Goal: Task Accomplishment & Management: Use online tool/utility

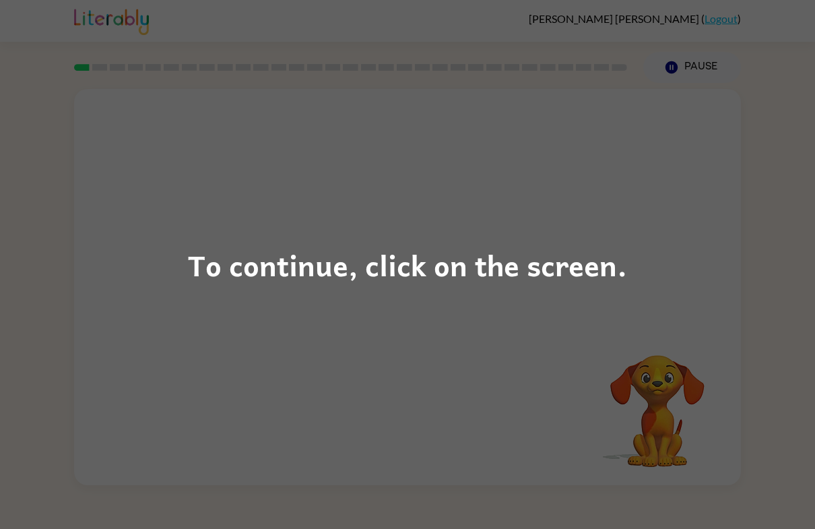
click at [258, 347] on div "To continue, click on the screen." at bounding box center [407, 264] width 815 height 529
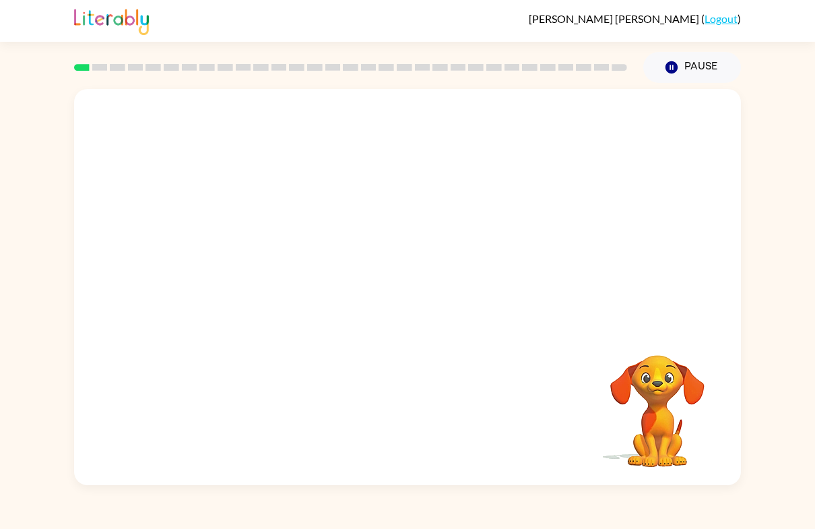
click at [8, 24] on div "[PERSON_NAME] ( Logout )" at bounding box center [407, 21] width 815 height 42
click at [363, 215] on video "Your browser must support playing .mp4 files to use Literably. Please try using…" at bounding box center [407, 208] width 667 height 238
click at [366, 213] on video "Your browser must support playing .mp4 files to use Literably. Please try using…" at bounding box center [407, 208] width 667 height 238
click at [455, 263] on video "Your browser must support playing .mp4 files to use Literably. Please try using…" at bounding box center [407, 208] width 667 height 238
click at [496, 214] on video "Your browser must support playing .mp4 files to use Literably. Please try using…" at bounding box center [407, 208] width 667 height 238
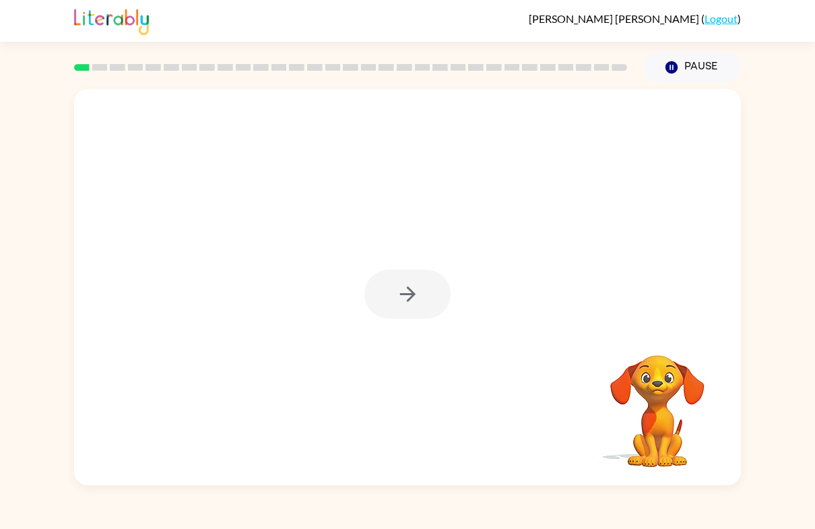
click at [375, 318] on div at bounding box center [407, 293] width 86 height 49
click at [411, 329] on div at bounding box center [407, 287] width 667 height 396
click at [405, 314] on div at bounding box center [407, 293] width 86 height 49
click at [436, 314] on button "button" at bounding box center [407, 293] width 86 height 49
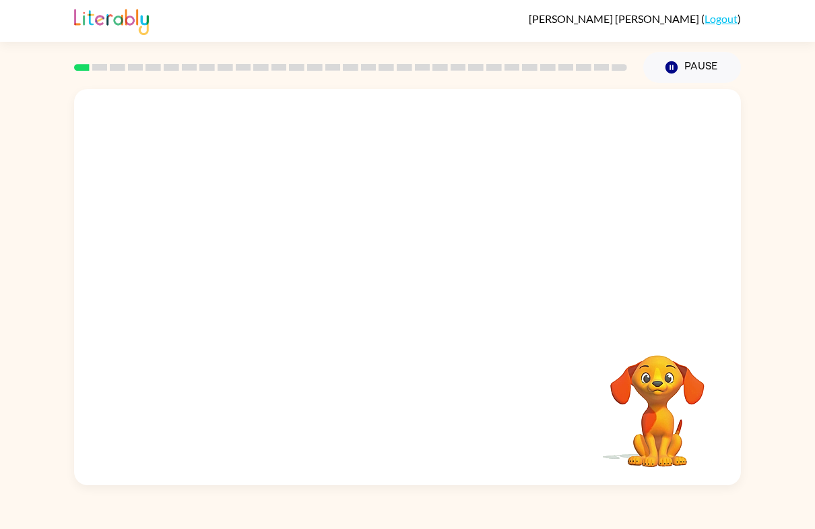
click at [415, 302] on div at bounding box center [407, 208] width 667 height 238
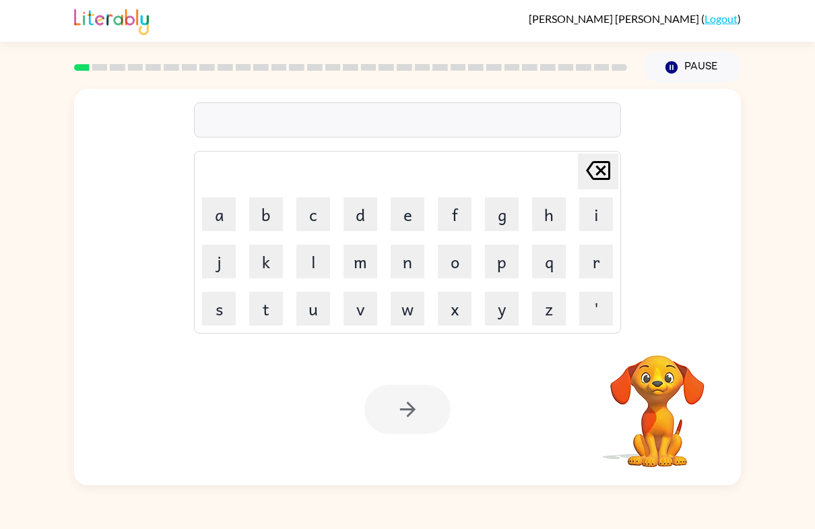
click at [211, 311] on button "s" at bounding box center [219, 309] width 34 height 34
click at [543, 214] on button "h" at bounding box center [549, 214] width 34 height 34
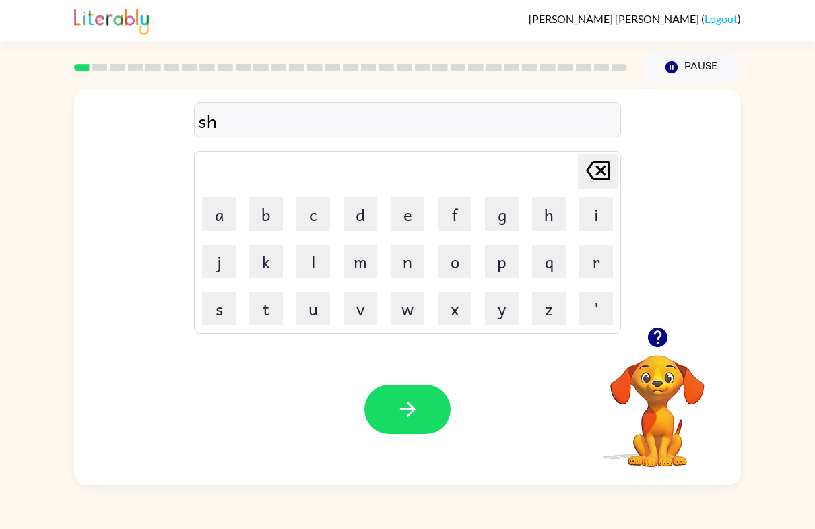
click at [458, 261] on button "o" at bounding box center [455, 261] width 34 height 34
click at [234, 303] on button "s" at bounding box center [219, 309] width 34 height 34
click at [413, 263] on button "n" at bounding box center [408, 261] width 34 height 34
click at [600, 171] on icon at bounding box center [598, 170] width 24 height 19
click at [554, 213] on button "h" at bounding box center [549, 214] width 34 height 34
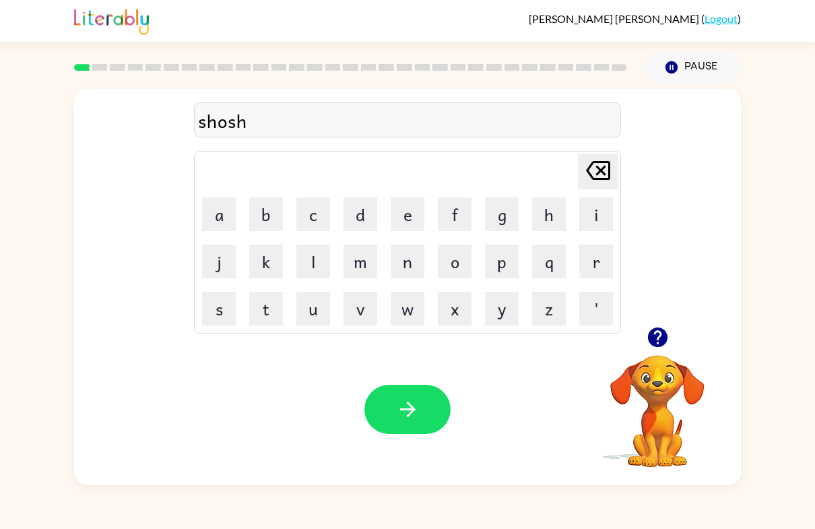
click at [424, 405] on button "button" at bounding box center [407, 408] width 86 height 49
click at [229, 221] on button "a" at bounding box center [219, 214] width 34 height 34
click at [504, 255] on button "p" at bounding box center [502, 261] width 34 height 34
click at [592, 222] on button "i" at bounding box center [596, 214] width 34 height 34
click at [601, 261] on button "r" at bounding box center [596, 261] width 34 height 34
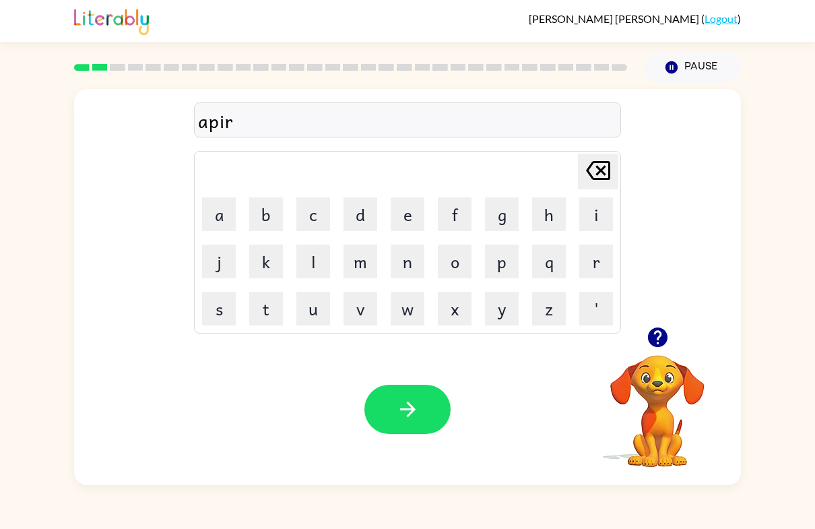
click at [411, 218] on button "e" at bounding box center [408, 214] width 34 height 34
click at [407, 259] on button "n" at bounding box center [408, 261] width 34 height 34
click at [305, 212] on button "c" at bounding box center [313, 214] width 34 height 34
click at [409, 215] on button "e" at bounding box center [408, 214] width 34 height 34
click at [406, 406] on icon "button" at bounding box center [408, 409] width 24 height 24
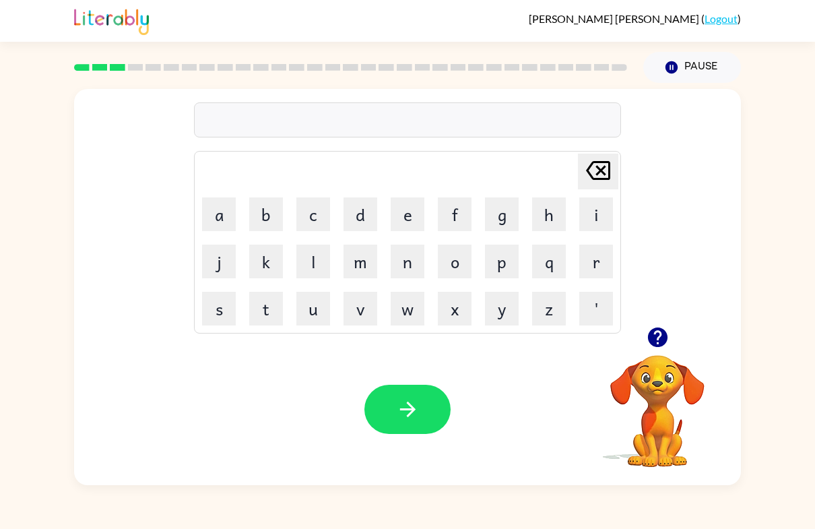
click at [595, 257] on button "r" at bounding box center [596, 261] width 34 height 34
click at [397, 205] on button "e" at bounding box center [408, 214] width 34 height 34
click at [220, 204] on button "a" at bounding box center [219, 214] width 34 height 34
click at [310, 255] on button "l" at bounding box center [313, 261] width 34 height 34
click at [444, 217] on button "f" at bounding box center [455, 214] width 34 height 34
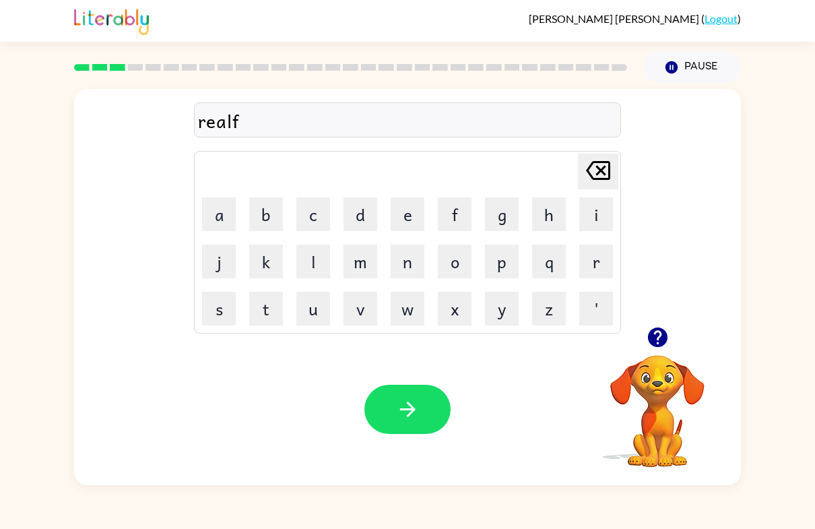
click at [591, 178] on icon at bounding box center [598, 170] width 24 height 19
click at [395, 209] on button "e" at bounding box center [408, 214] width 34 height 34
click at [312, 266] on button "l" at bounding box center [313, 261] width 34 height 34
click at [591, 213] on button "i" at bounding box center [596, 214] width 34 height 34
click at [272, 306] on button "t" at bounding box center [266, 309] width 34 height 34
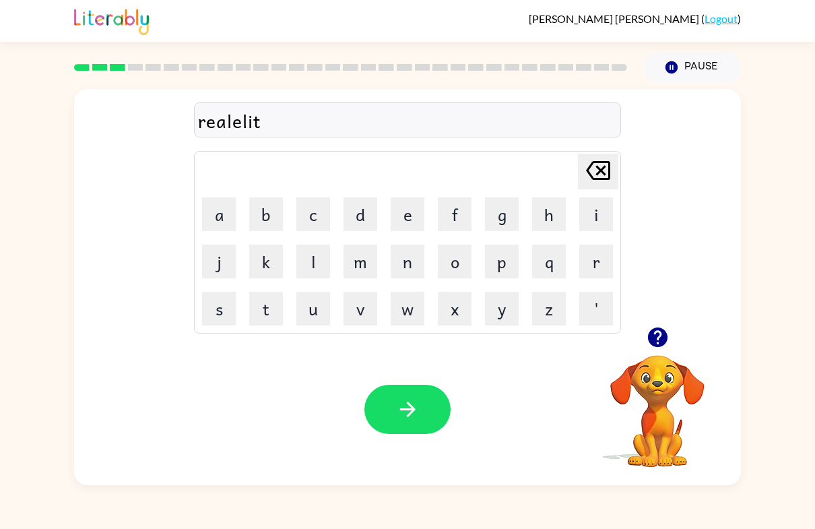
click at [584, 222] on button "i" at bounding box center [596, 214] width 34 height 34
click at [601, 170] on icon at bounding box center [598, 170] width 24 height 19
click at [503, 315] on button "y" at bounding box center [502, 309] width 34 height 34
click at [612, 165] on icon "[PERSON_NAME] last character input" at bounding box center [598, 170] width 32 height 32
click at [448, 419] on button "button" at bounding box center [407, 408] width 86 height 49
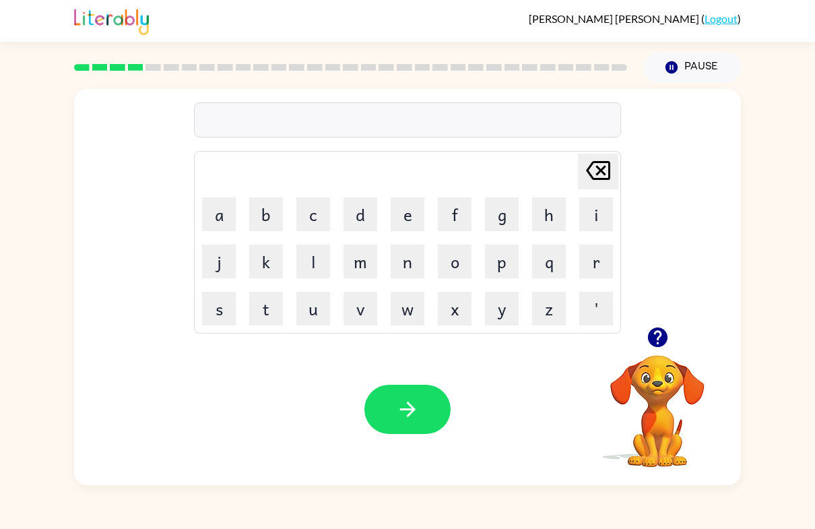
click at [423, 203] on button "e" at bounding box center [408, 214] width 34 height 34
click at [311, 263] on button "l" at bounding box center [313, 261] width 34 height 34
click at [589, 211] on button "i" at bounding box center [596, 214] width 34 height 34
click at [419, 267] on button "n" at bounding box center [408, 261] width 34 height 34
click at [603, 174] on icon at bounding box center [598, 170] width 24 height 19
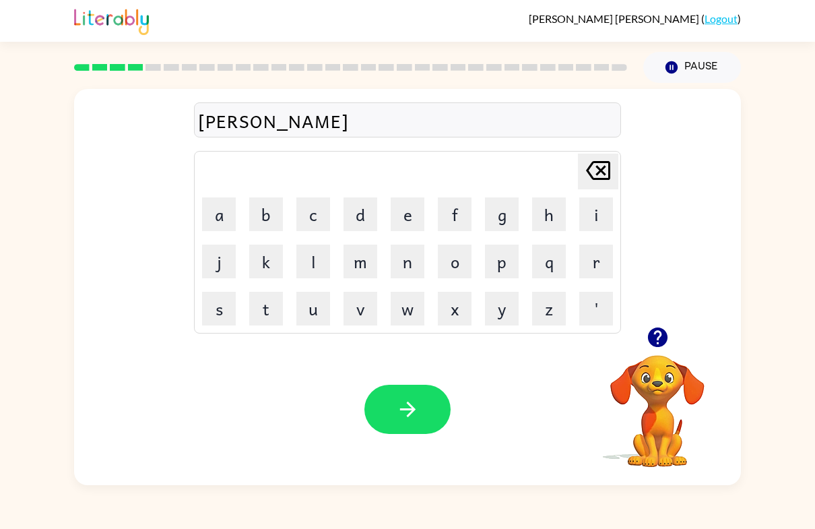
click at [376, 259] on button "m" at bounding box center [360, 261] width 34 height 34
click at [597, 218] on button "i" at bounding box center [596, 214] width 34 height 34
click at [393, 271] on button "n" at bounding box center [408, 261] width 34 height 34
click at [220, 215] on button "a" at bounding box center [219, 214] width 34 height 34
click at [269, 310] on button "t" at bounding box center [266, 309] width 34 height 34
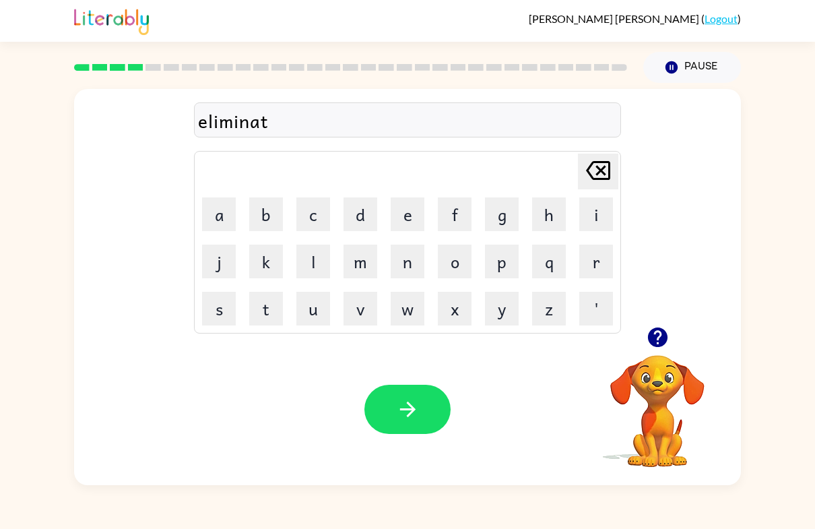
click at [406, 220] on button "e" at bounding box center [408, 214] width 34 height 34
click at [380, 409] on button "button" at bounding box center [407, 408] width 86 height 49
click at [372, 223] on button "d" at bounding box center [360, 214] width 34 height 34
click at [321, 314] on button "u" at bounding box center [313, 309] width 34 height 34
click at [511, 269] on button "p" at bounding box center [502, 261] width 34 height 34
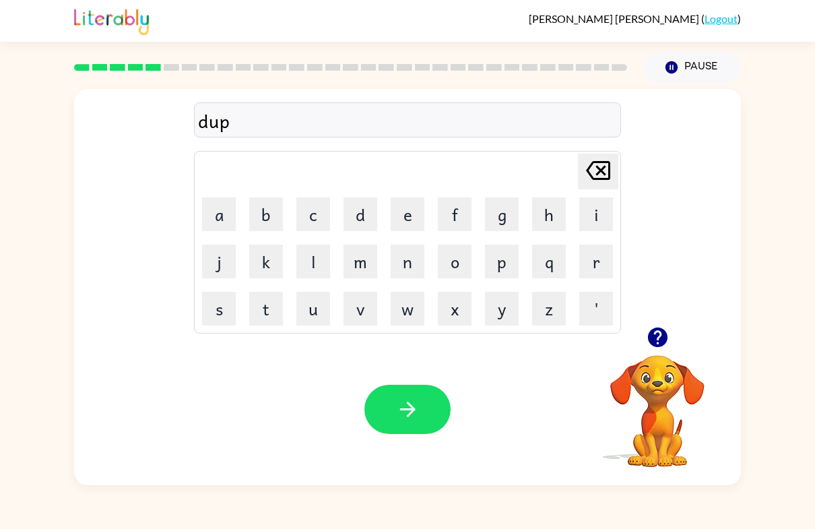
click at [312, 267] on button "l" at bounding box center [313, 261] width 34 height 34
click at [599, 215] on button "i" at bounding box center [596, 214] width 34 height 34
click at [314, 207] on button "c" at bounding box center [313, 214] width 34 height 34
click at [213, 211] on button "a" at bounding box center [219, 214] width 34 height 34
click at [272, 308] on button "t" at bounding box center [266, 309] width 34 height 34
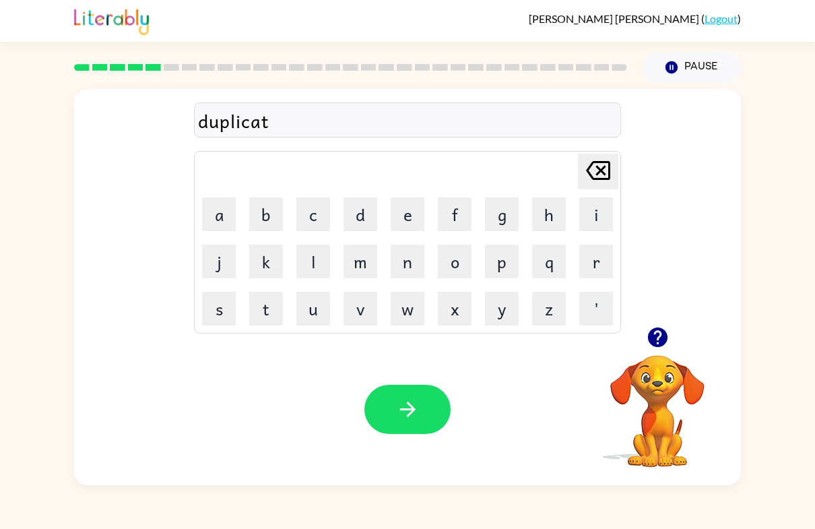
click at [399, 218] on button "e" at bounding box center [408, 214] width 34 height 34
click at [410, 423] on button "button" at bounding box center [407, 408] width 86 height 49
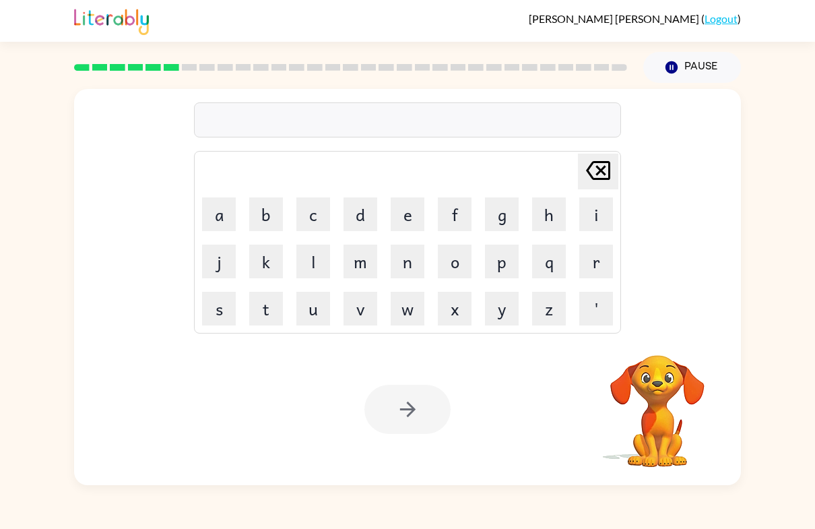
click at [360, 302] on button "v" at bounding box center [360, 309] width 34 height 34
click at [228, 215] on button "a" at bounding box center [219, 214] width 34 height 34
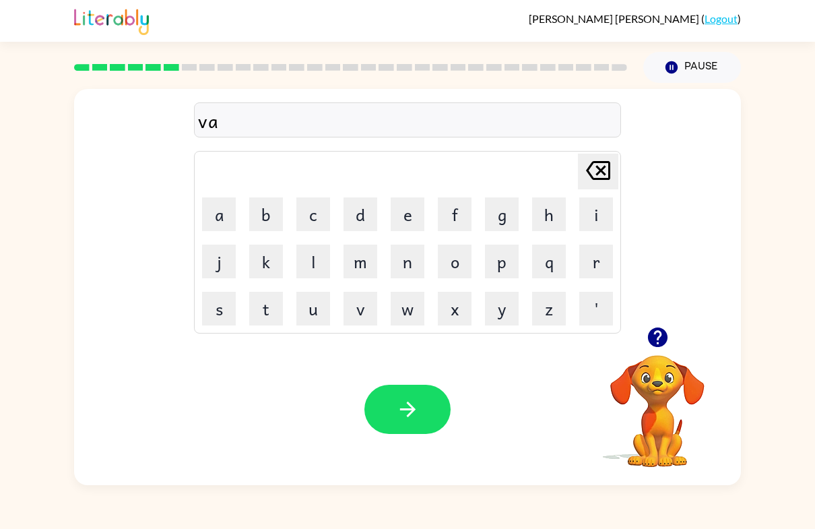
click at [312, 224] on button "c" at bounding box center [313, 214] width 34 height 34
click at [234, 213] on button "a" at bounding box center [219, 214] width 34 height 34
click at [282, 307] on button "t" at bounding box center [266, 309] width 34 height 34
click at [591, 221] on button "i" at bounding box center [596, 214] width 34 height 34
click at [467, 263] on button "o" at bounding box center [455, 261] width 34 height 34
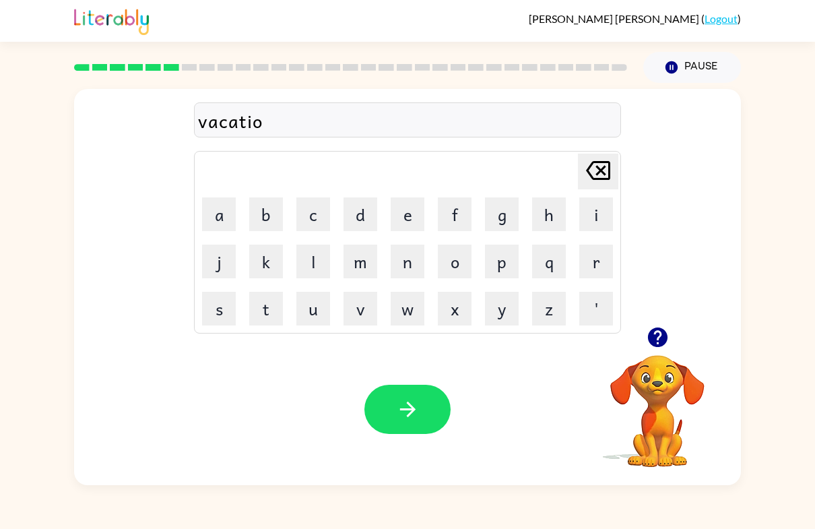
click at [423, 267] on button "n" at bounding box center [408, 261] width 34 height 34
click at [428, 429] on button "button" at bounding box center [407, 408] width 86 height 49
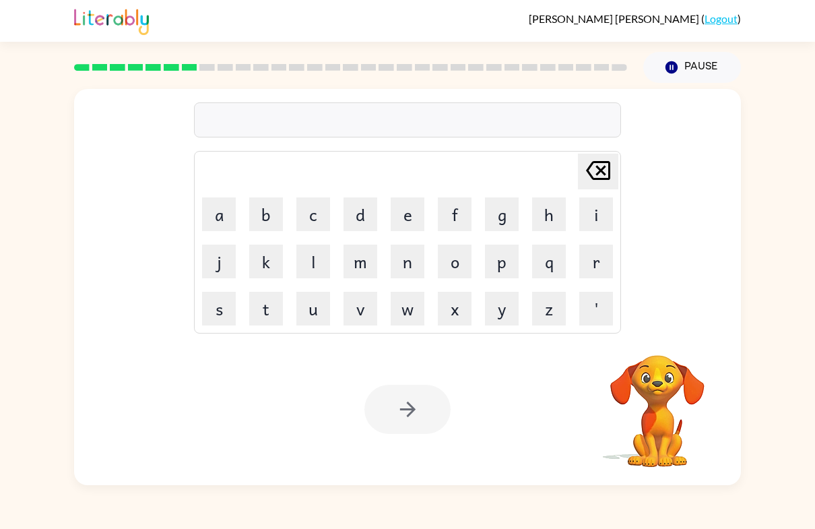
click at [314, 225] on button "c" at bounding box center [313, 214] width 34 height 34
click at [314, 317] on button "u" at bounding box center [313, 309] width 34 height 34
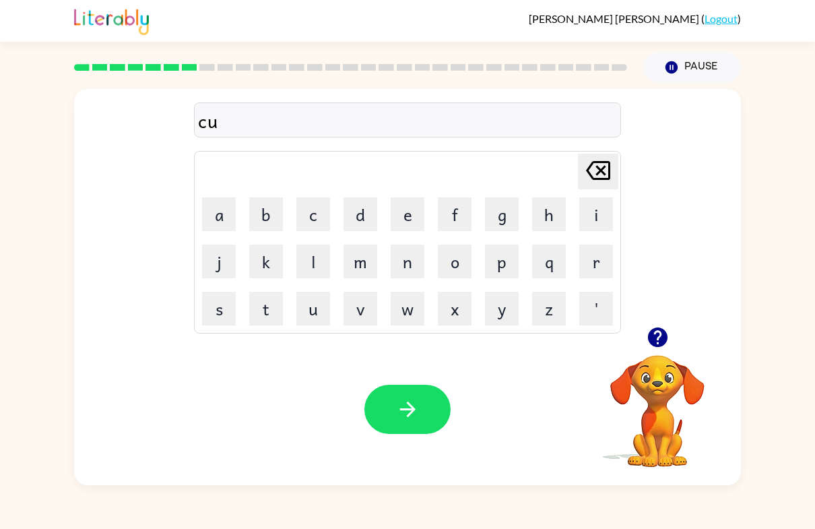
click at [315, 263] on button "l" at bounding box center [313, 261] width 34 height 34
click at [268, 309] on button "t" at bounding box center [266, 309] width 34 height 34
click at [309, 257] on button "l" at bounding box center [313, 261] width 34 height 34
click at [415, 217] on button "e" at bounding box center [408, 214] width 34 height 34
click at [388, 411] on button "button" at bounding box center [407, 408] width 86 height 49
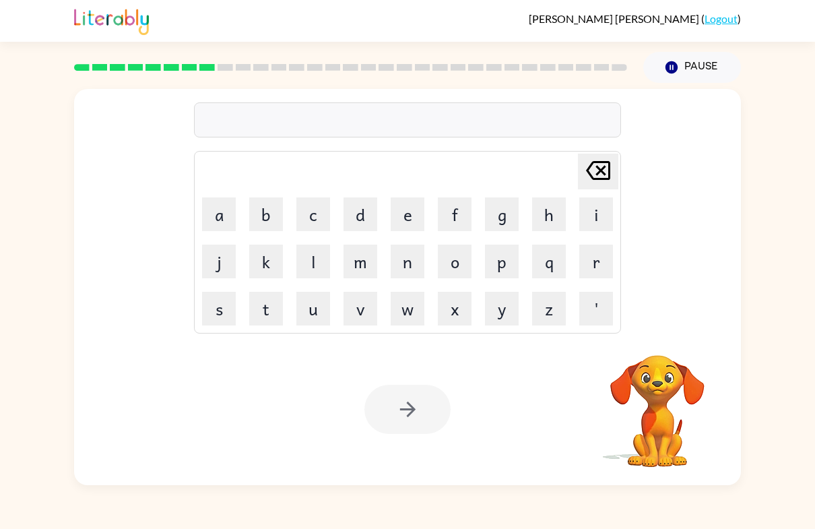
click at [510, 255] on button "p" at bounding box center [502, 261] width 34 height 34
click at [233, 230] on button "a" at bounding box center [219, 214] width 34 height 34
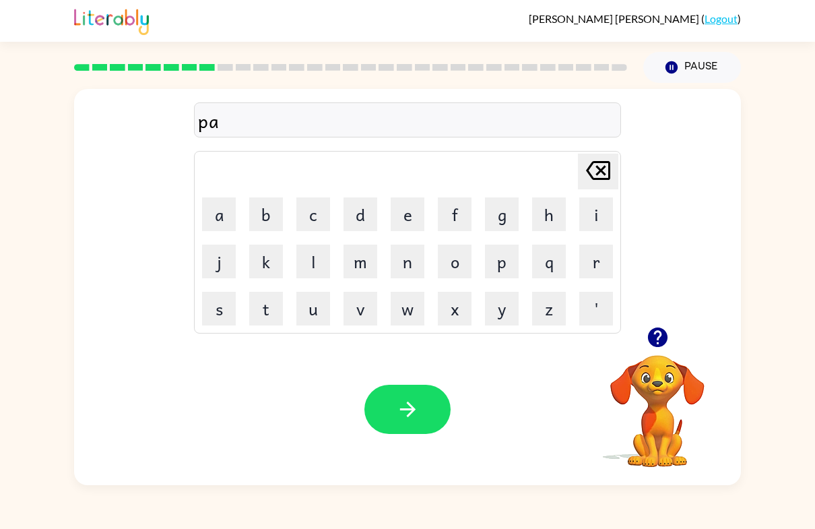
click at [604, 267] on button "r" at bounding box center [596, 261] width 34 height 34
click at [595, 224] on button "i" at bounding box center [596, 214] width 34 height 34
click at [317, 221] on button "c" at bounding box center [313, 214] width 34 height 34
click at [232, 220] on button "a" at bounding box center [219, 214] width 34 height 34
click at [310, 261] on button "l" at bounding box center [313, 261] width 34 height 34
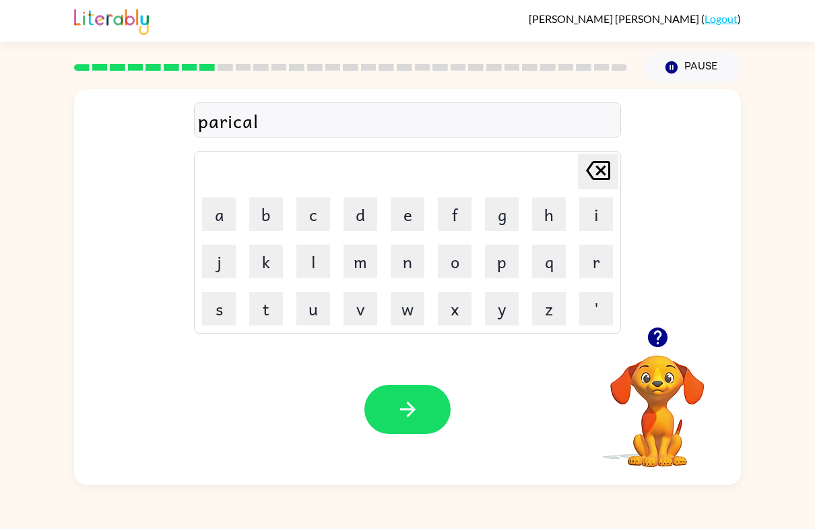
click at [414, 399] on icon "button" at bounding box center [408, 409] width 24 height 24
click at [592, 261] on button "r" at bounding box center [596, 261] width 34 height 34
click at [419, 221] on button "e" at bounding box center [408, 214] width 34 height 34
click at [311, 223] on button "c" at bounding box center [313, 214] width 34 height 34
click at [223, 215] on button "a" at bounding box center [219, 214] width 34 height 34
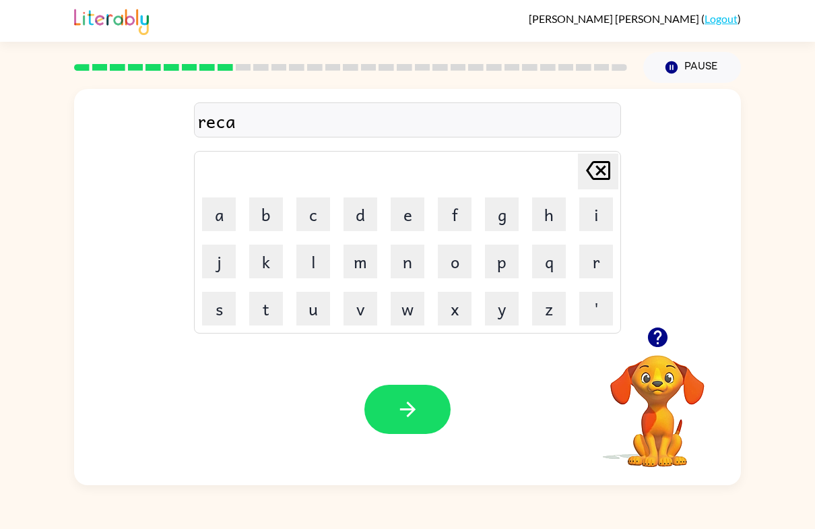
click at [510, 265] on button "p" at bounding box center [502, 261] width 34 height 34
click at [325, 305] on button "u" at bounding box center [313, 309] width 34 height 34
click at [593, 246] on button "r" at bounding box center [596, 261] width 34 height 34
click at [415, 213] on button "e" at bounding box center [408, 214] width 34 height 34
click at [400, 407] on icon "button" at bounding box center [408, 409] width 24 height 24
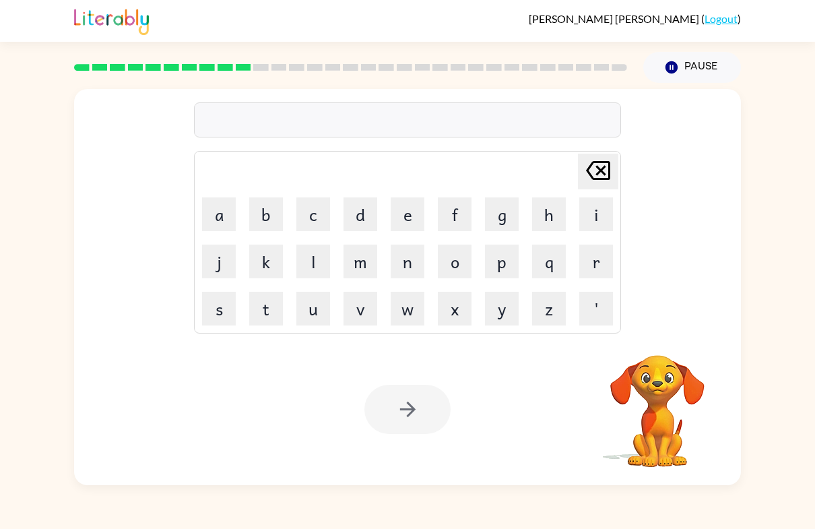
click at [501, 265] on button "p" at bounding box center [502, 261] width 34 height 34
click at [595, 252] on button "r" at bounding box center [596, 261] width 34 height 34
click at [415, 216] on button "e" at bounding box center [408, 214] width 34 height 34
click at [226, 306] on button "s" at bounding box center [219, 309] width 34 height 34
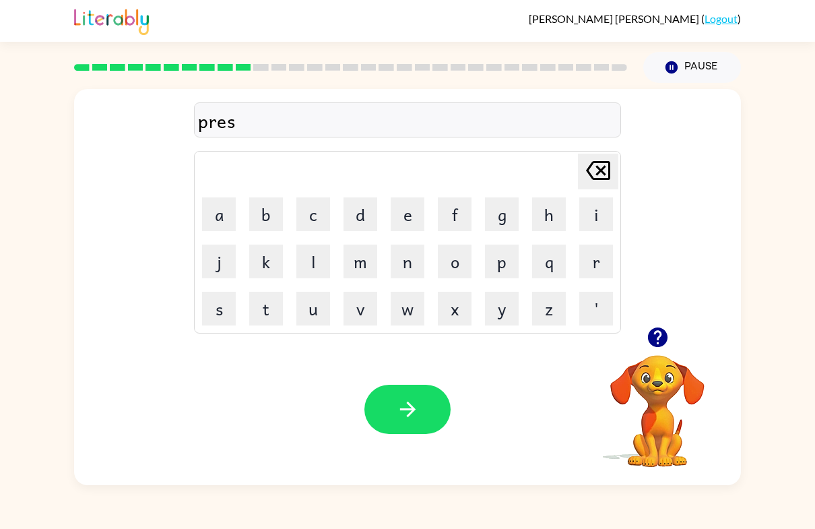
click at [543, 213] on button "h" at bounding box center [549, 214] width 34 height 34
click at [458, 256] on button "o" at bounding box center [455, 261] width 34 height 34
click at [457, 256] on button "o" at bounding box center [455, 261] width 34 height 34
click at [327, 260] on button "l" at bounding box center [313, 261] width 34 height 34
click at [391, 415] on button "button" at bounding box center [407, 408] width 86 height 49
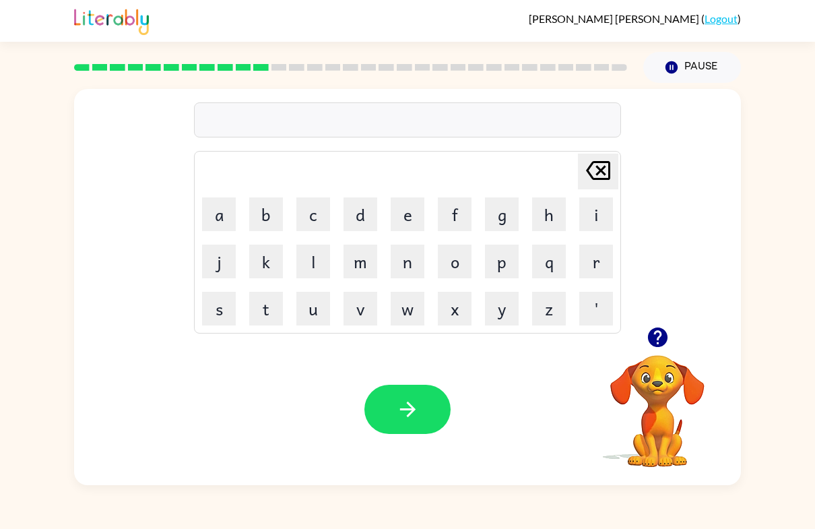
click at [316, 220] on button "c" at bounding box center [313, 214] width 34 height 34
click at [600, 263] on button "r" at bounding box center [596, 261] width 34 height 34
click at [414, 203] on button "e" at bounding box center [408, 214] width 34 height 34
click at [602, 209] on button "i" at bounding box center [596, 214] width 34 height 34
click at [369, 228] on button "d" at bounding box center [360, 214] width 34 height 34
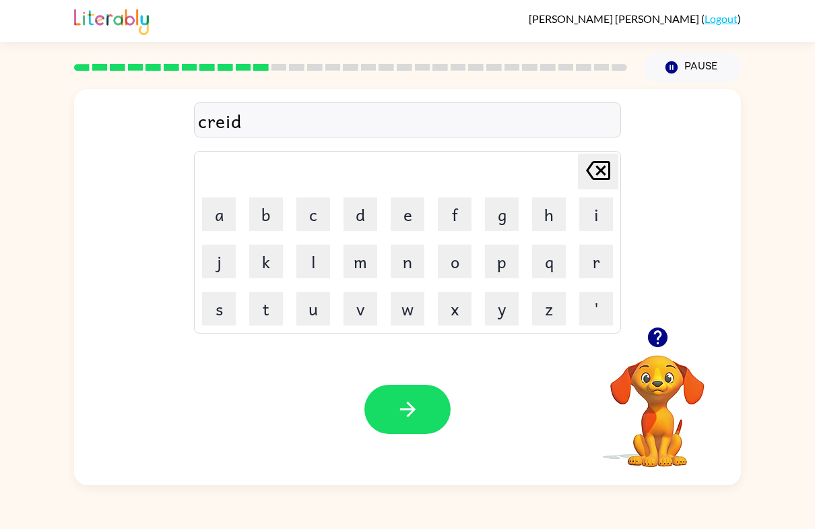
click at [406, 394] on button "button" at bounding box center [407, 408] width 86 height 49
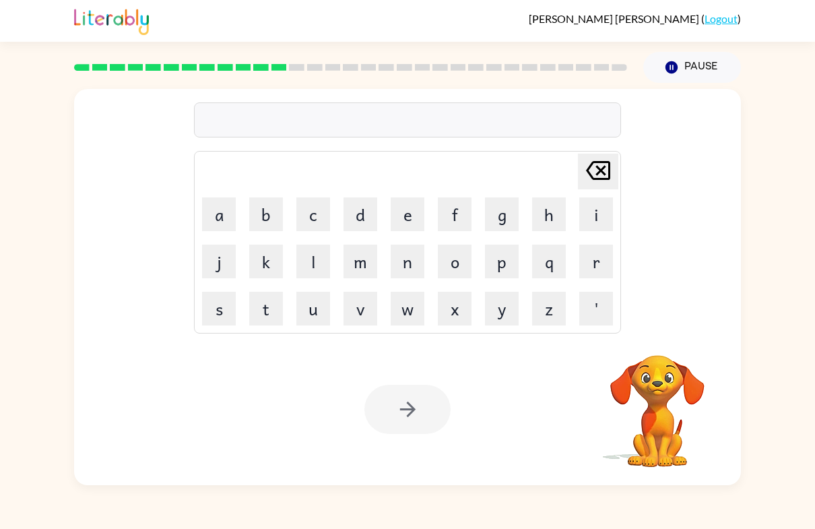
click at [364, 211] on button "d" at bounding box center [360, 214] width 34 height 34
click at [592, 205] on button "i" at bounding box center [596, 214] width 34 height 34
click at [406, 224] on button "e" at bounding box center [408, 214] width 34 height 34
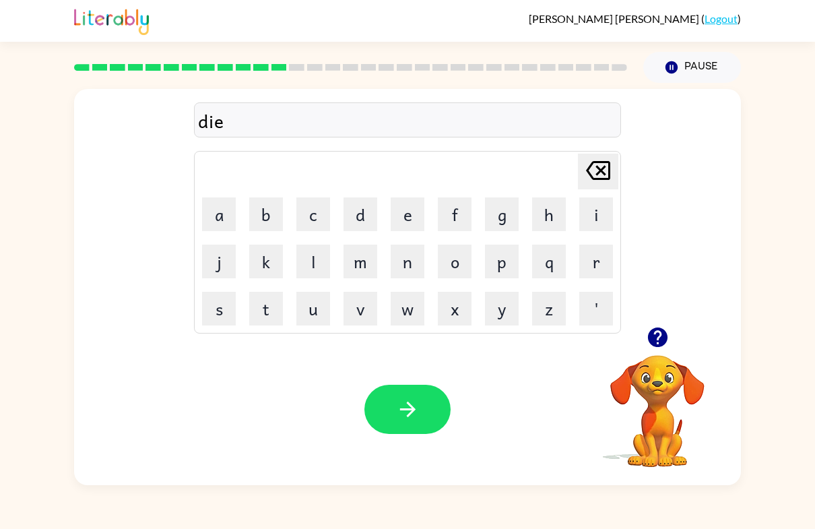
click at [616, 160] on button "[PERSON_NAME] last character input" at bounding box center [598, 172] width 40 height 36
click at [319, 213] on button "c" at bounding box center [313, 214] width 34 height 34
click at [224, 220] on button "a" at bounding box center [219, 214] width 34 height 34
click at [274, 305] on button "t" at bounding box center [266, 309] width 34 height 34
click at [417, 211] on button "e" at bounding box center [408, 214] width 34 height 34
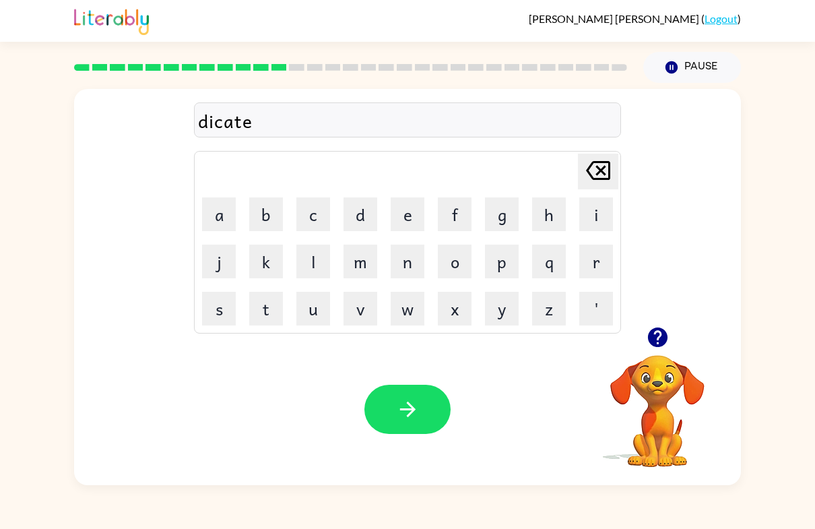
click at [402, 410] on icon "button" at bounding box center [406, 408] width 15 height 15
click at [514, 257] on button "p" at bounding box center [502, 261] width 34 height 34
click at [211, 224] on button "a" at bounding box center [219, 214] width 34 height 34
click at [496, 302] on button "y" at bounding box center [502, 309] width 34 height 34
click at [368, 255] on button "m" at bounding box center [360, 261] width 34 height 34
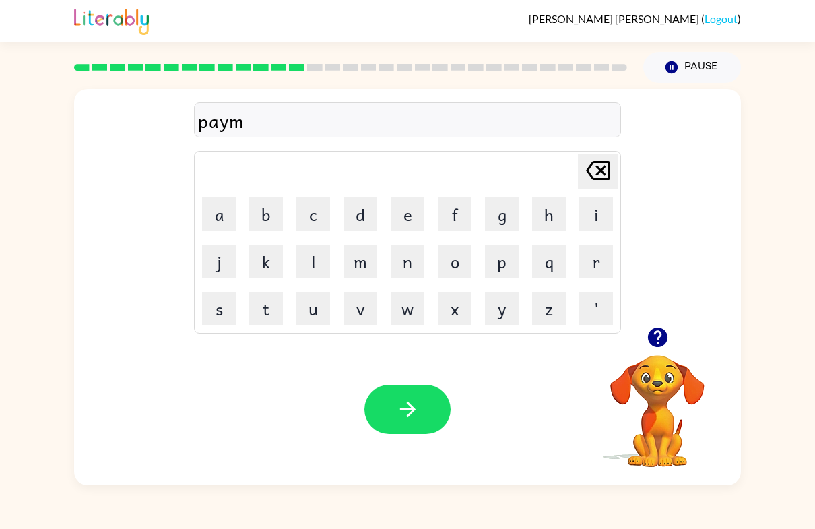
click at [223, 214] on button "a" at bounding box center [219, 214] width 34 height 34
click at [407, 254] on button "n" at bounding box center [408, 261] width 34 height 34
click at [265, 296] on button "t" at bounding box center [266, 309] width 34 height 34
click at [397, 212] on button "e" at bounding box center [408, 214] width 34 height 34
click at [400, 416] on icon "button" at bounding box center [408, 409] width 24 height 24
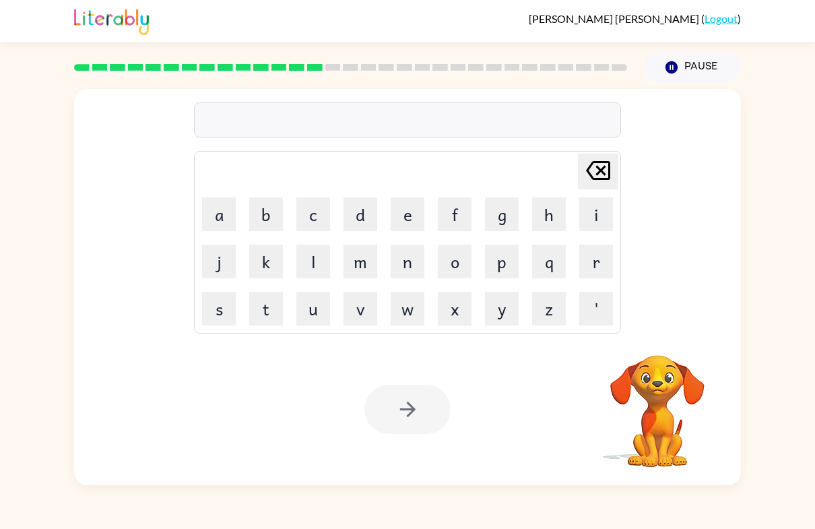
click at [360, 271] on button "m" at bounding box center [360, 261] width 34 height 34
click at [226, 215] on button "a" at bounding box center [219, 214] width 34 height 34
click at [415, 267] on button "n" at bounding box center [408, 261] width 34 height 34
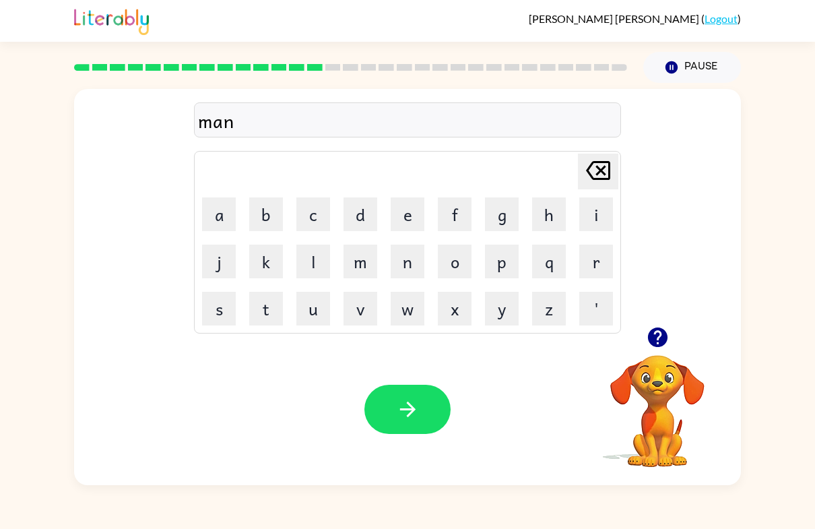
click at [506, 212] on button "g" at bounding box center [502, 214] width 34 height 34
click at [412, 218] on button "e" at bounding box center [408, 214] width 34 height 34
click at [229, 305] on button "s" at bounding box center [219, 309] width 34 height 34
click at [394, 421] on button "button" at bounding box center [407, 408] width 86 height 49
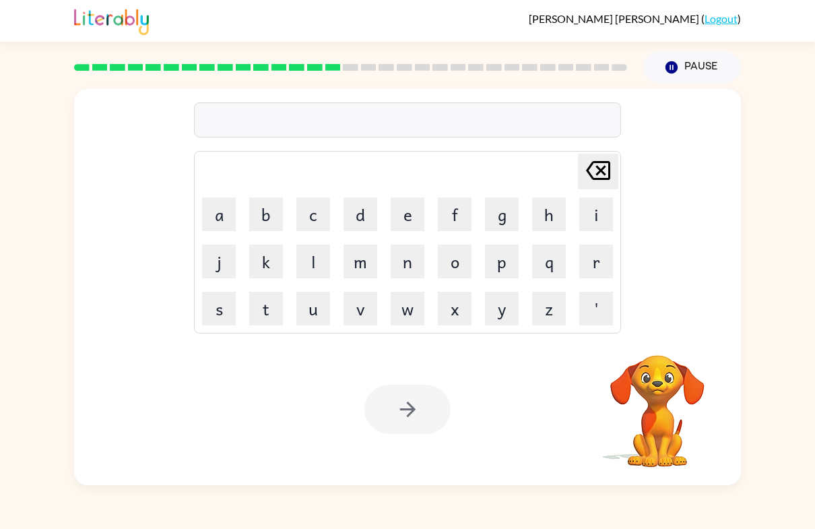
click at [235, 320] on button "s" at bounding box center [219, 309] width 34 height 34
click at [501, 259] on button "p" at bounding box center [502, 261] width 34 height 34
click at [215, 222] on button "a" at bounding box center [219, 214] width 34 height 34
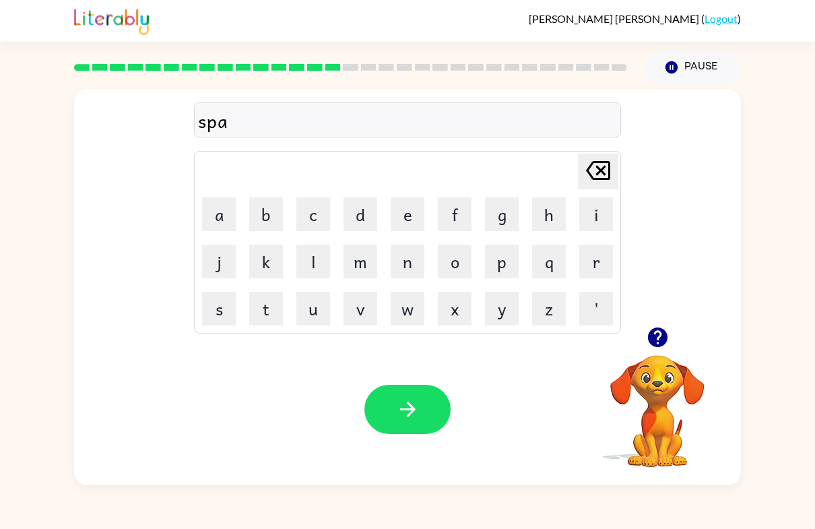
click at [594, 258] on button "r" at bounding box center [596, 261] width 34 height 34
click at [279, 268] on button "k" at bounding box center [266, 261] width 34 height 34
click at [393, 403] on button "button" at bounding box center [407, 408] width 86 height 49
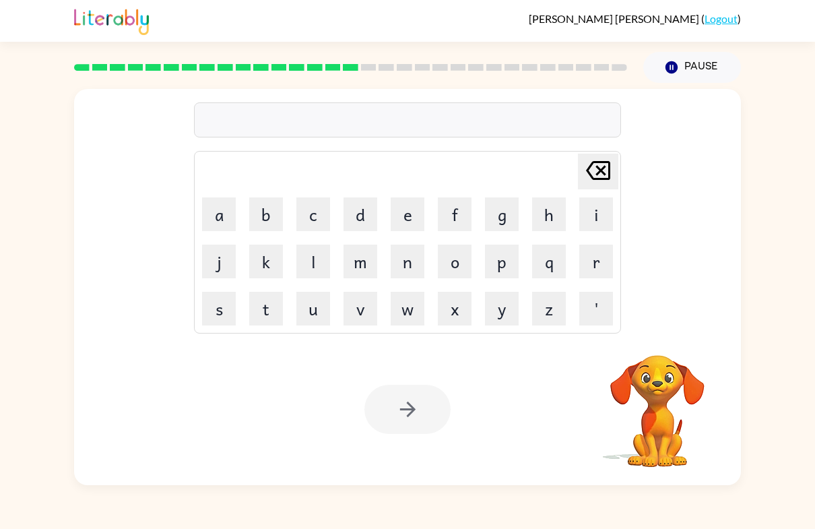
click at [318, 222] on button "c" at bounding box center [313, 214] width 34 height 34
click at [226, 212] on button "a" at bounding box center [219, 214] width 34 height 34
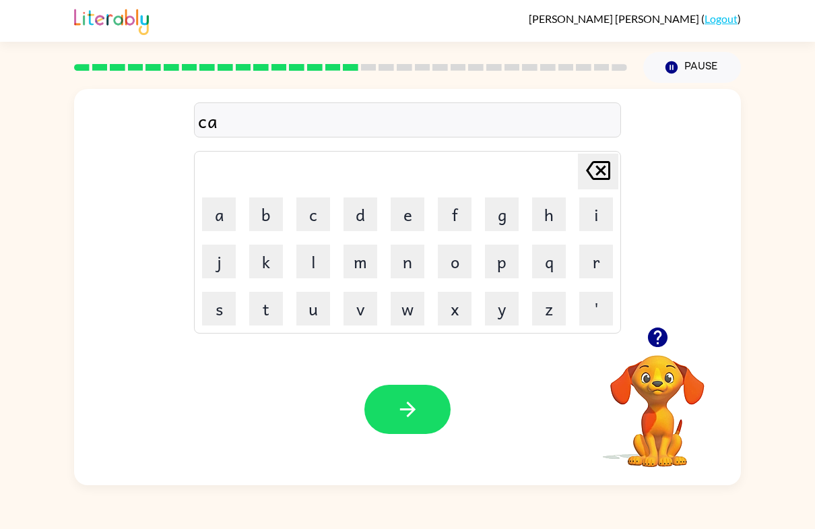
click at [411, 310] on button "w" at bounding box center [408, 309] width 34 height 34
click at [415, 399] on icon "button" at bounding box center [408, 409] width 24 height 24
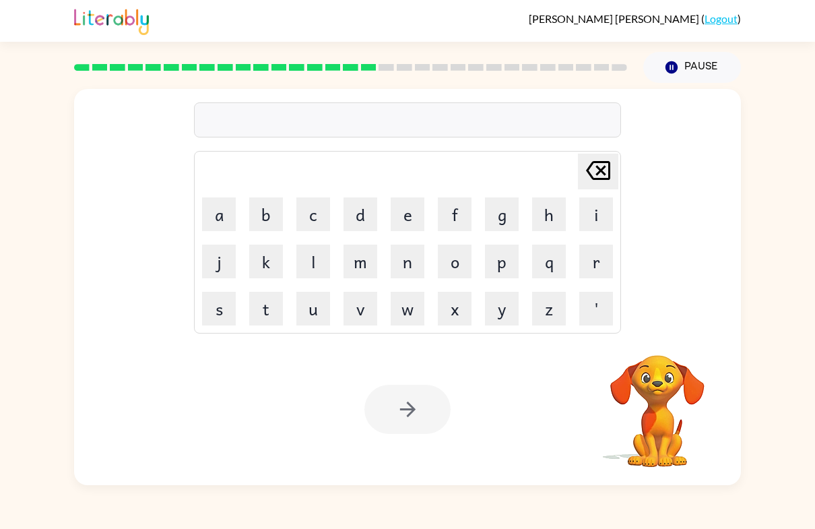
click at [406, 306] on button "w" at bounding box center [408, 309] width 34 height 34
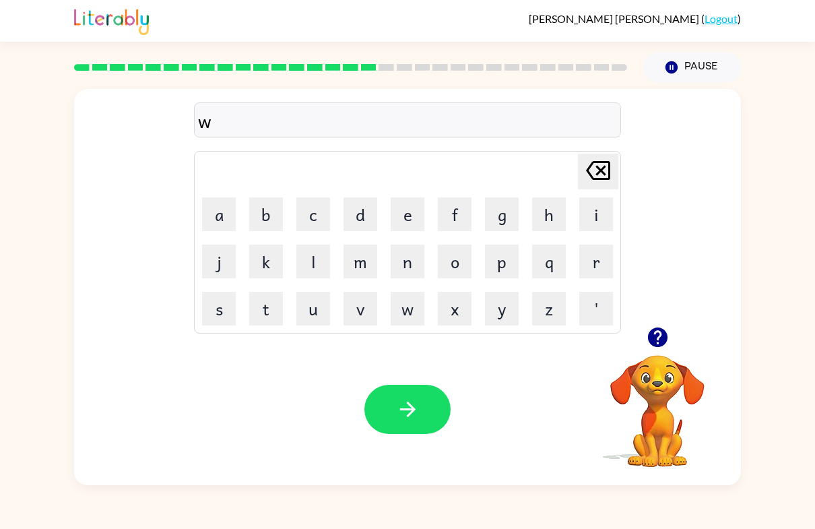
click at [227, 302] on button "s" at bounding box center [219, 309] width 34 height 34
click at [552, 259] on button "q" at bounding box center [549, 261] width 34 height 34
click at [599, 158] on icon "[PERSON_NAME] last character input" at bounding box center [598, 170] width 32 height 32
click at [496, 263] on button "p" at bounding box center [502, 261] width 34 height 34
click at [591, 224] on button "i" at bounding box center [596, 214] width 34 height 34
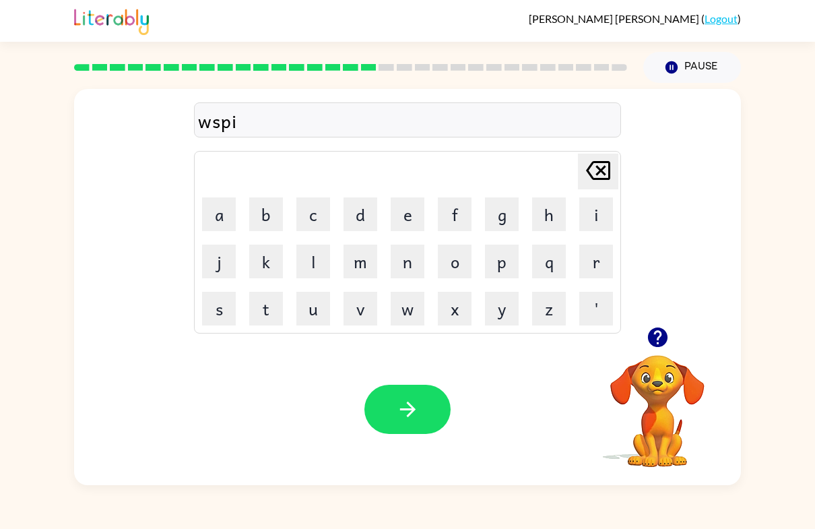
click at [403, 265] on button "n" at bounding box center [408, 261] width 34 height 34
click at [584, 214] on button "i" at bounding box center [596, 214] width 34 height 34
click at [407, 265] on button "n" at bounding box center [408, 261] width 34 height 34
click at [502, 205] on button "g" at bounding box center [502, 214] width 34 height 34
click at [413, 415] on icon "button" at bounding box center [408, 409] width 24 height 24
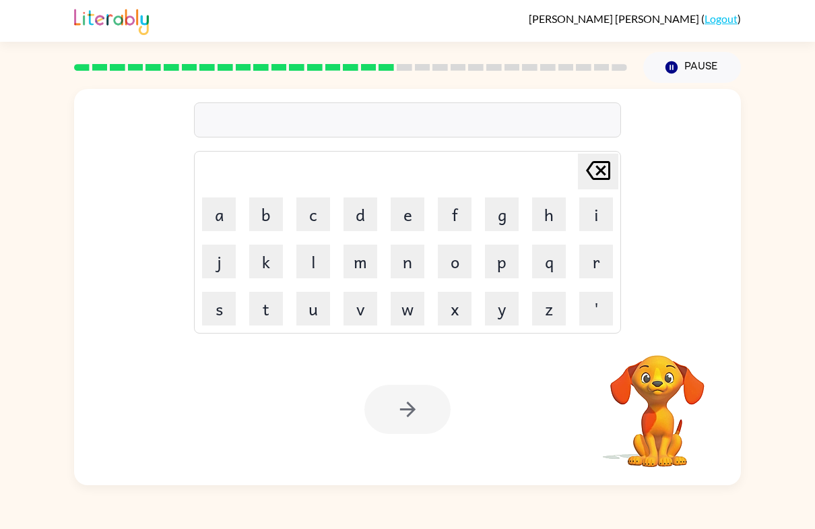
click at [508, 222] on button "g" at bounding box center [502, 214] width 34 height 34
click at [233, 306] on button "s" at bounding box center [219, 309] width 34 height 34
click at [594, 163] on icon at bounding box center [598, 170] width 24 height 19
click at [597, 270] on button "r" at bounding box center [596, 261] width 34 height 34
click at [312, 300] on button "u" at bounding box center [313, 309] width 34 height 34
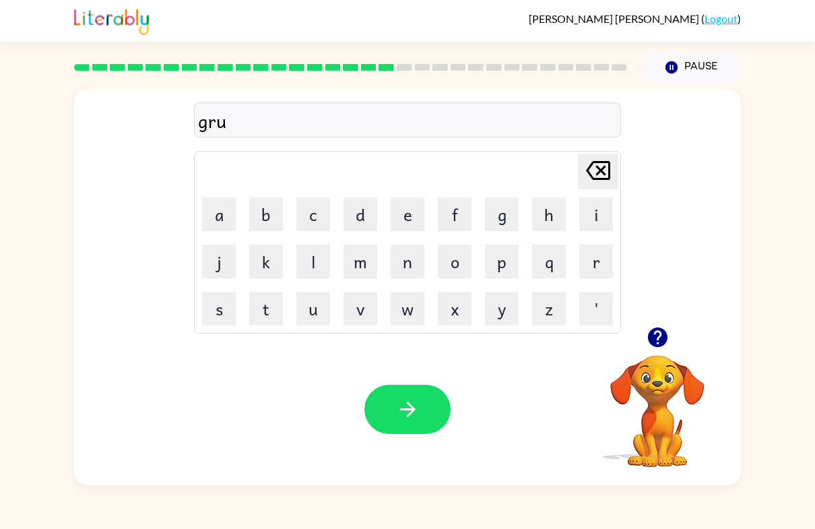
click at [504, 257] on button "p" at bounding box center [502, 261] width 34 height 34
click at [603, 206] on button "i" at bounding box center [596, 214] width 34 height 34
click at [417, 204] on button "e" at bounding box center [408, 214] width 34 height 34
click at [230, 300] on button "s" at bounding box center [219, 309] width 34 height 34
click at [275, 307] on button "t" at bounding box center [266, 309] width 34 height 34
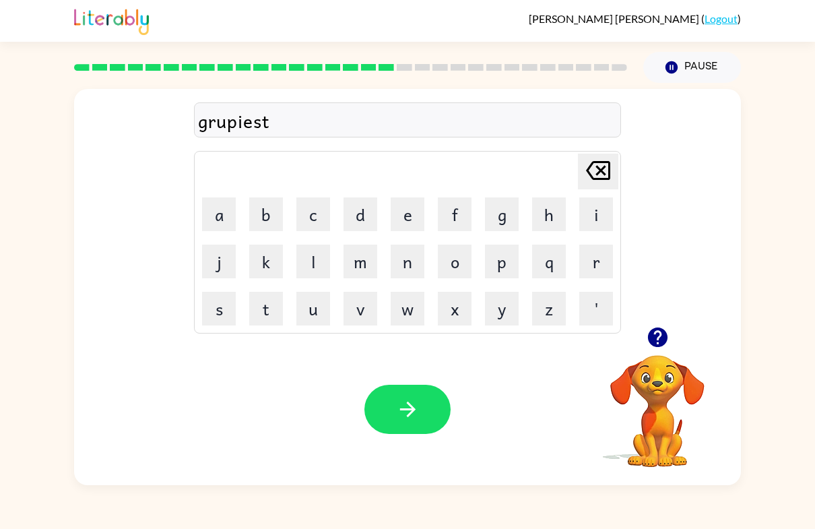
click at [405, 396] on button "button" at bounding box center [407, 408] width 86 height 49
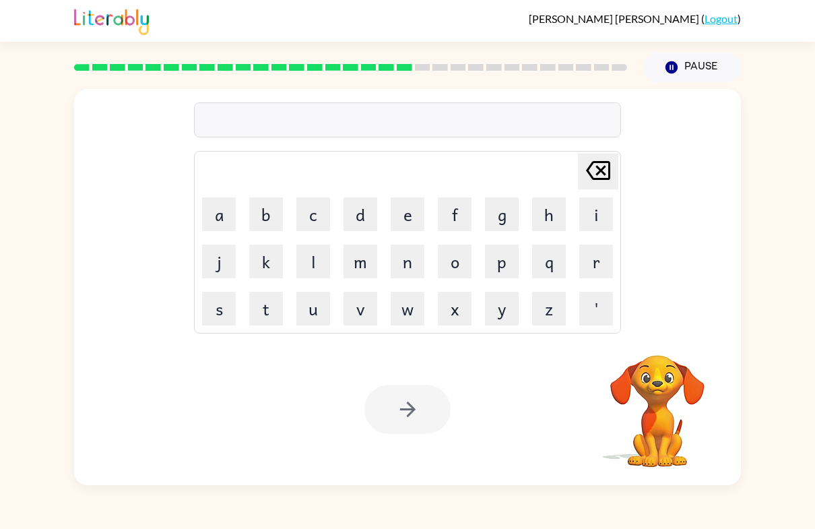
click at [599, 223] on button "i" at bounding box center [596, 214] width 34 height 34
click at [409, 275] on button "n" at bounding box center [408, 261] width 34 height 34
click at [317, 221] on button "c" at bounding box center [313, 214] width 34 height 34
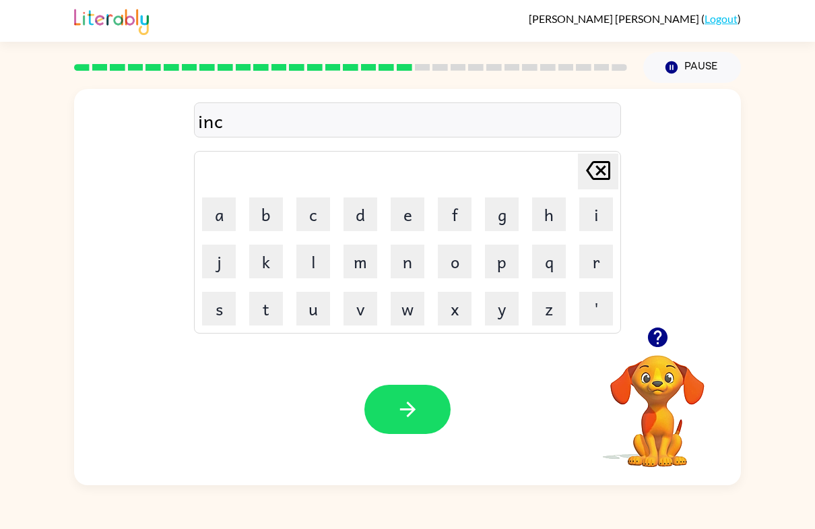
click at [580, 254] on button "r" at bounding box center [596, 261] width 34 height 34
click at [593, 212] on button "i" at bounding box center [596, 214] width 34 height 34
click at [263, 210] on button "b" at bounding box center [266, 214] width 34 height 34
click at [305, 261] on button "l" at bounding box center [313, 261] width 34 height 34
click at [397, 226] on button "e" at bounding box center [408, 214] width 34 height 34
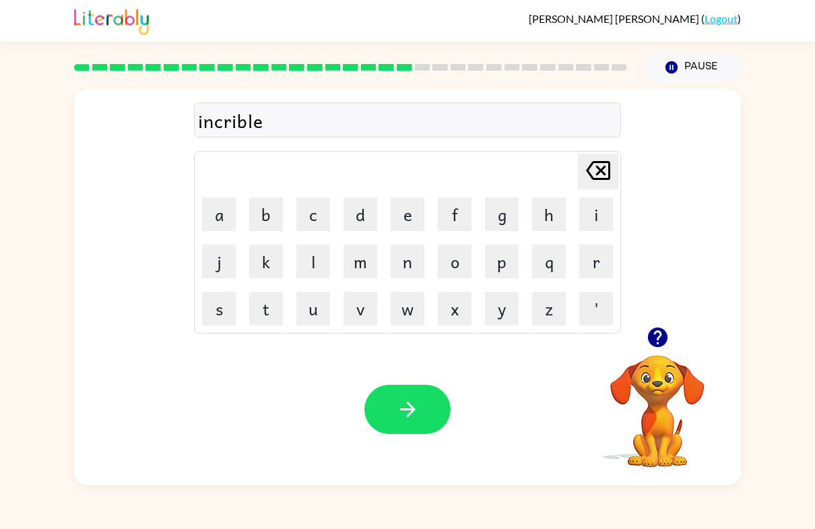
click at [413, 393] on button "button" at bounding box center [407, 408] width 86 height 49
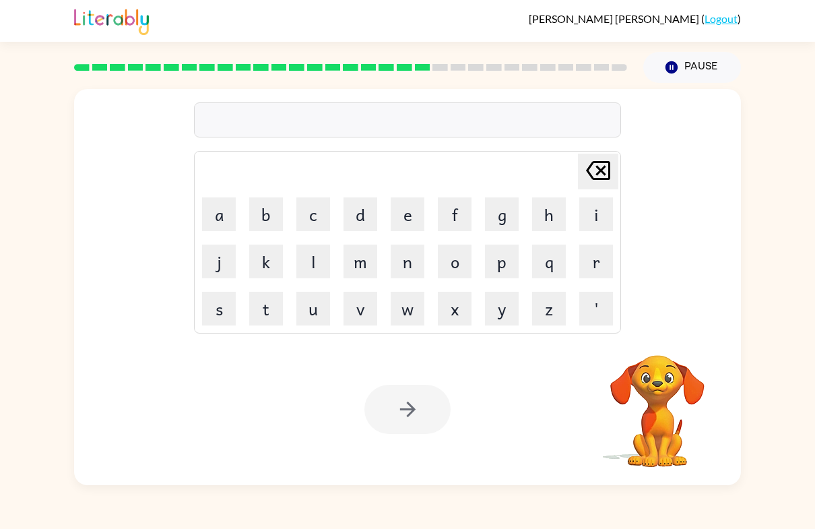
click at [316, 267] on button "l" at bounding box center [313, 261] width 34 height 34
click at [593, 213] on button "i" at bounding box center [596, 214] width 34 height 34
click at [215, 303] on button "s" at bounding box center [219, 309] width 34 height 34
click at [230, 222] on button "a" at bounding box center [219, 214] width 34 height 34
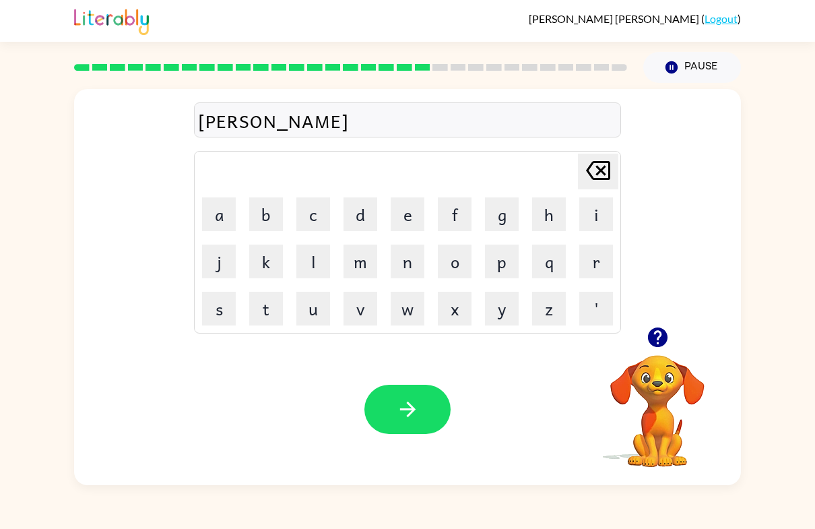
click at [594, 168] on icon "[PERSON_NAME] last character input" at bounding box center [598, 170] width 32 height 32
click at [411, 208] on button "e" at bounding box center [408, 214] width 34 height 34
click at [398, 259] on button "n" at bounding box center [408, 261] width 34 height 34
click at [397, 417] on icon "button" at bounding box center [408, 409] width 24 height 24
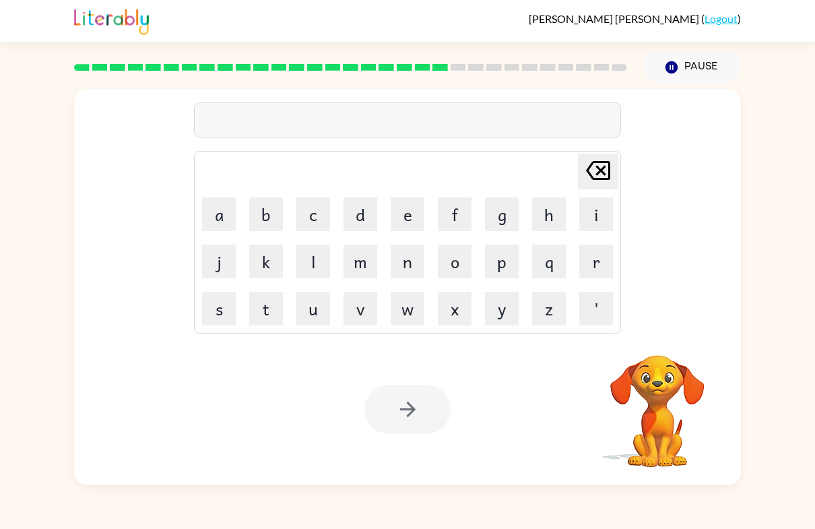
click at [418, 266] on button "n" at bounding box center [408, 261] width 34 height 34
click at [452, 269] on button "o" at bounding box center [455, 261] width 34 height 34
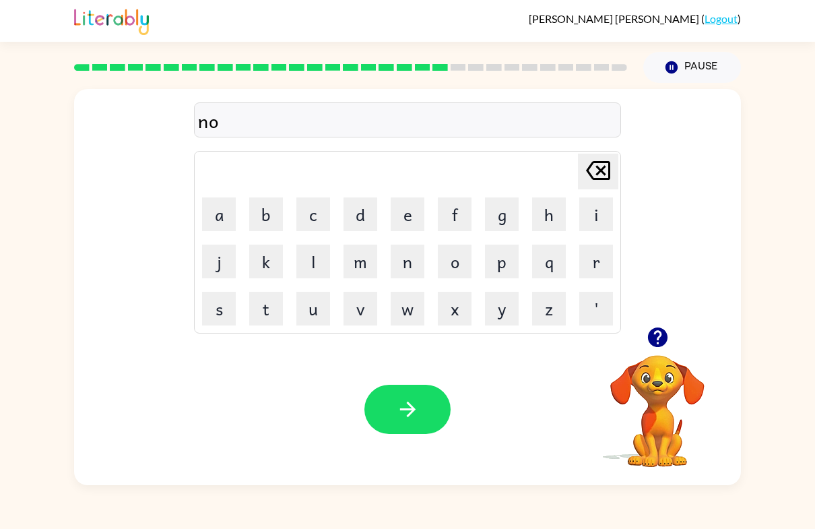
click at [360, 257] on button "m" at bounding box center [360, 261] width 34 height 34
click at [608, 218] on button "i" at bounding box center [596, 214] width 34 height 34
click at [410, 267] on button "n" at bounding box center [408, 261] width 34 height 34
click at [224, 229] on button "a" at bounding box center [219, 214] width 34 height 34
click at [267, 310] on button "t" at bounding box center [266, 309] width 34 height 34
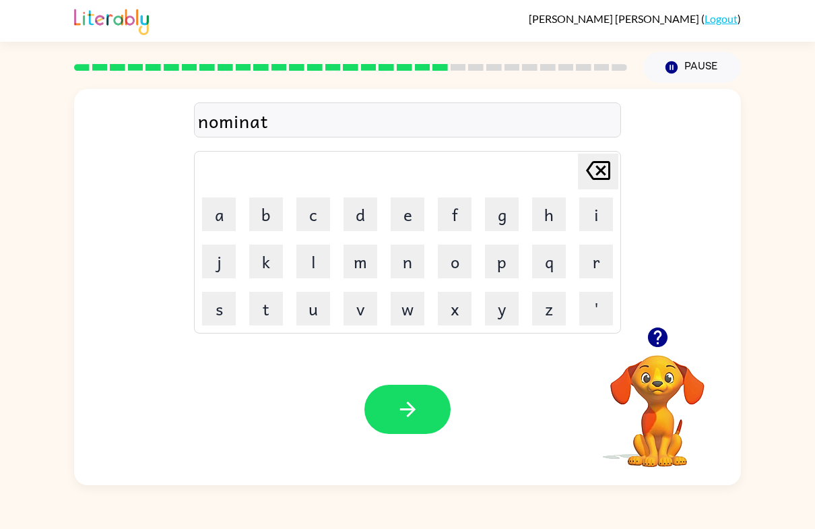
click at [411, 208] on button "e" at bounding box center [408, 214] width 34 height 34
click at [397, 399] on icon "button" at bounding box center [408, 409] width 24 height 24
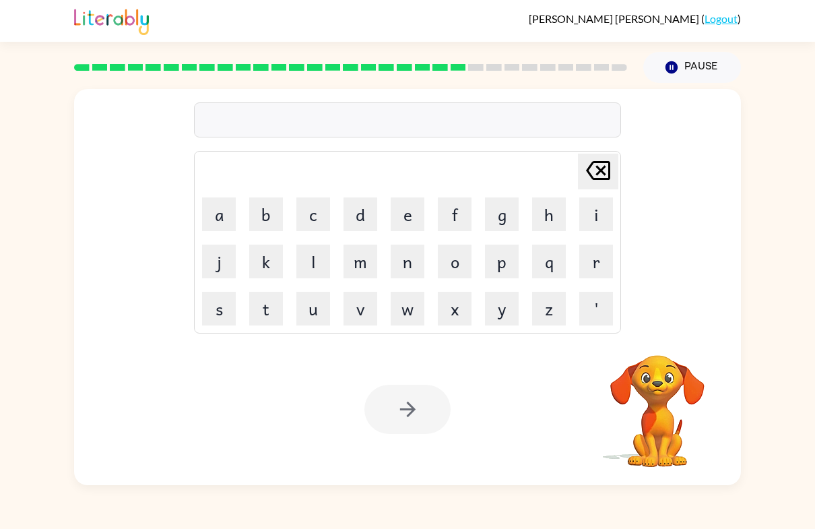
click at [222, 319] on button "s" at bounding box center [219, 309] width 34 height 34
click at [315, 317] on button "u" at bounding box center [313, 309] width 34 height 34
click at [230, 305] on button "s" at bounding box center [219, 309] width 34 height 34
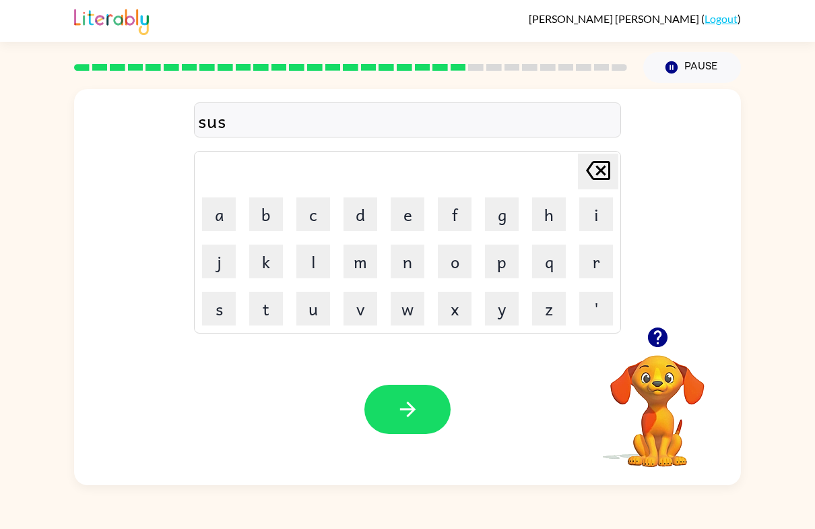
click at [271, 325] on button "t" at bounding box center [266, 309] width 34 height 34
click at [221, 217] on button "a" at bounding box center [219, 214] width 34 height 34
click at [588, 211] on button "i" at bounding box center [596, 214] width 34 height 34
click at [413, 264] on button "n" at bounding box center [408, 261] width 34 height 34
click at [380, 420] on button "button" at bounding box center [407, 408] width 86 height 49
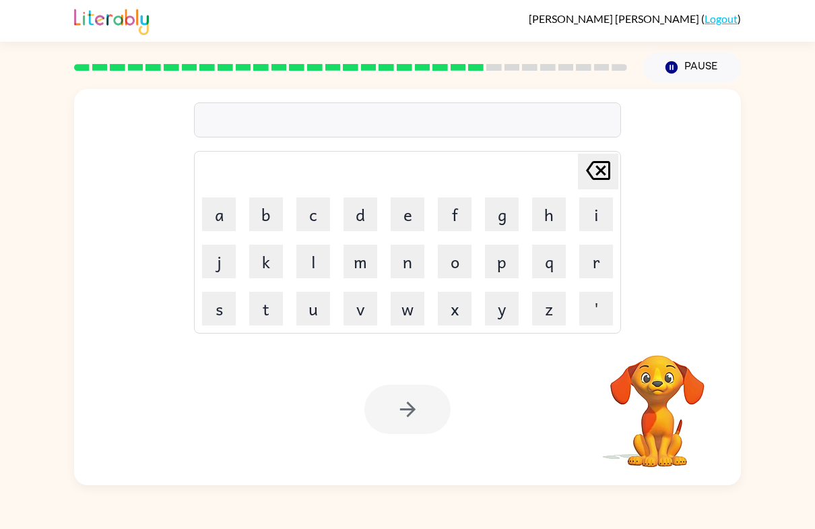
click at [407, 309] on button "w" at bounding box center [408, 309] width 34 height 34
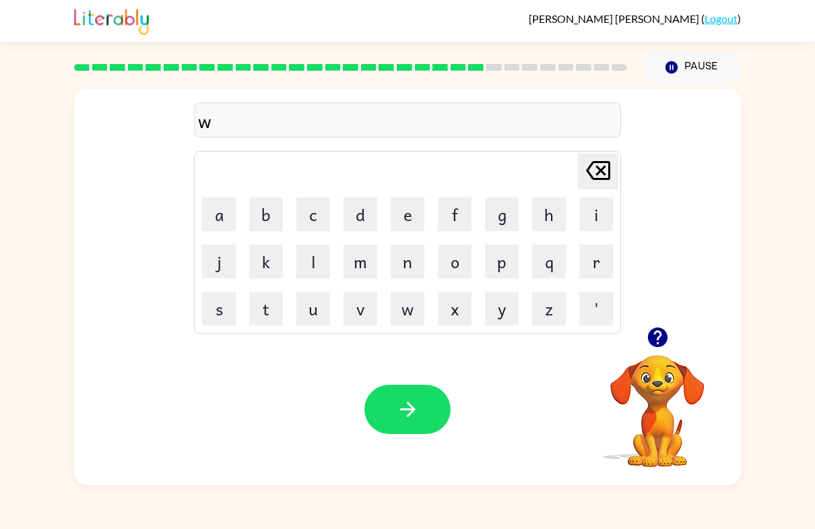
click at [457, 262] on button "o" at bounding box center [455, 261] width 34 height 34
click at [607, 269] on button "r" at bounding box center [596, 261] width 34 height 34
click at [366, 212] on button "d" at bounding box center [360, 214] width 34 height 34
click at [409, 213] on button "e" at bounding box center [408, 214] width 34 height 34
click at [590, 209] on button "i" at bounding box center [596, 214] width 34 height 34
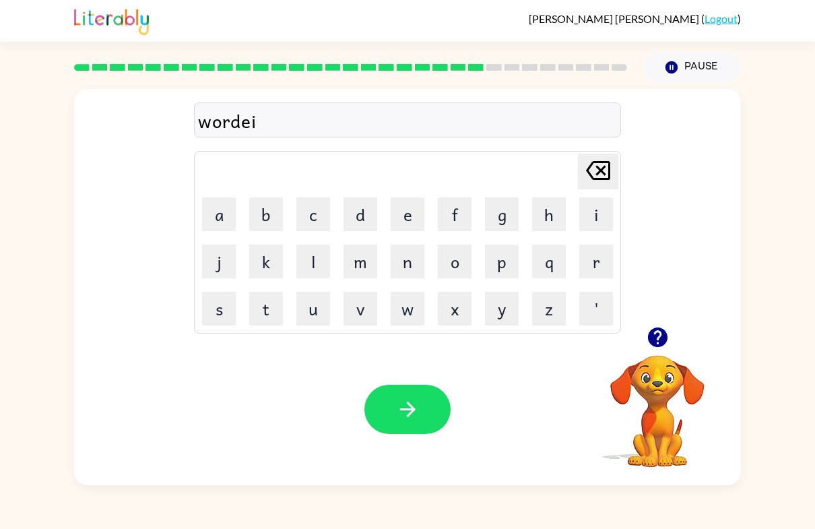
click at [422, 397] on button "button" at bounding box center [407, 408] width 86 height 49
click at [599, 256] on button "r" at bounding box center [596, 261] width 34 height 34
click at [411, 213] on button "e" at bounding box center [408, 214] width 34 height 34
click at [316, 258] on button "l" at bounding box center [313, 261] width 34 height 34
click at [224, 216] on button "a" at bounding box center [219, 214] width 34 height 34
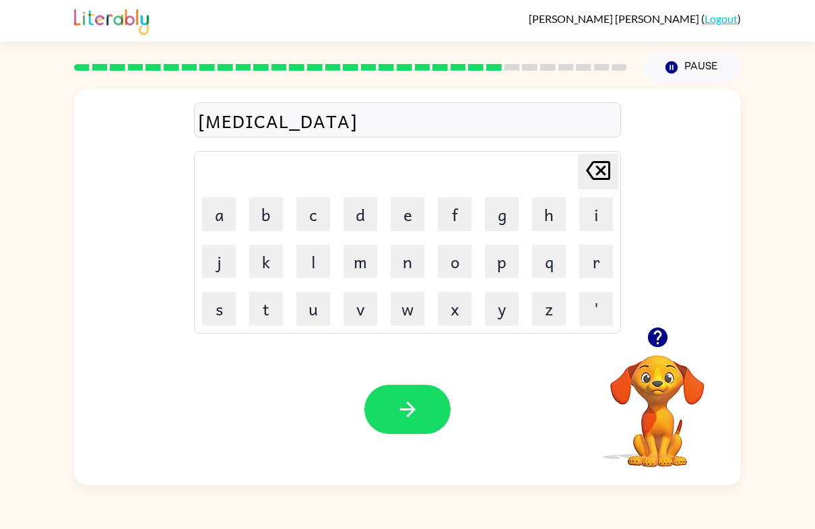
click at [601, 211] on button "i" at bounding box center [596, 214] width 34 height 34
click at [252, 302] on button "t" at bounding box center [266, 309] width 34 height 34
click at [403, 203] on button "e" at bounding box center [408, 214] width 34 height 34
click at [394, 422] on button "button" at bounding box center [407, 408] width 86 height 49
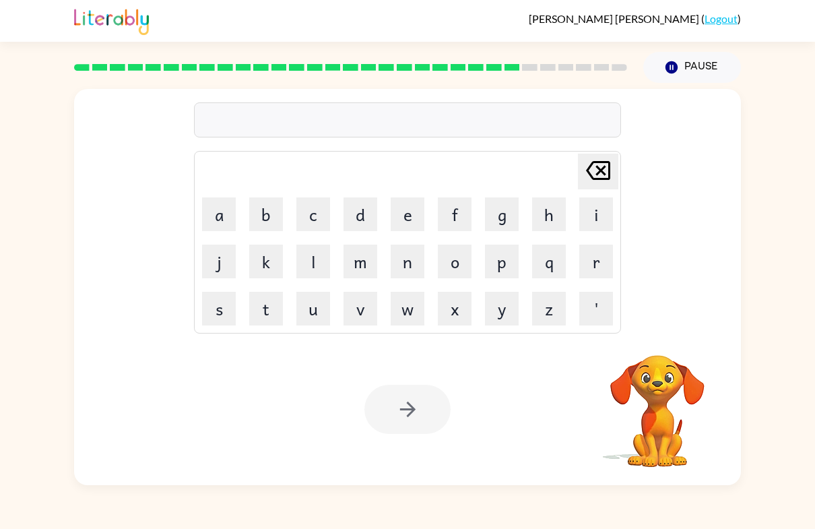
click at [275, 248] on button "k" at bounding box center [266, 261] width 34 height 34
click at [595, 208] on button "i" at bounding box center [596, 214] width 34 height 34
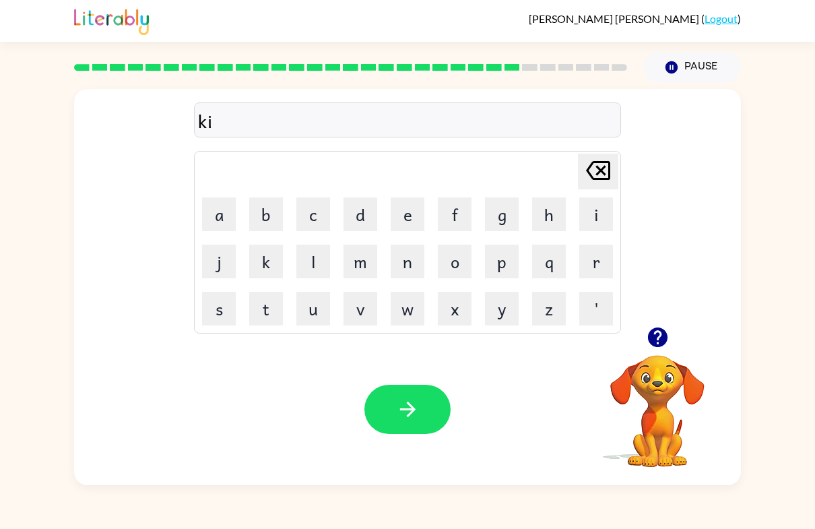
click at [263, 311] on button "t" at bounding box center [266, 309] width 34 height 34
click at [263, 310] on button "t" at bounding box center [266, 309] width 34 height 34
click at [415, 207] on button "e" at bounding box center [408, 214] width 34 height 34
click at [419, 263] on button "n" at bounding box center [408, 261] width 34 height 34
click at [396, 407] on icon "button" at bounding box center [408, 409] width 24 height 24
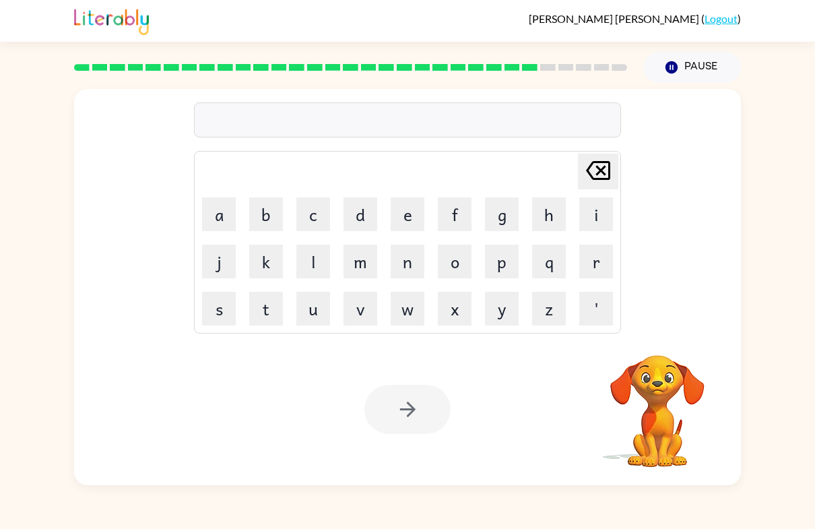
click at [372, 217] on button "d" at bounding box center [360, 214] width 34 height 34
click at [409, 203] on button "e" at bounding box center [408, 214] width 34 height 34
click at [512, 253] on button "p" at bounding box center [502, 261] width 34 height 34
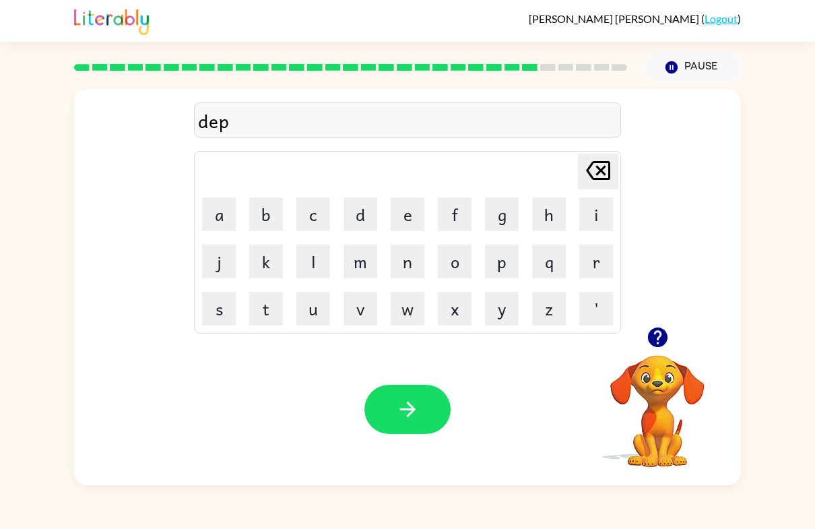
click at [228, 222] on button "a" at bounding box center [219, 214] width 34 height 34
click at [588, 261] on button "r" at bounding box center [596, 261] width 34 height 34
click at [271, 310] on button "t" at bounding box center [266, 309] width 34 height 34
click at [410, 212] on button "e" at bounding box center [408, 214] width 34 height 34
click at [411, 259] on button "n" at bounding box center [408, 261] width 34 height 34
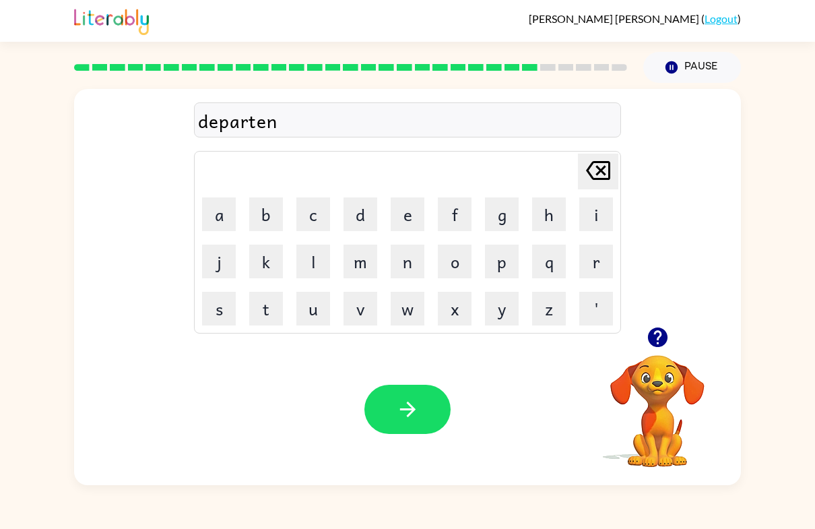
click at [597, 178] on icon at bounding box center [598, 170] width 24 height 19
click at [367, 255] on button "m" at bounding box center [360, 261] width 34 height 34
click at [402, 413] on icon "button" at bounding box center [408, 409] width 24 height 24
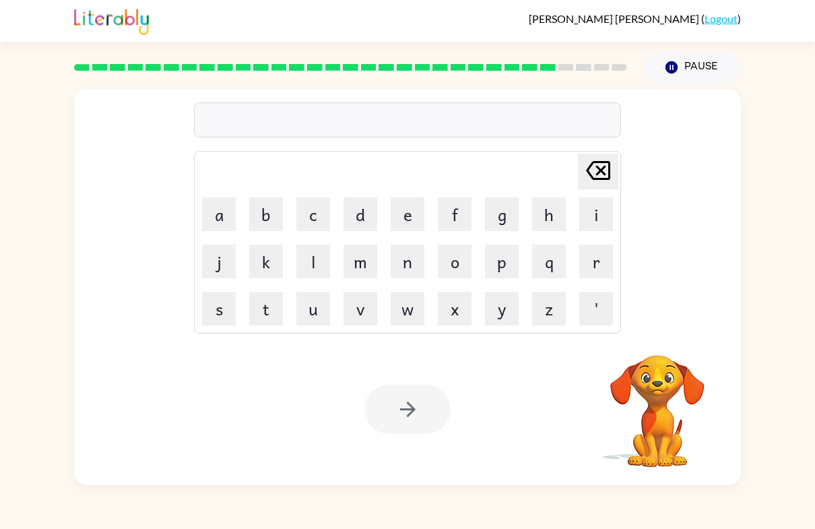
click at [232, 305] on button "s" at bounding box center [219, 309] width 34 height 34
click at [321, 260] on button "l" at bounding box center [313, 261] width 34 height 34
click at [230, 224] on button "a" at bounding box center [219, 214] width 34 height 34
click at [593, 225] on button "i" at bounding box center [596, 214] width 34 height 34
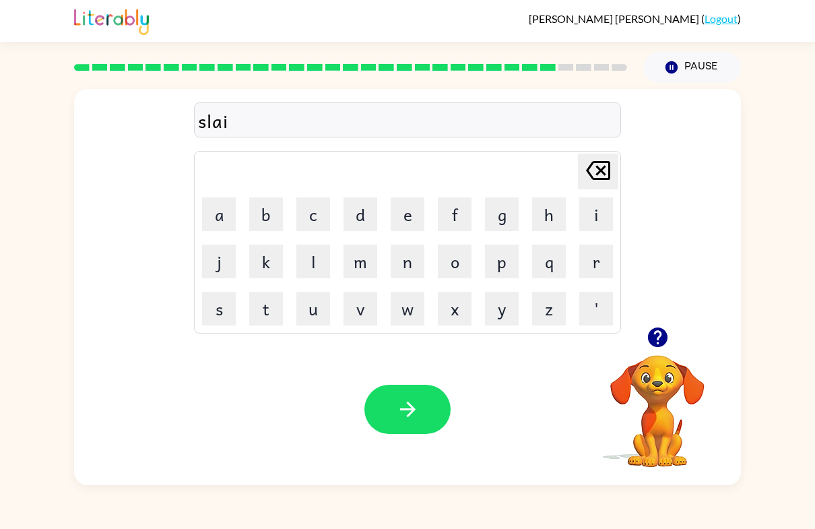
click at [271, 312] on button "t" at bounding box center [266, 309] width 34 height 34
click at [399, 405] on icon "button" at bounding box center [408, 409] width 24 height 24
click at [317, 314] on button "u" at bounding box center [313, 309] width 34 height 34
click at [411, 266] on button "n" at bounding box center [408, 261] width 34 height 34
click at [580, 216] on button "i" at bounding box center [596, 214] width 34 height 34
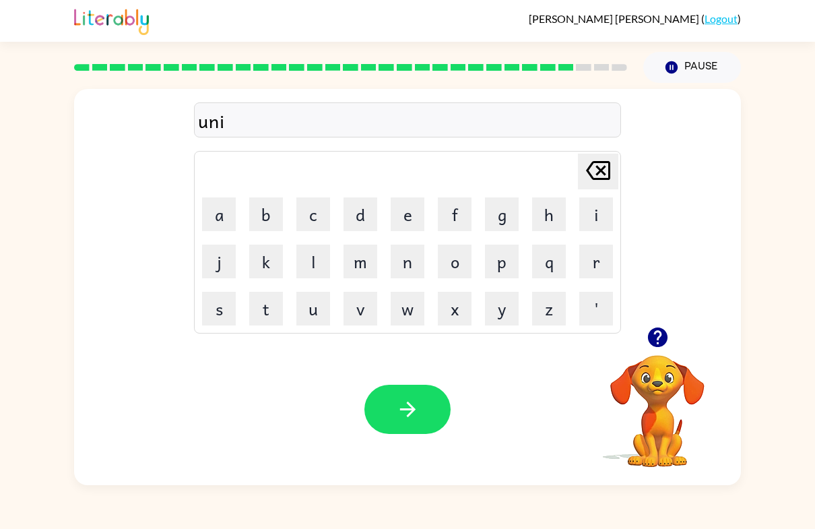
click at [368, 314] on button "v" at bounding box center [360, 309] width 34 height 34
click at [416, 215] on button "e" at bounding box center [408, 214] width 34 height 34
click at [591, 265] on button "r" at bounding box center [596, 261] width 34 height 34
click at [227, 306] on button "s" at bounding box center [219, 309] width 34 height 34
click at [226, 228] on button "a" at bounding box center [219, 214] width 34 height 34
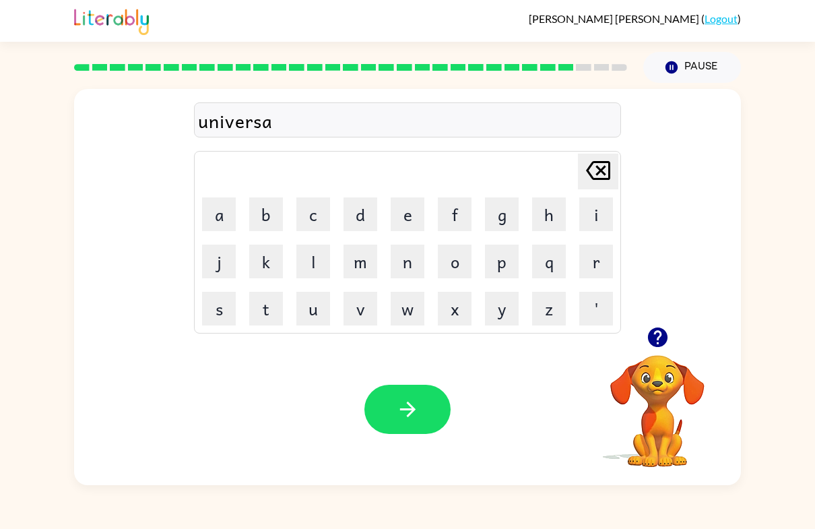
click at [313, 259] on button "l" at bounding box center [313, 261] width 34 height 34
click at [397, 377] on div "Your browser must support playing .mp4 files to use Literably. Please try using…" at bounding box center [407, 408] width 667 height 151
click at [389, 411] on button "button" at bounding box center [407, 408] width 86 height 49
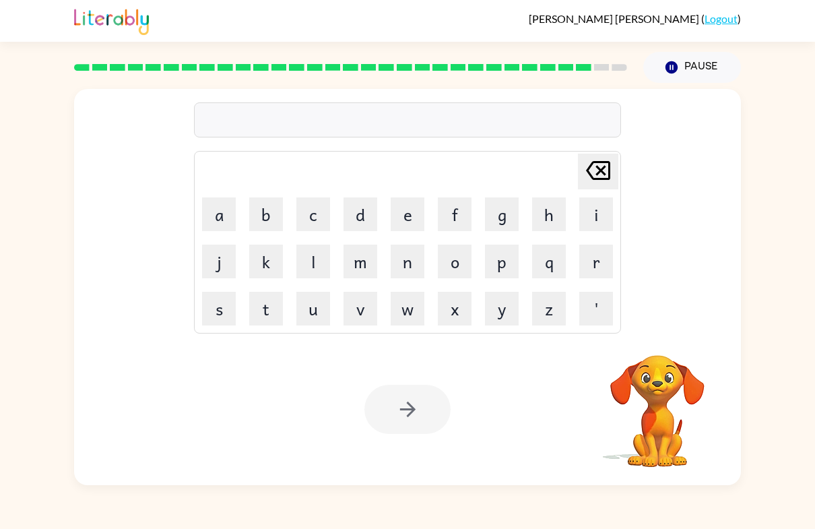
click at [217, 314] on button "s" at bounding box center [219, 309] width 34 height 34
click at [591, 177] on icon at bounding box center [598, 170] width 24 height 19
click at [231, 307] on button "s" at bounding box center [219, 309] width 34 height 34
click at [598, 210] on button "i" at bounding box center [596, 214] width 34 height 34
click at [314, 268] on button "l" at bounding box center [313, 261] width 34 height 34
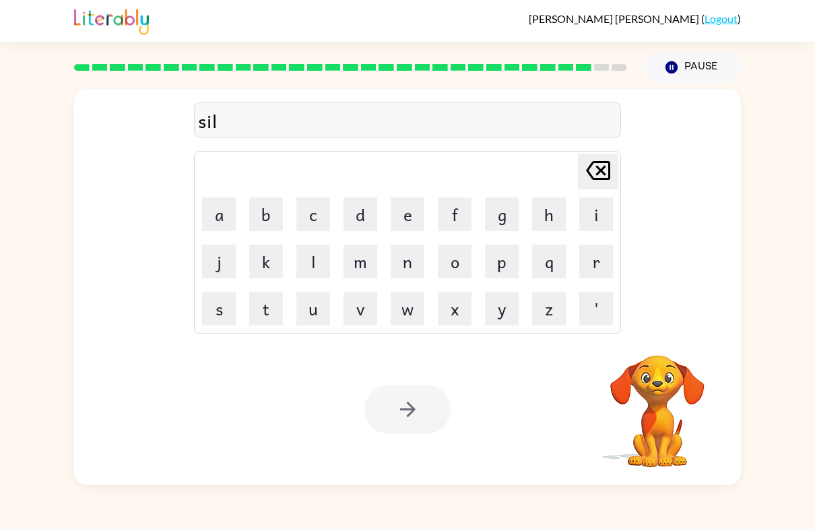
click at [373, 302] on button "v" at bounding box center [360, 309] width 34 height 34
click at [411, 214] on button "e" at bounding box center [408, 214] width 34 height 34
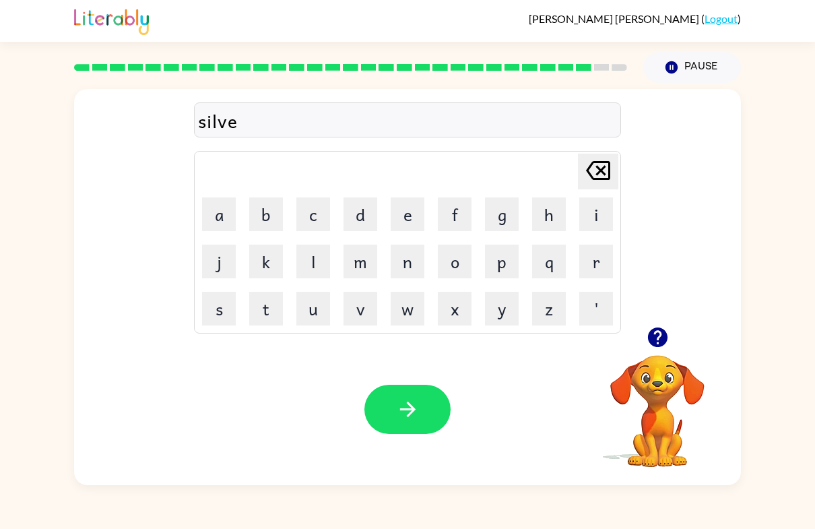
click at [592, 264] on button "r" at bounding box center [596, 261] width 34 height 34
click at [422, 306] on button "w" at bounding box center [408, 309] width 34 height 34
click at [407, 214] on button "e" at bounding box center [408, 214] width 34 height 34
click at [311, 261] on button "l" at bounding box center [313, 261] width 34 height 34
click at [310, 261] on button "l" at bounding box center [313, 261] width 34 height 34
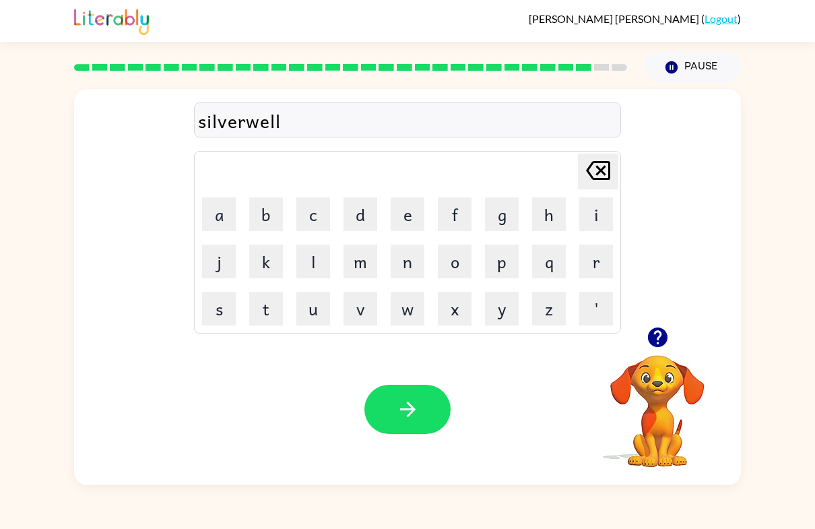
click at [399, 427] on button "button" at bounding box center [407, 408] width 86 height 49
click at [591, 207] on button "i" at bounding box center [596, 214] width 34 height 34
click at [396, 261] on button "n" at bounding box center [408, 261] width 34 height 34
click at [322, 218] on button "c" at bounding box center [313, 214] width 34 height 34
click at [459, 263] on button "o" at bounding box center [455, 261] width 34 height 34
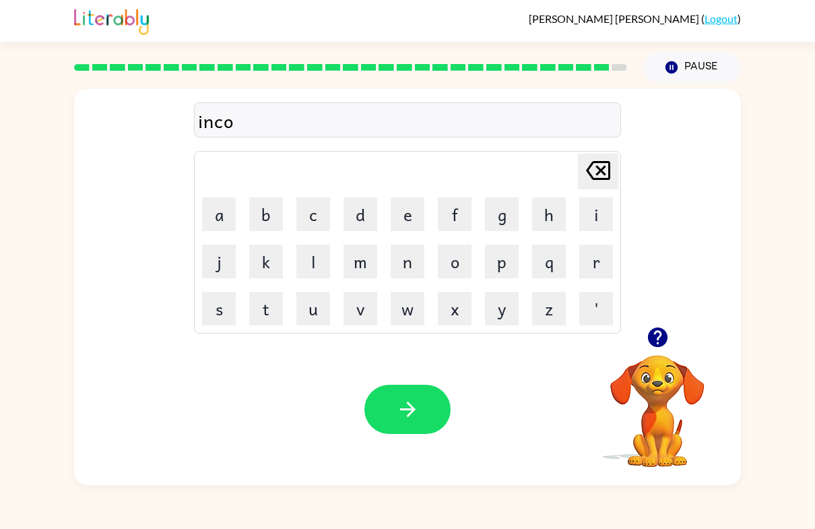
click at [412, 265] on button "n" at bounding box center [408, 261] width 34 height 34
click at [267, 306] on button "t" at bounding box center [266, 309] width 34 height 34
click at [409, 218] on button "e" at bounding box center [408, 214] width 34 height 34
click at [411, 259] on button "n" at bounding box center [408, 261] width 34 height 34
click at [397, 428] on button "button" at bounding box center [407, 408] width 86 height 49
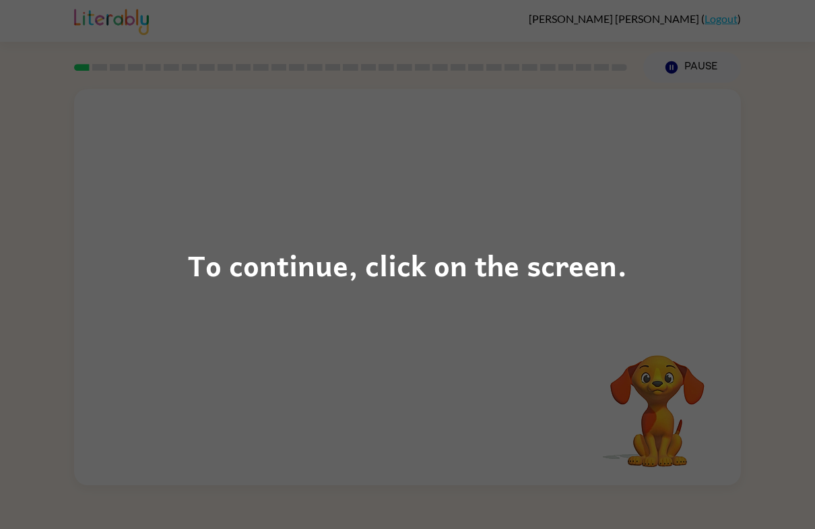
click at [545, 419] on div "To continue, click on the screen." at bounding box center [407, 264] width 815 height 529
click at [525, 444] on div "Your browser must support playing .mp4 files to use Literably. Please try using…" at bounding box center [407, 287] width 667 height 396
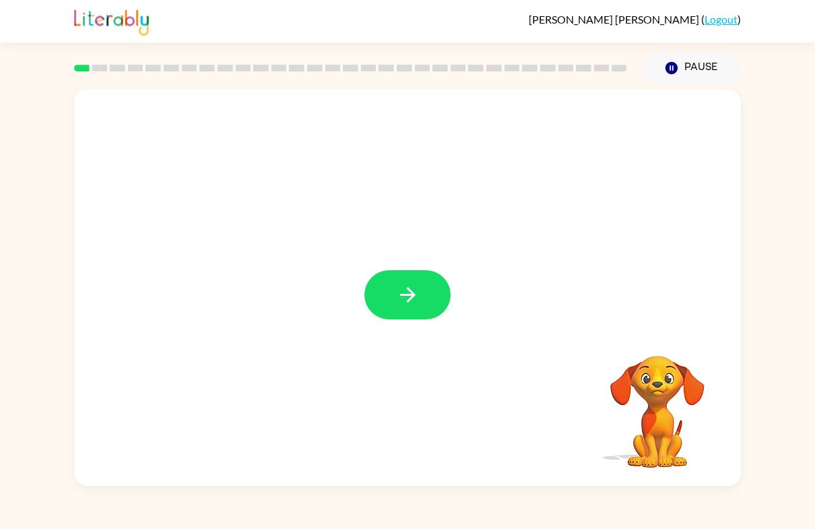
click at [422, 294] on button "button" at bounding box center [407, 293] width 86 height 49
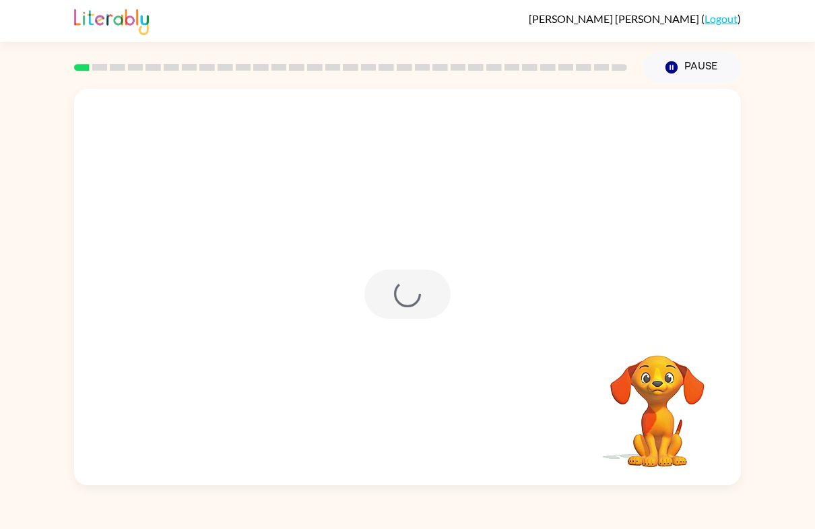
click at [421, 294] on div at bounding box center [407, 293] width 86 height 49
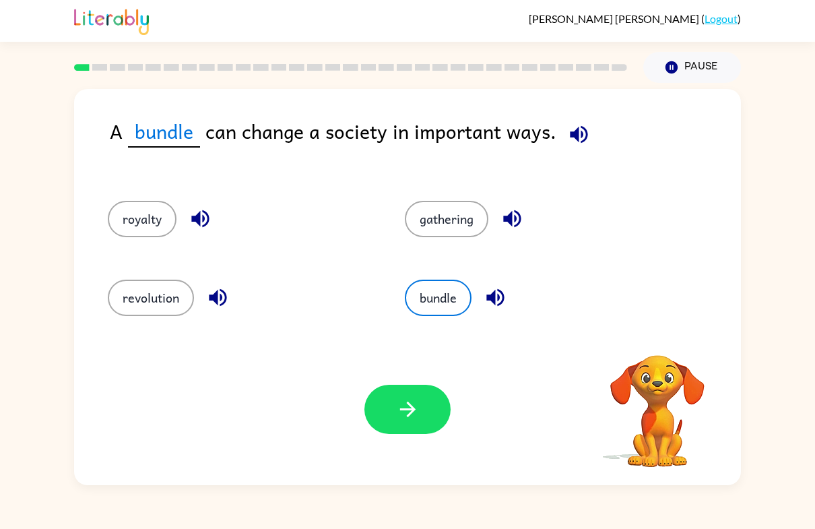
click at [430, 298] on button "bundle" at bounding box center [438, 297] width 67 height 36
click at [444, 294] on button "bundle" at bounding box center [438, 297] width 67 height 36
click at [435, 233] on button "gathering" at bounding box center [446, 219] width 83 height 36
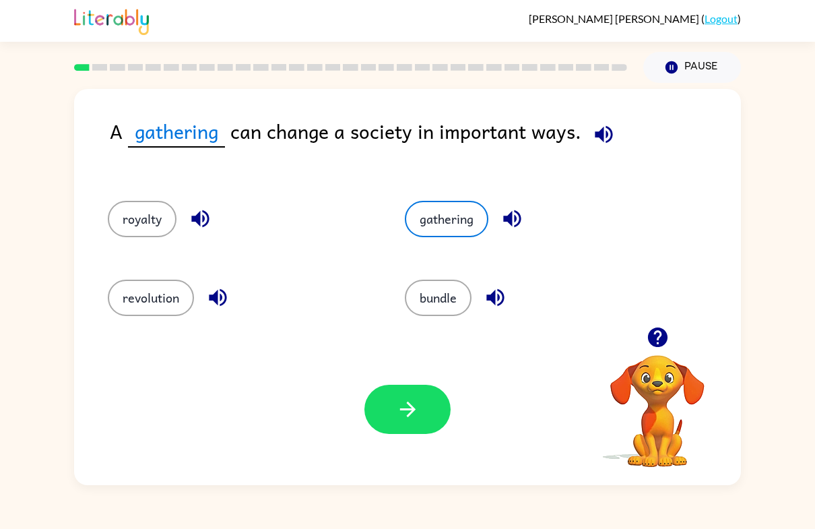
click at [167, 303] on button "revolution" at bounding box center [151, 297] width 86 height 36
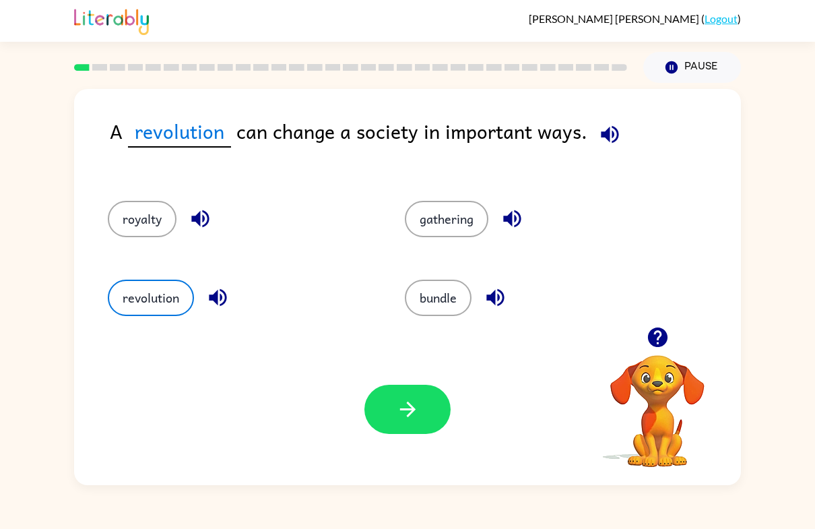
click at [161, 316] on button "revolution" at bounding box center [151, 297] width 86 height 36
click at [163, 318] on div "revolution" at bounding box center [230, 293] width 297 height 79
click at [177, 307] on button "revolution" at bounding box center [151, 297] width 86 height 36
click at [398, 459] on div "Your browser must support playing .mp4 files to use Literably. Please try using…" at bounding box center [407, 408] width 667 height 151
click at [427, 415] on button "button" at bounding box center [407, 408] width 86 height 49
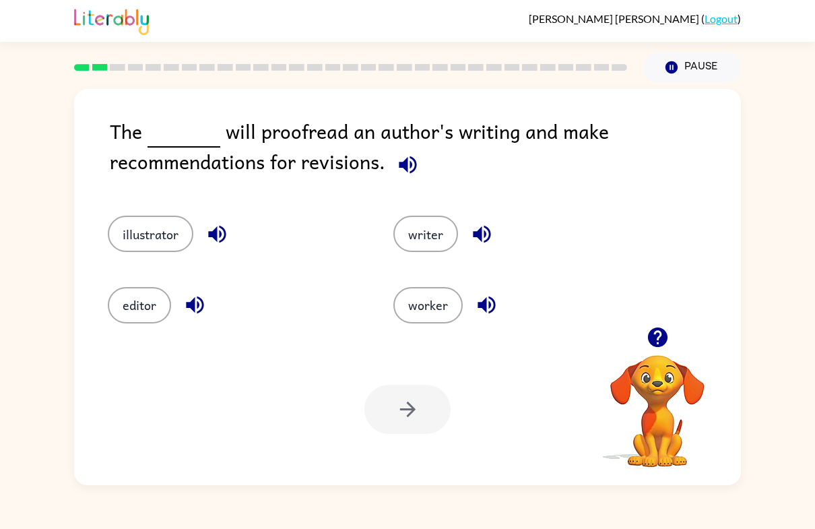
click at [426, 233] on button "writer" at bounding box center [425, 233] width 65 height 36
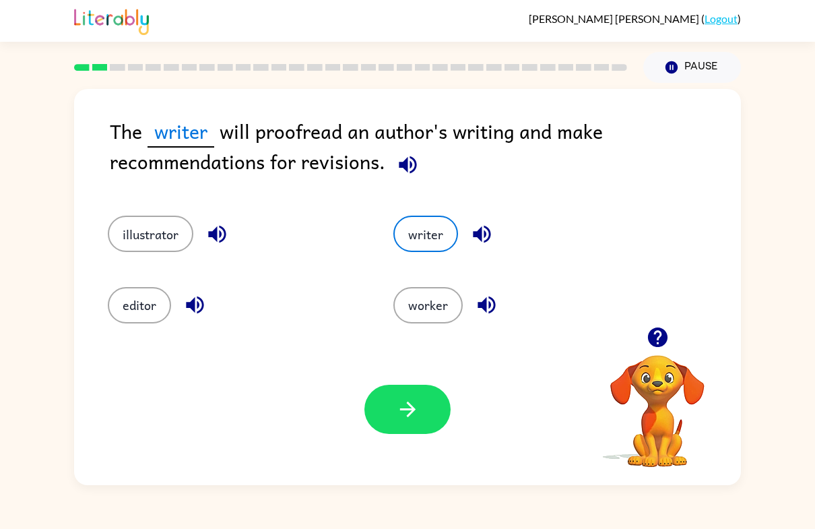
click at [434, 394] on button "button" at bounding box center [407, 408] width 86 height 49
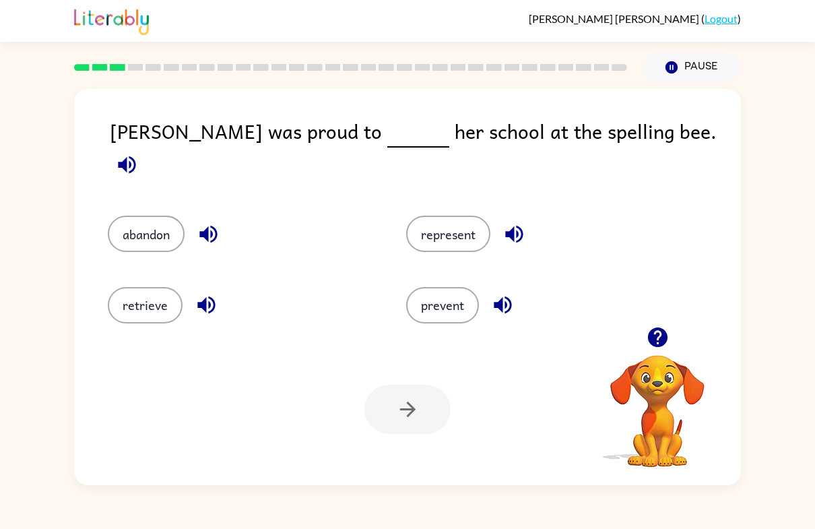
click at [463, 230] on button "represent" at bounding box center [448, 233] width 84 height 36
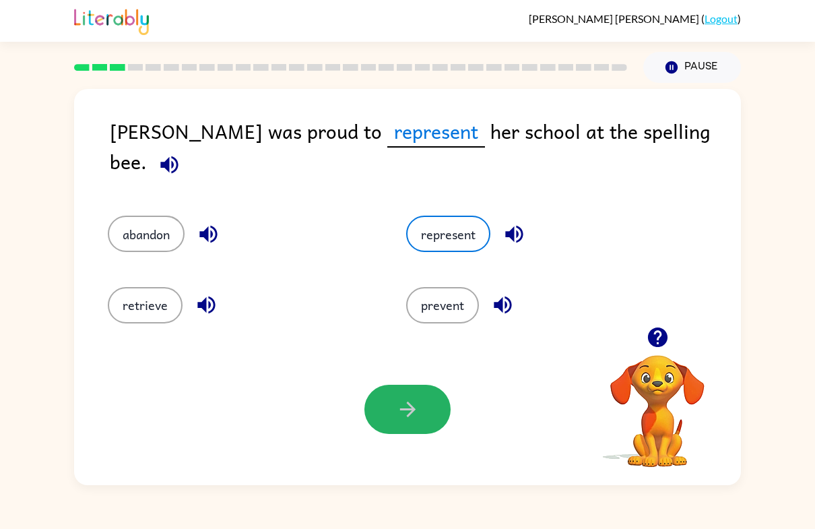
click at [408, 396] on button "button" at bounding box center [407, 408] width 86 height 49
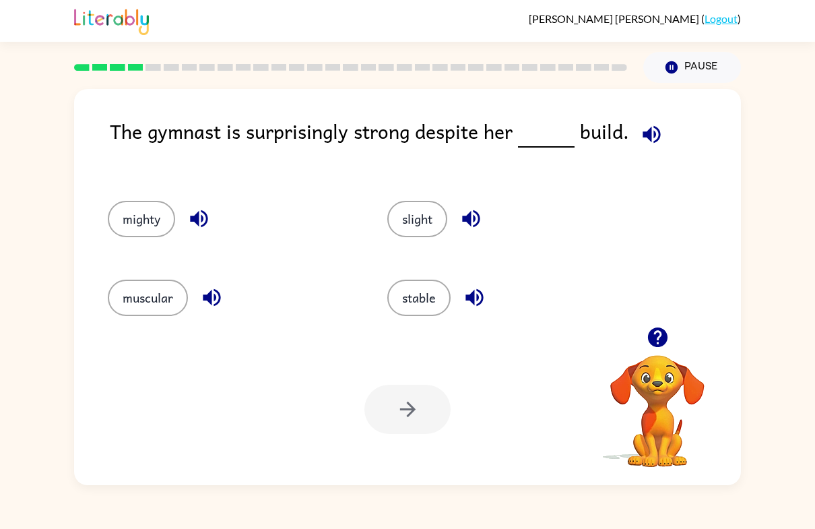
click at [149, 306] on button "muscular" at bounding box center [148, 297] width 80 height 36
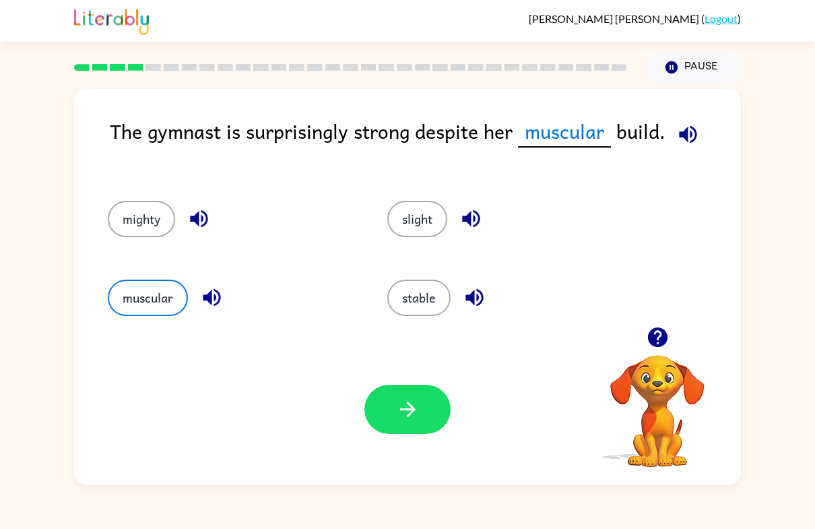
click at [417, 402] on icon "button" at bounding box center [408, 409] width 24 height 24
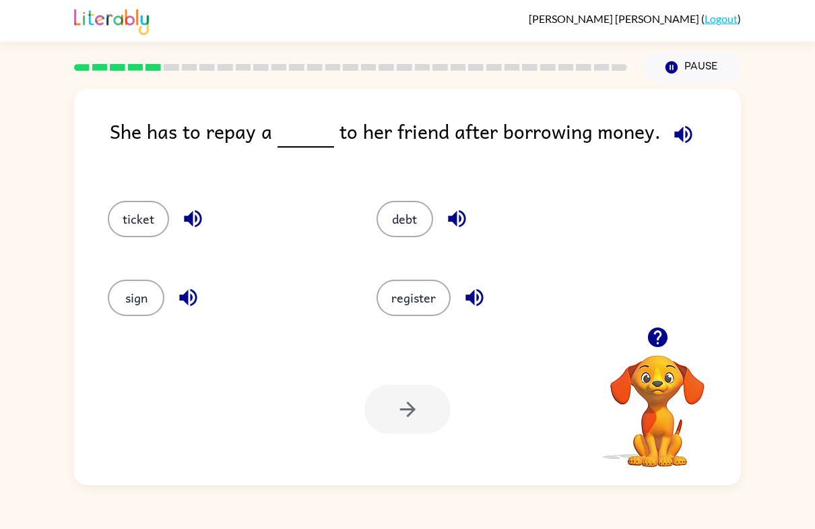
click at [139, 220] on button "ticket" at bounding box center [138, 219] width 61 height 36
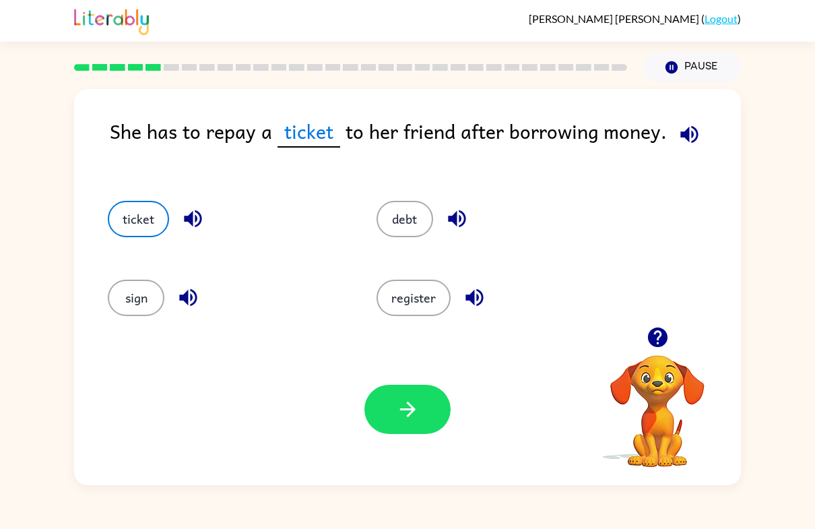
click at [130, 315] on button "sign" at bounding box center [136, 297] width 57 height 36
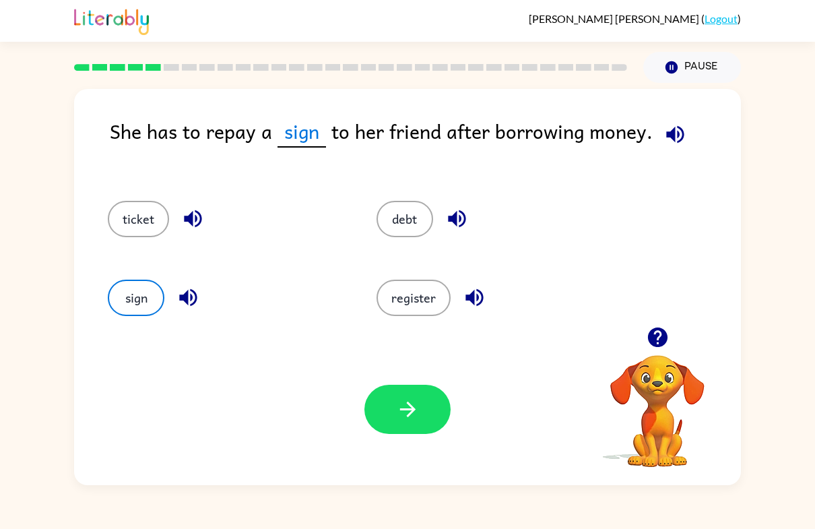
click at [163, 223] on button "ticket" at bounding box center [138, 219] width 61 height 36
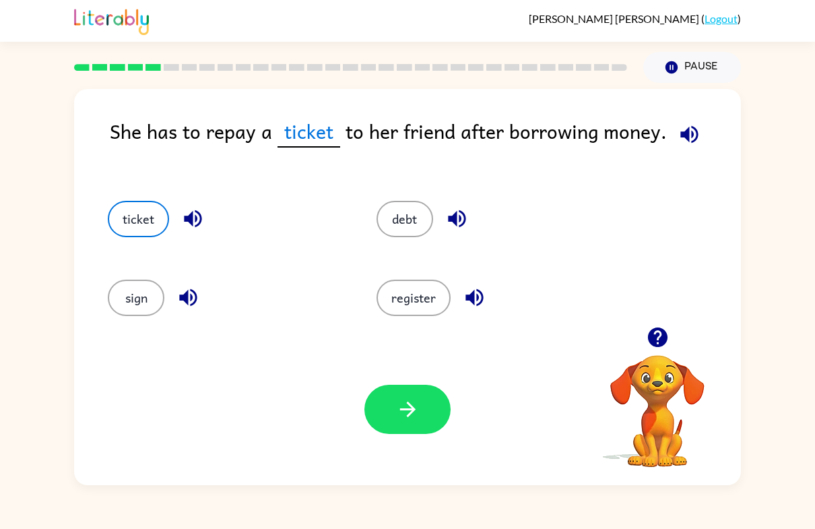
click at [415, 224] on button "debt" at bounding box center [404, 219] width 57 height 36
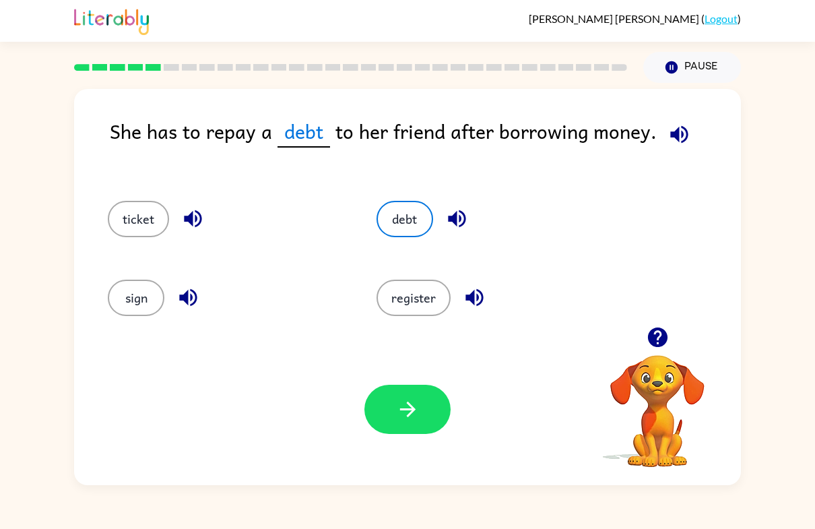
click at [402, 415] on icon "button" at bounding box center [408, 409] width 24 height 24
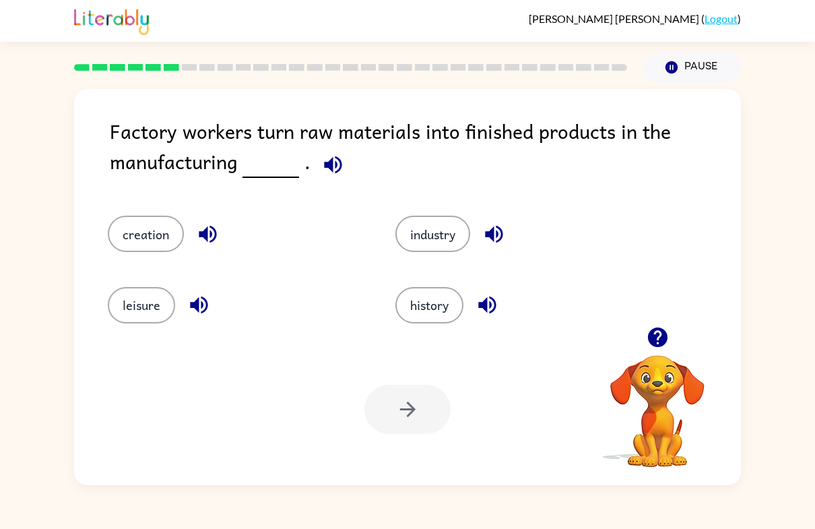
click at [145, 236] on button "creation" at bounding box center [146, 233] width 76 height 36
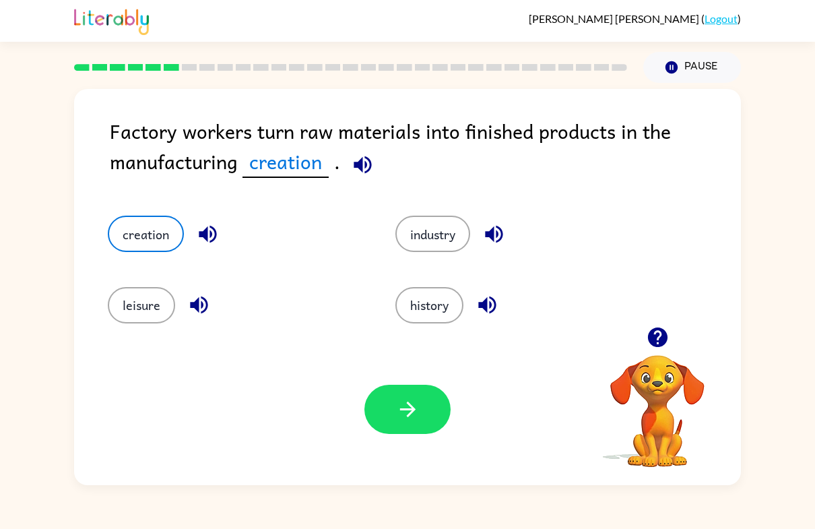
click at [402, 393] on button "button" at bounding box center [407, 408] width 86 height 49
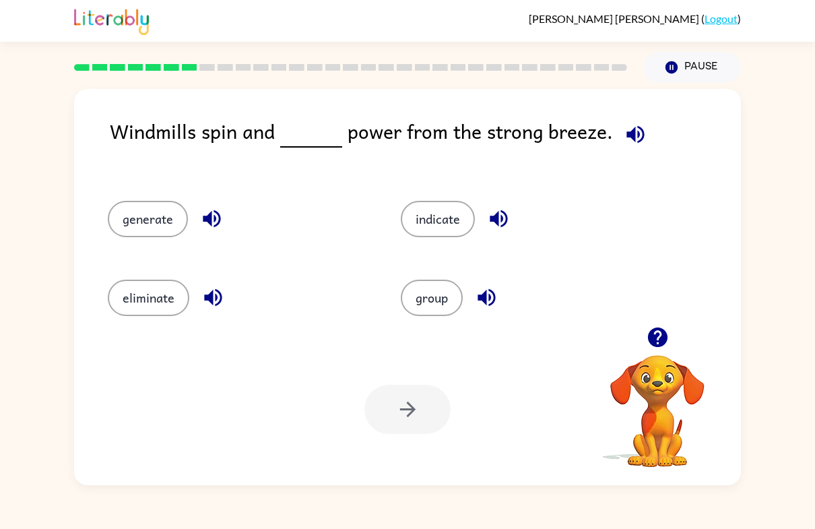
click at [143, 216] on button "generate" at bounding box center [148, 219] width 80 height 36
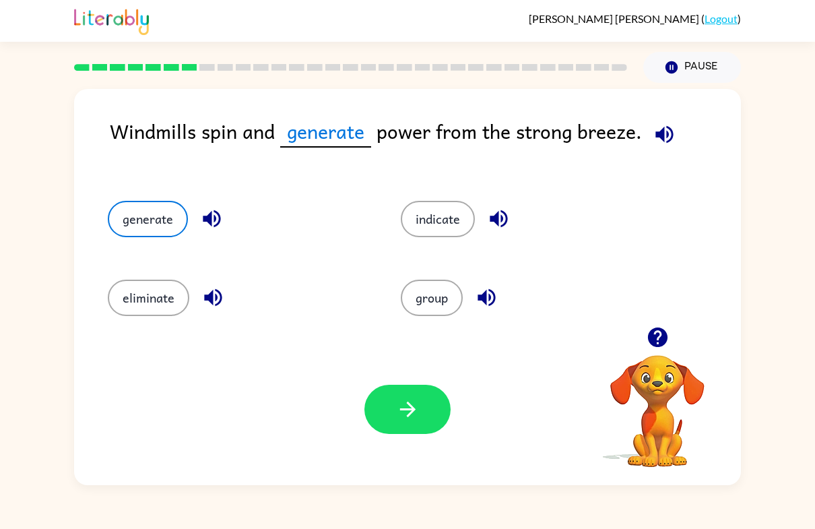
click at [372, 393] on button "button" at bounding box center [407, 408] width 86 height 49
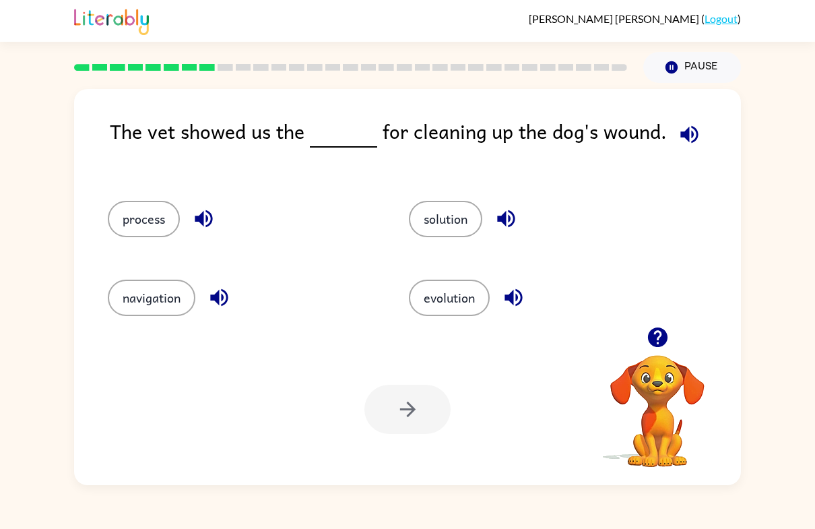
click at [142, 228] on button "process" at bounding box center [144, 219] width 72 height 36
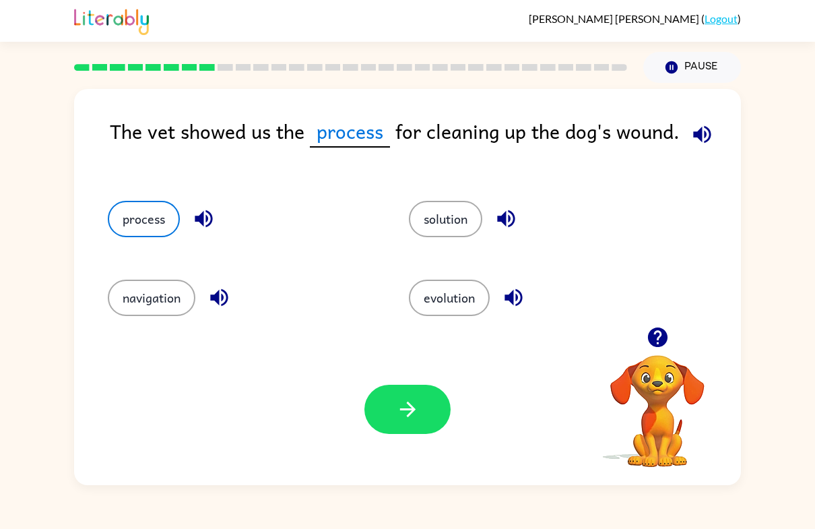
click at [382, 376] on div "Your browser must support playing .mp4 files to use Literably. Please try using…" at bounding box center [407, 408] width 667 height 151
click at [427, 391] on button "button" at bounding box center [407, 408] width 86 height 49
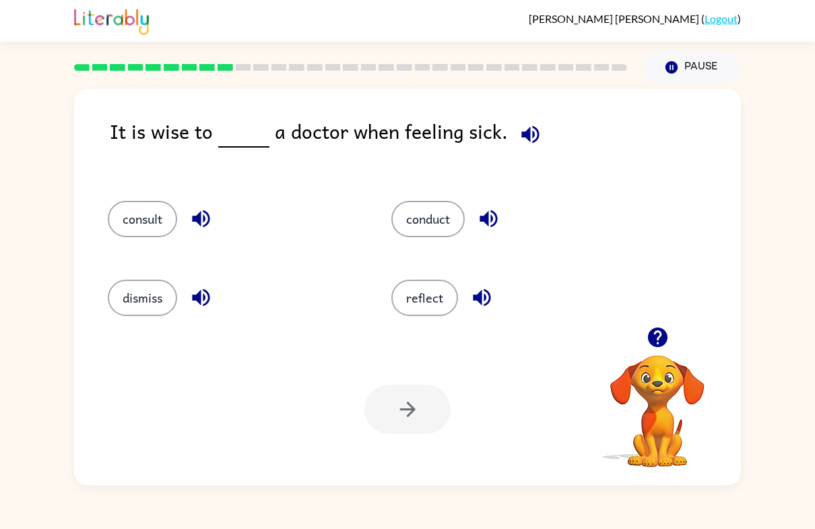
click at [145, 237] on button "consult" at bounding box center [142, 219] width 69 height 36
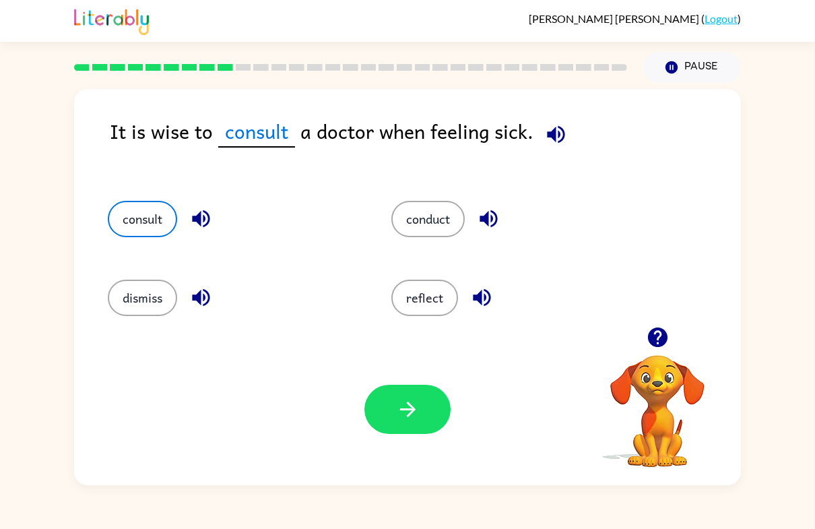
click at [430, 407] on button "button" at bounding box center [407, 408] width 86 height 49
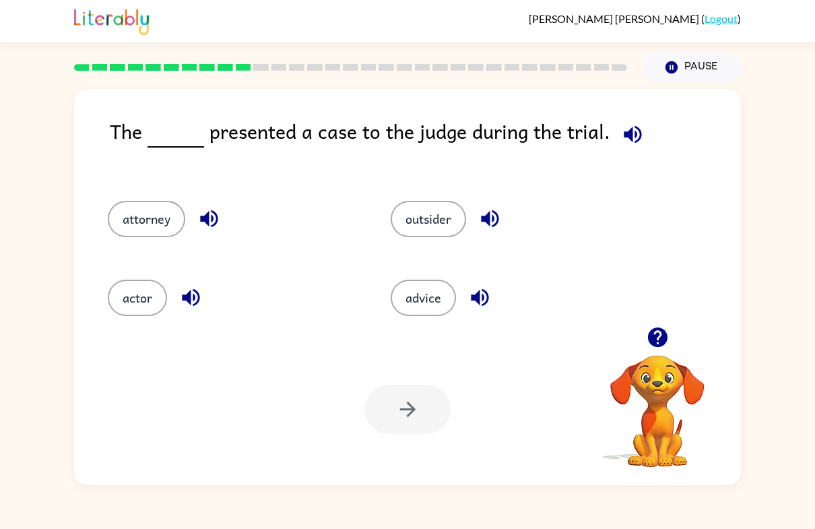
click at [436, 310] on button "advice" at bounding box center [423, 297] width 65 height 36
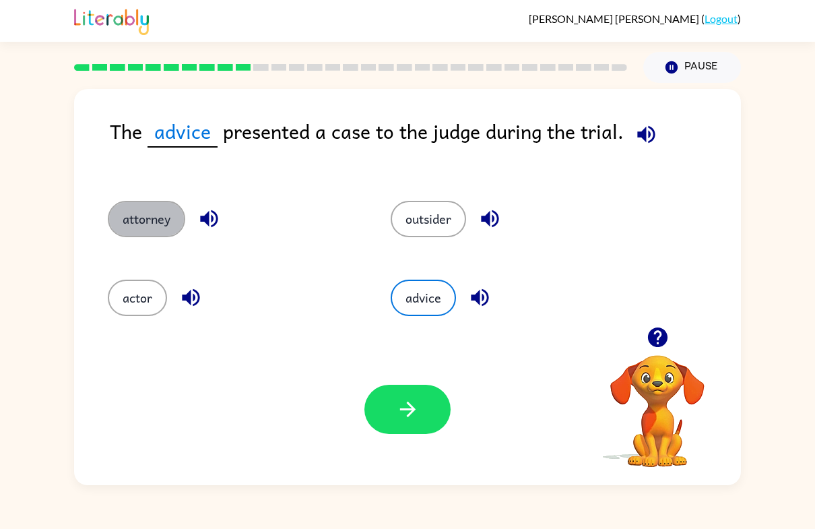
click at [156, 232] on button "attorney" at bounding box center [146, 219] width 77 height 36
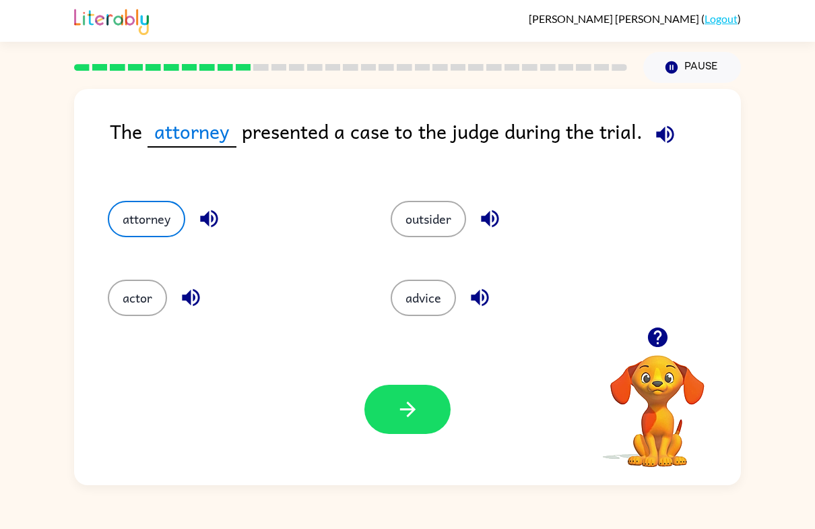
click at [401, 378] on div "Your browser must support playing .mp4 files to use Literably. Please try using…" at bounding box center [407, 408] width 667 height 151
click at [422, 405] on button "button" at bounding box center [407, 408] width 86 height 49
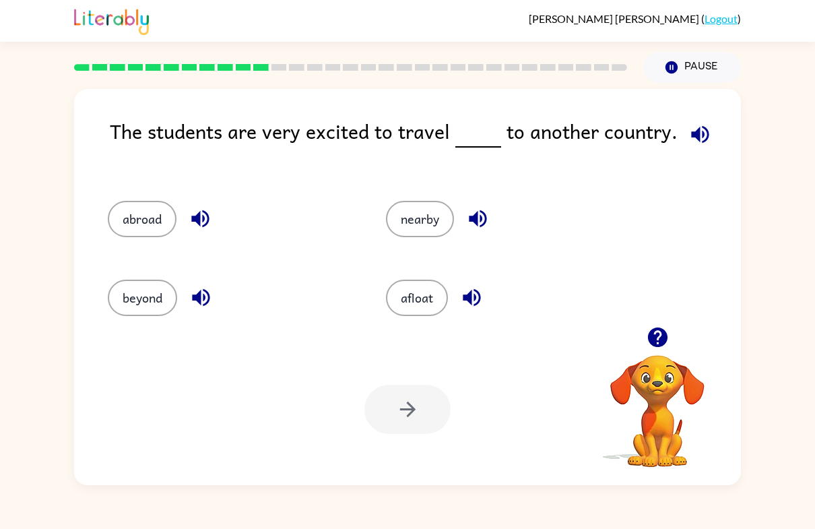
click at [154, 311] on button "beyond" at bounding box center [142, 297] width 69 height 36
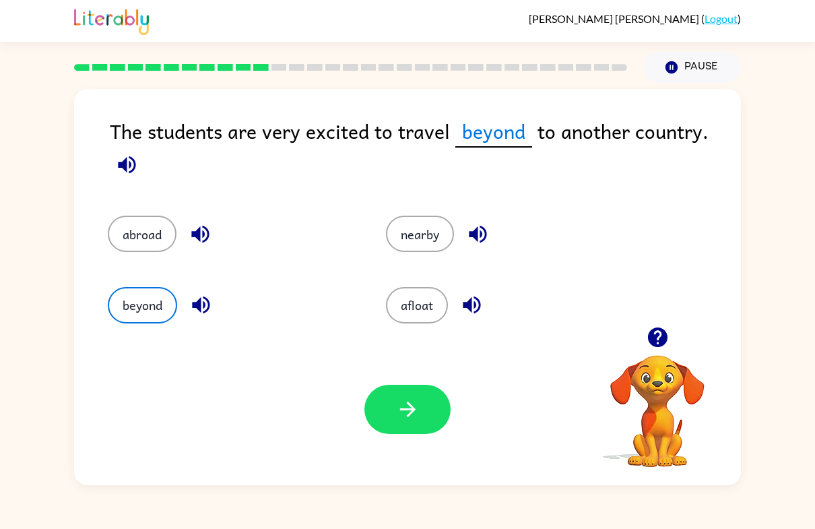
click at [416, 419] on icon "button" at bounding box center [408, 409] width 24 height 24
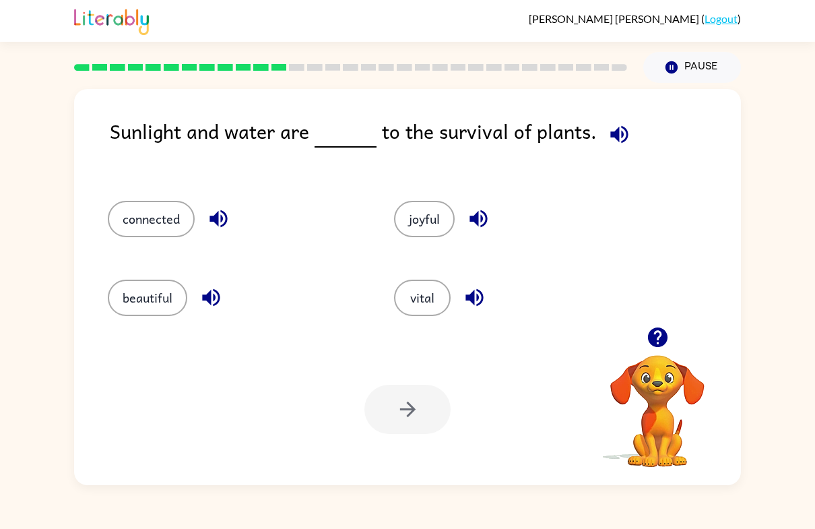
click at [135, 229] on button "connected" at bounding box center [151, 219] width 87 height 36
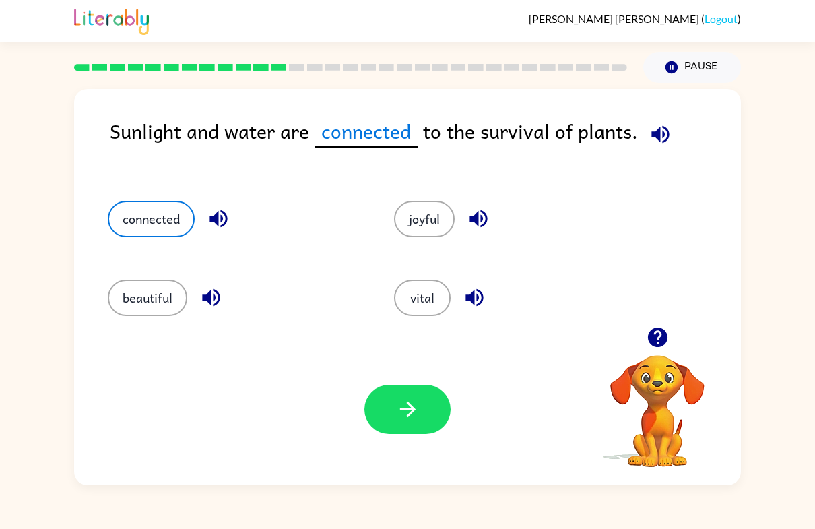
click at [395, 405] on button "button" at bounding box center [407, 408] width 86 height 49
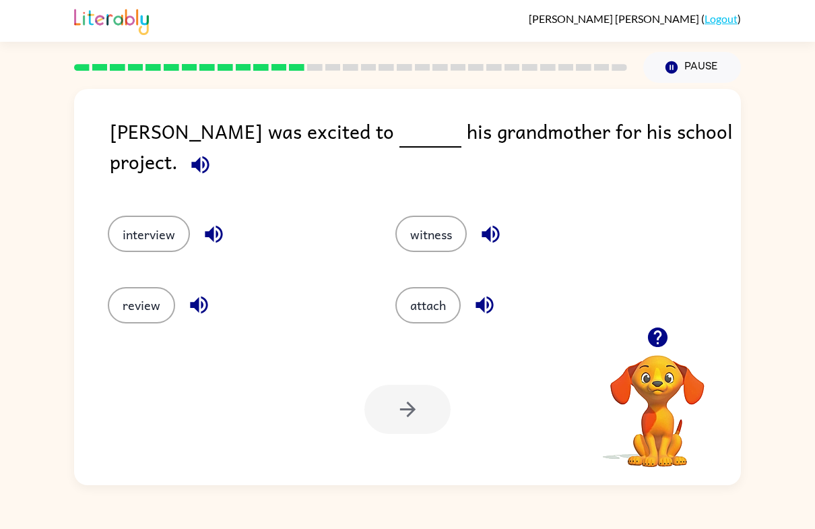
click at [157, 234] on button "interview" at bounding box center [149, 233] width 82 height 36
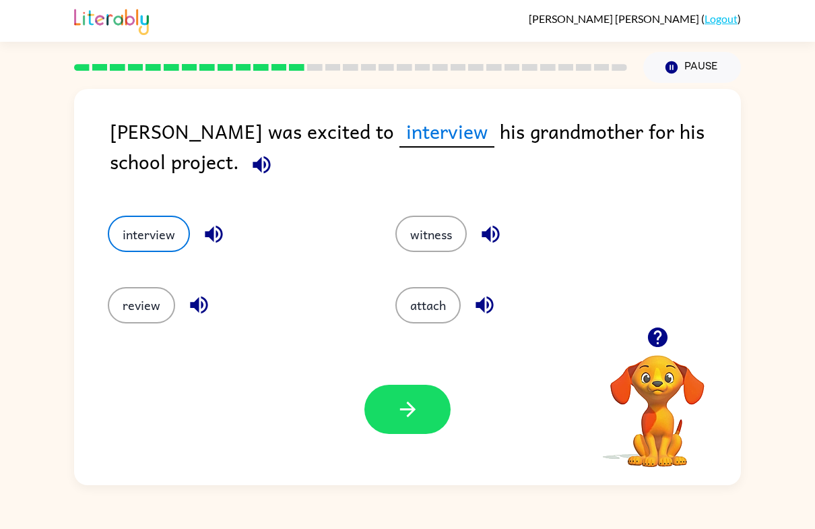
click at [415, 413] on icon "button" at bounding box center [408, 409] width 24 height 24
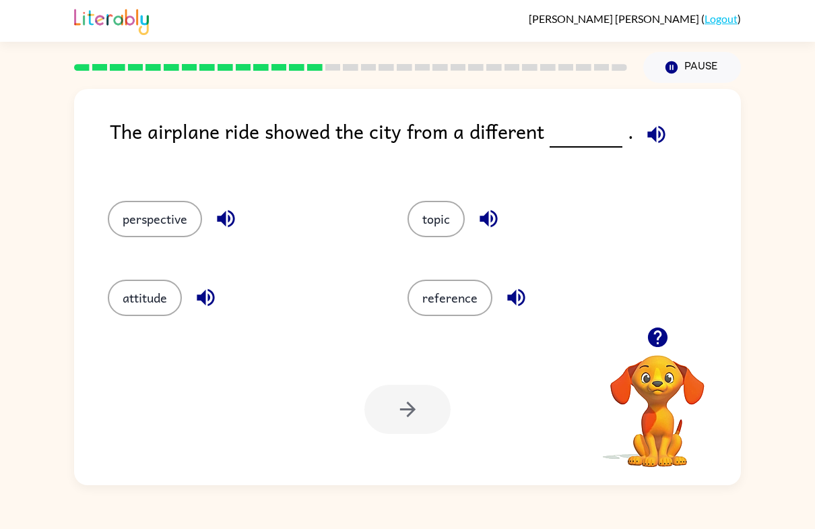
click at [448, 222] on button "topic" at bounding box center [435, 219] width 57 height 36
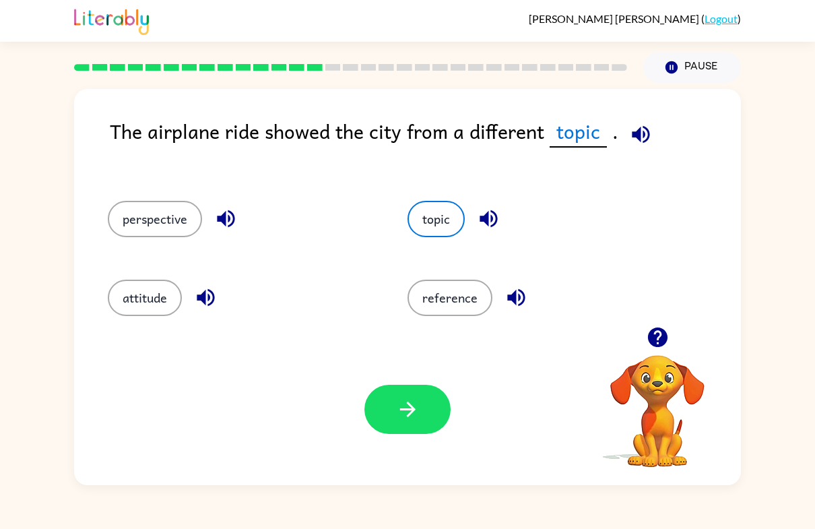
click at [436, 430] on button "button" at bounding box center [407, 408] width 86 height 49
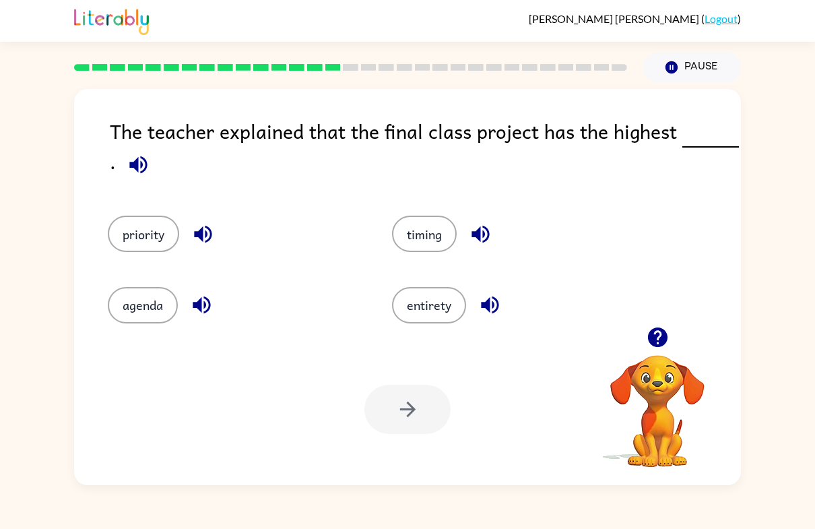
click at [151, 252] on button "priority" at bounding box center [143, 233] width 71 height 36
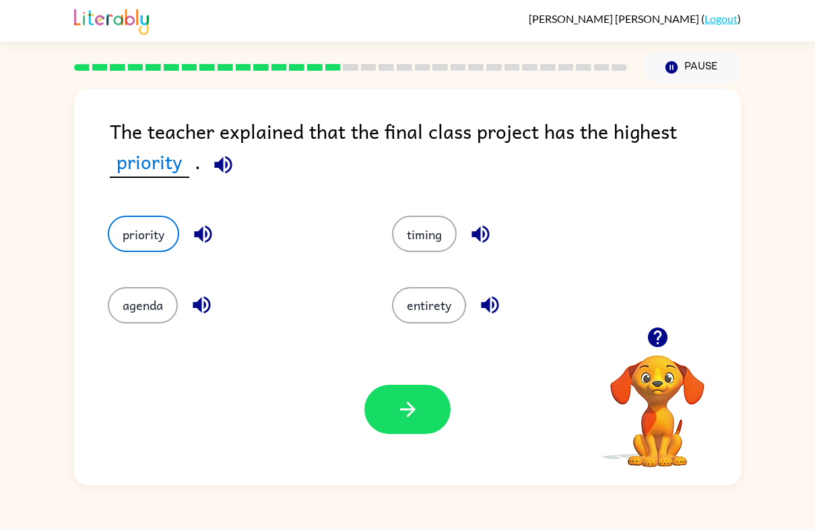
click at [446, 416] on button "button" at bounding box center [407, 408] width 86 height 49
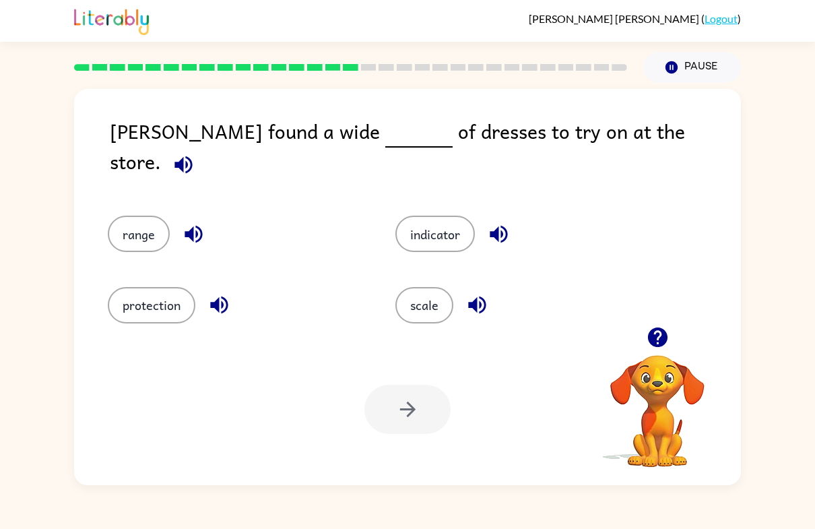
click at [452, 232] on button "indicator" at bounding box center [434, 233] width 79 height 36
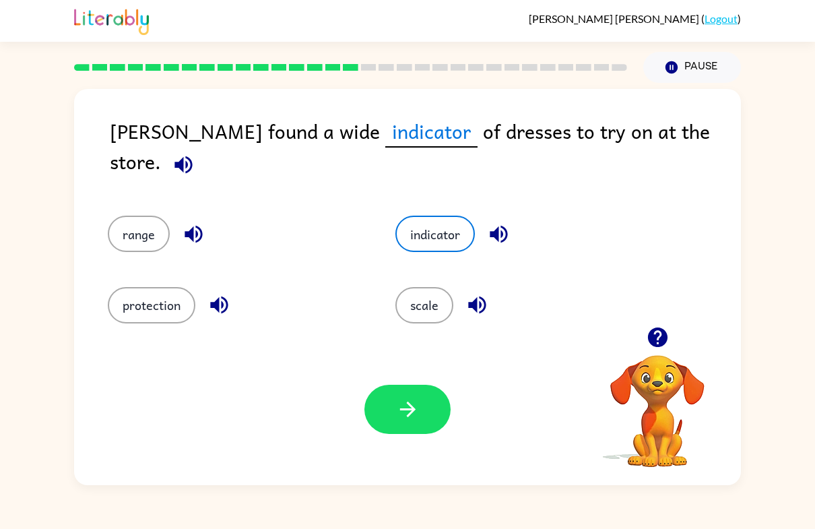
click at [171, 302] on button "protection" at bounding box center [152, 305] width 88 height 36
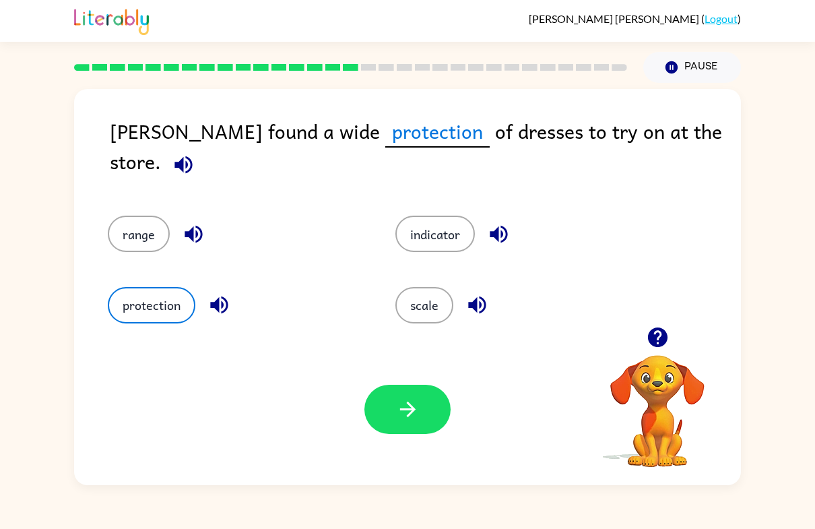
click at [391, 403] on button "button" at bounding box center [407, 408] width 86 height 49
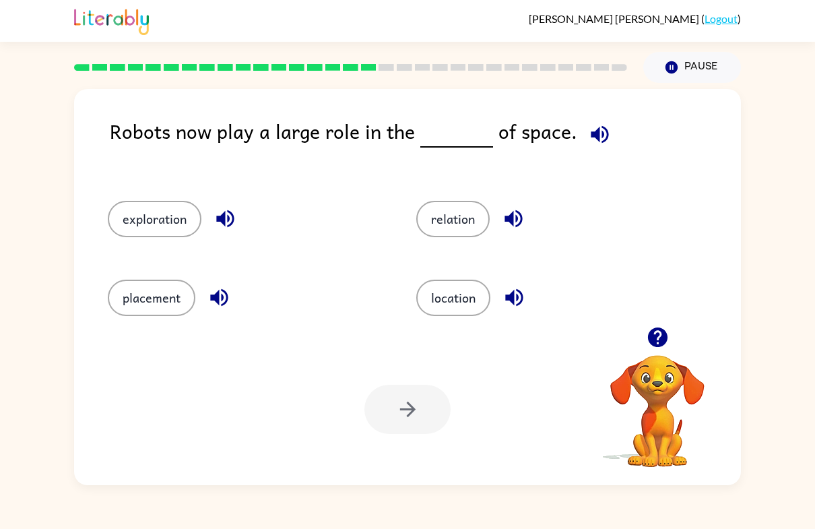
click at [167, 218] on button "exploration" at bounding box center [155, 219] width 94 height 36
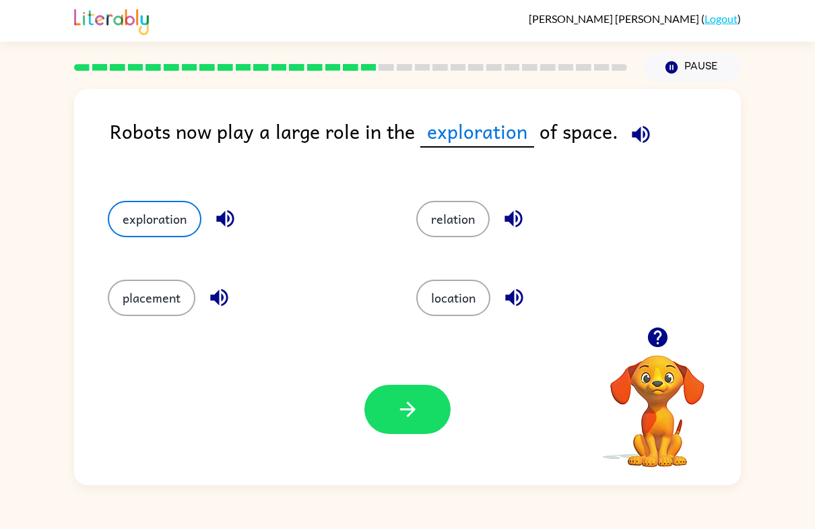
click at [414, 411] on icon "button" at bounding box center [408, 409] width 24 height 24
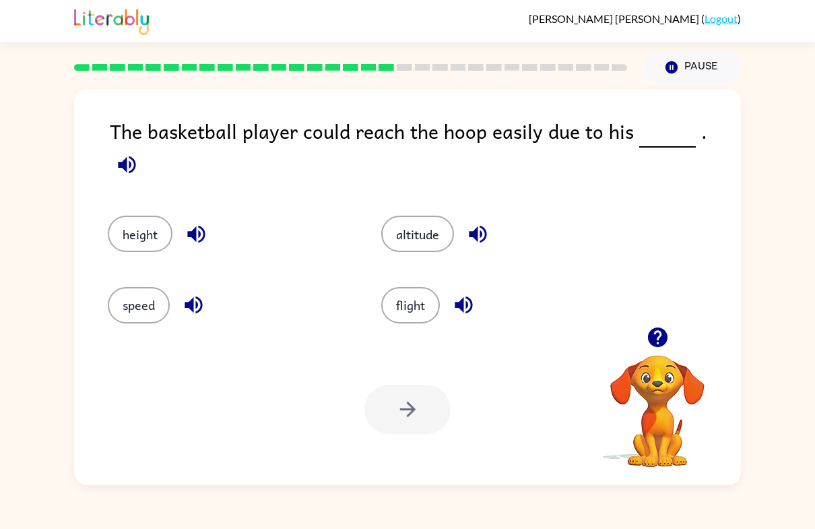
click at [139, 219] on button "height" at bounding box center [140, 233] width 65 height 36
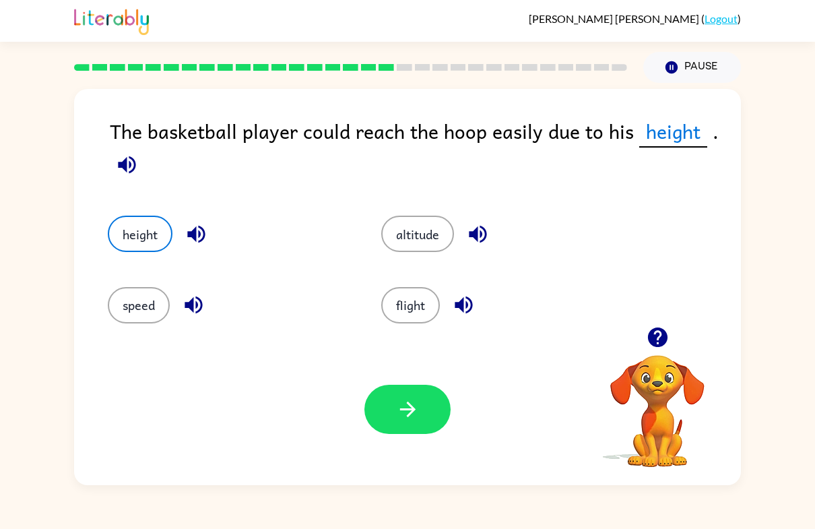
click at [415, 395] on button "button" at bounding box center [407, 408] width 86 height 49
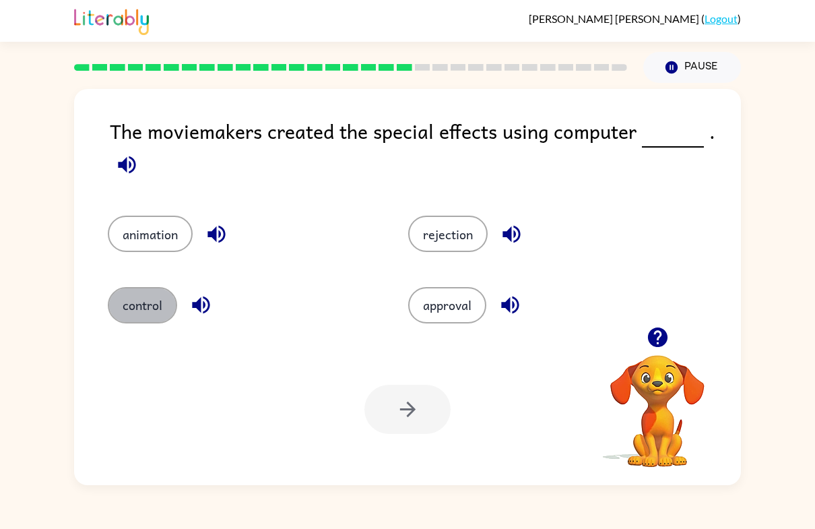
click at [141, 314] on button "control" at bounding box center [142, 305] width 69 height 36
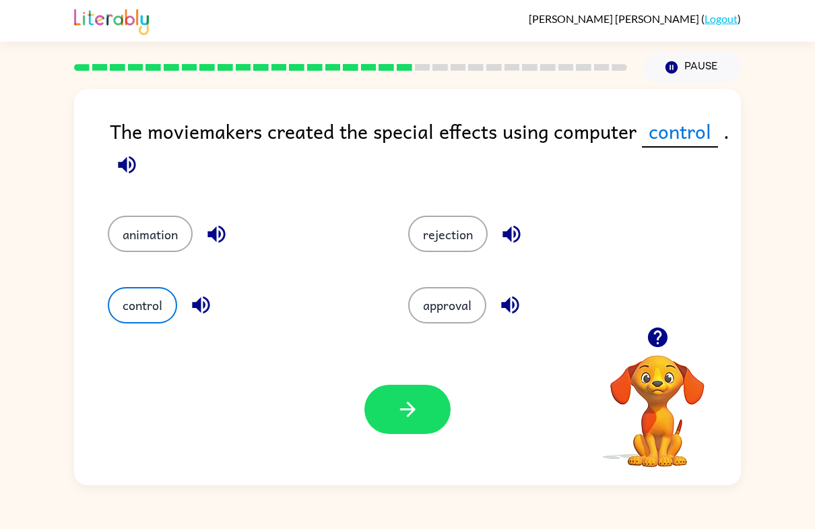
click at [415, 405] on icon "button" at bounding box center [408, 409] width 24 height 24
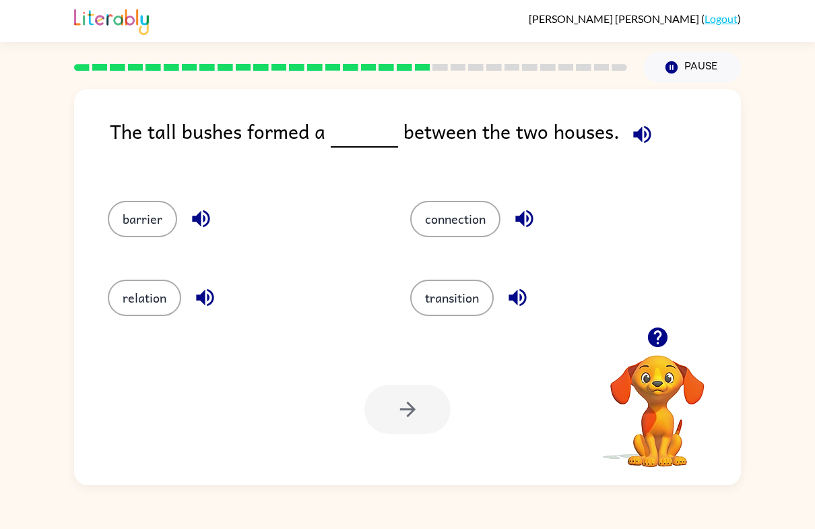
click at [139, 224] on button "barrier" at bounding box center [142, 219] width 69 height 36
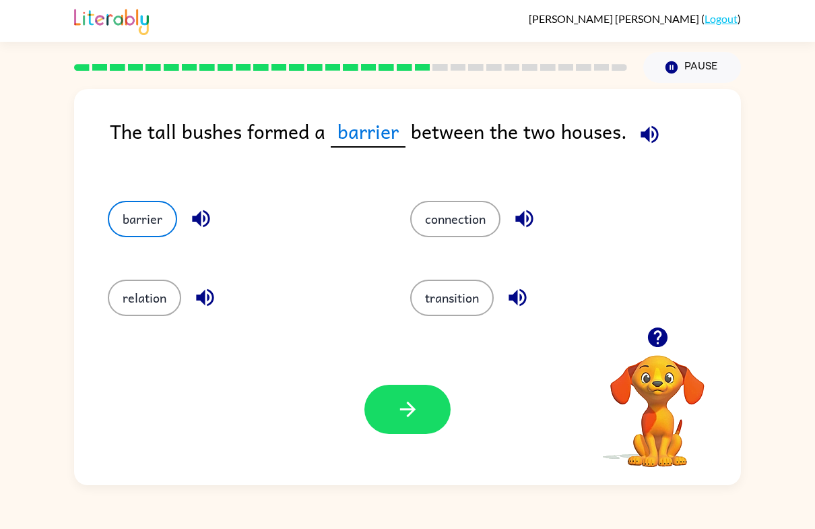
click at [422, 424] on button "button" at bounding box center [407, 408] width 86 height 49
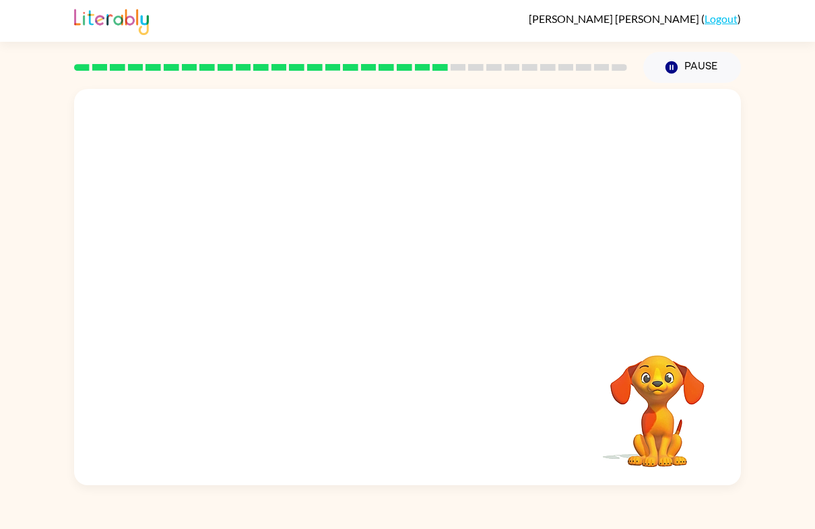
click at [619, 404] on video "Your browser must support playing .mp4 files to use Literably. Please try using…" at bounding box center [657, 401] width 135 height 135
click at [622, 386] on video "Your browser must support playing .mp4 files to use Literably. Please try using…" at bounding box center [657, 401] width 135 height 135
click at [518, 378] on div "Your browser must support playing .mp4 files to use Literably. Please try using…" at bounding box center [407, 287] width 667 height 396
click at [440, 307] on div at bounding box center [407, 293] width 86 height 49
click at [388, 293] on div at bounding box center [407, 293] width 86 height 49
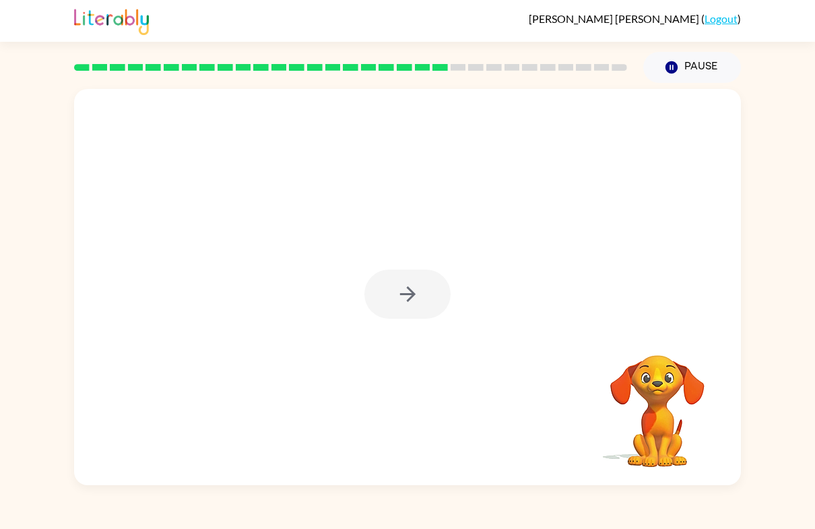
click at [407, 292] on div at bounding box center [407, 293] width 86 height 49
click at [384, 311] on div at bounding box center [407, 293] width 86 height 49
click at [399, 331] on div at bounding box center [407, 287] width 667 height 396
click at [392, 337] on div at bounding box center [407, 287] width 667 height 396
click at [400, 311] on button "button" at bounding box center [407, 293] width 86 height 49
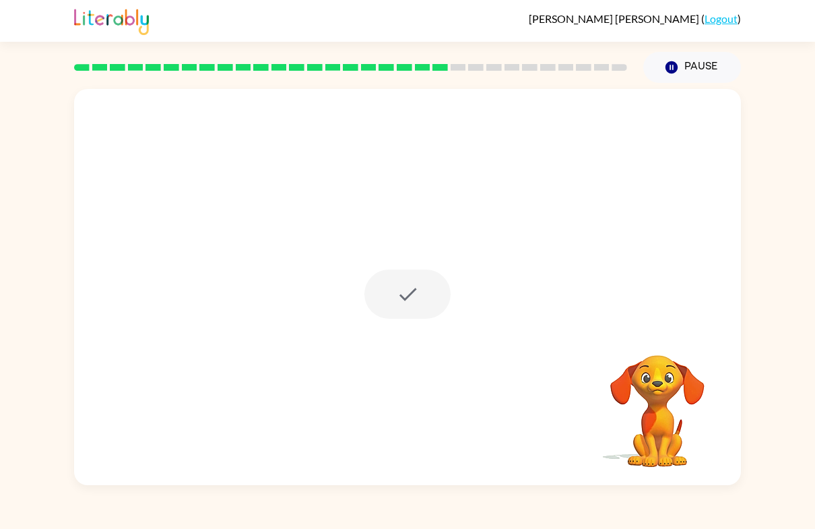
click at [400, 311] on div at bounding box center [407, 293] width 86 height 49
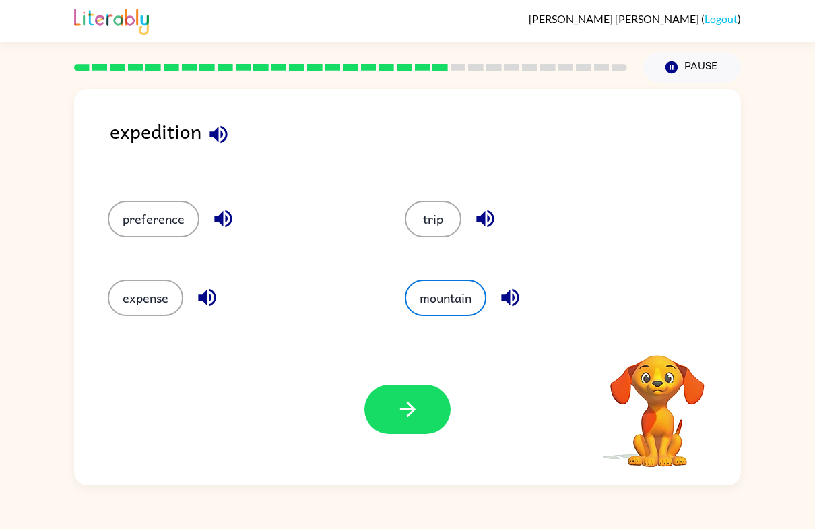
click at [449, 283] on button "mountain" at bounding box center [445, 297] width 81 height 36
click at [428, 232] on button "trip" at bounding box center [433, 219] width 57 height 36
click at [410, 411] on icon "button" at bounding box center [408, 409] width 24 height 24
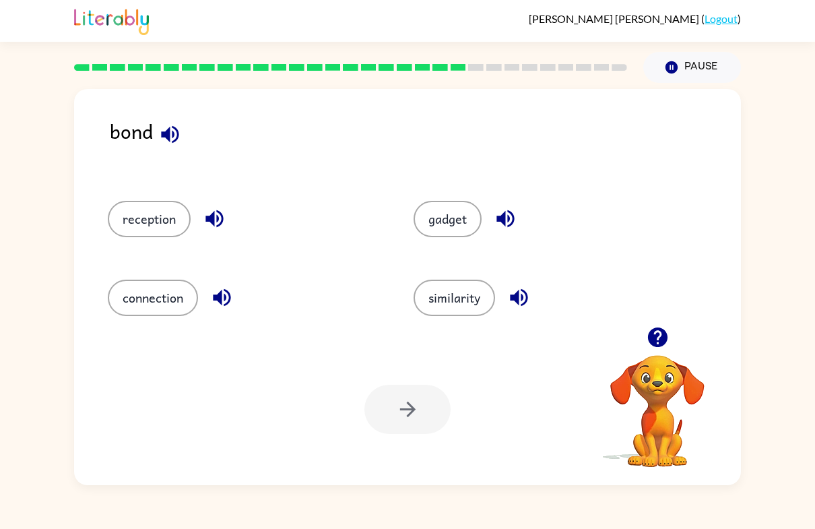
click at [451, 220] on button "gadget" at bounding box center [447, 219] width 68 height 36
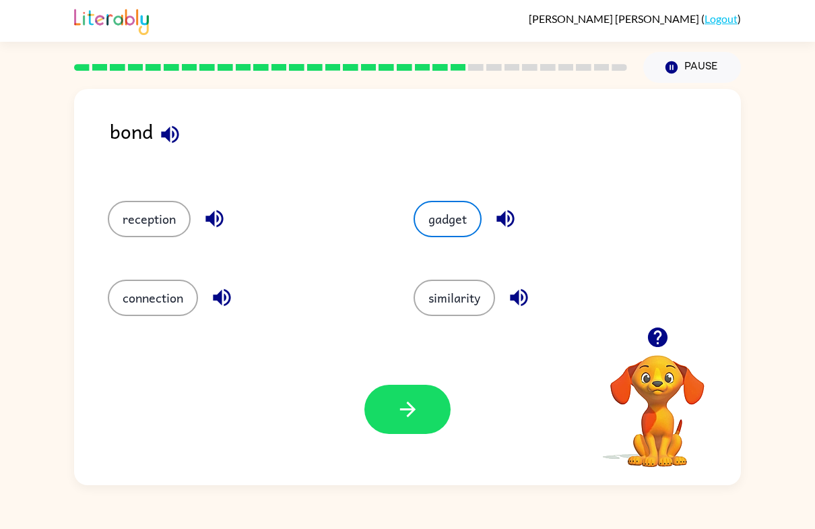
click at [400, 426] on button "button" at bounding box center [407, 408] width 86 height 49
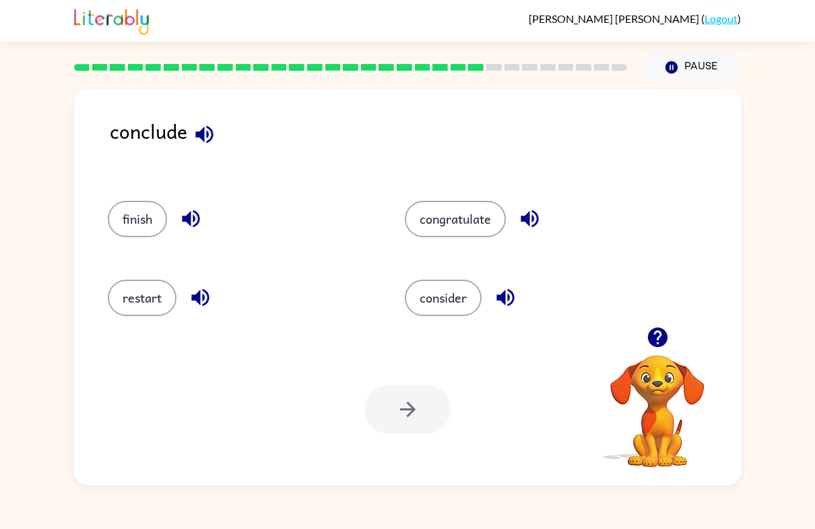
click at [146, 217] on button "finish" at bounding box center [137, 219] width 59 height 36
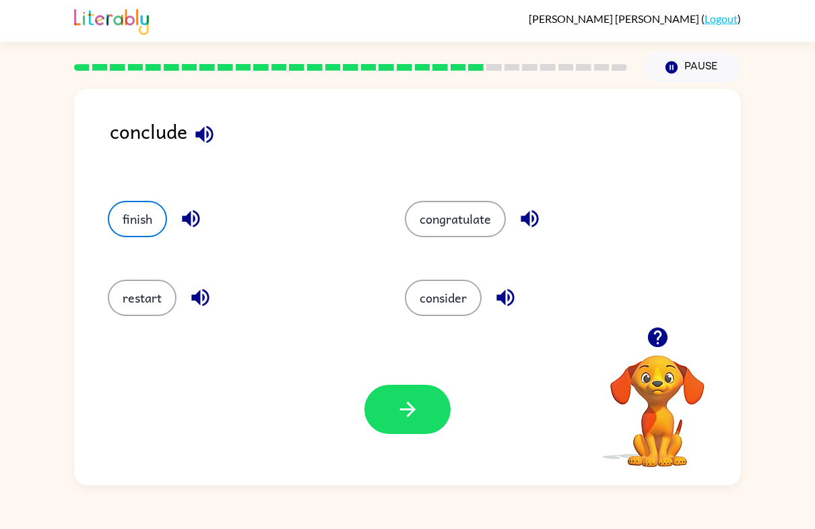
click at [435, 416] on button "button" at bounding box center [407, 408] width 86 height 49
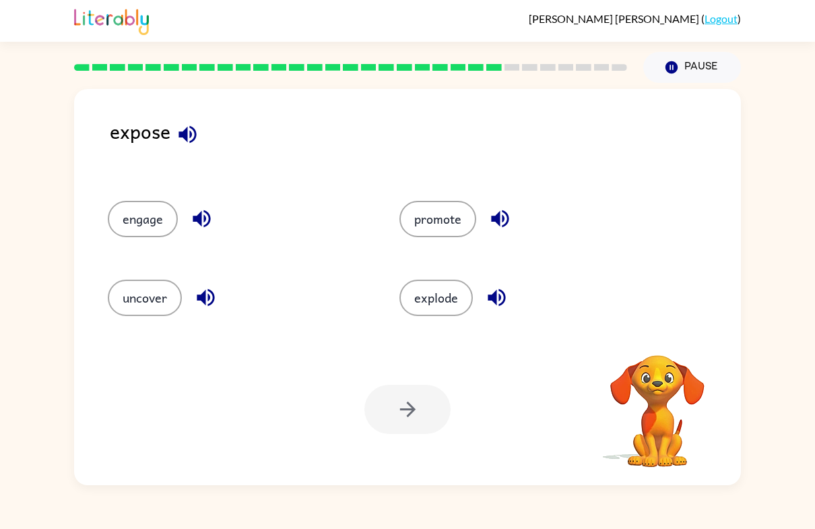
click at [151, 302] on button "uncover" at bounding box center [145, 297] width 74 height 36
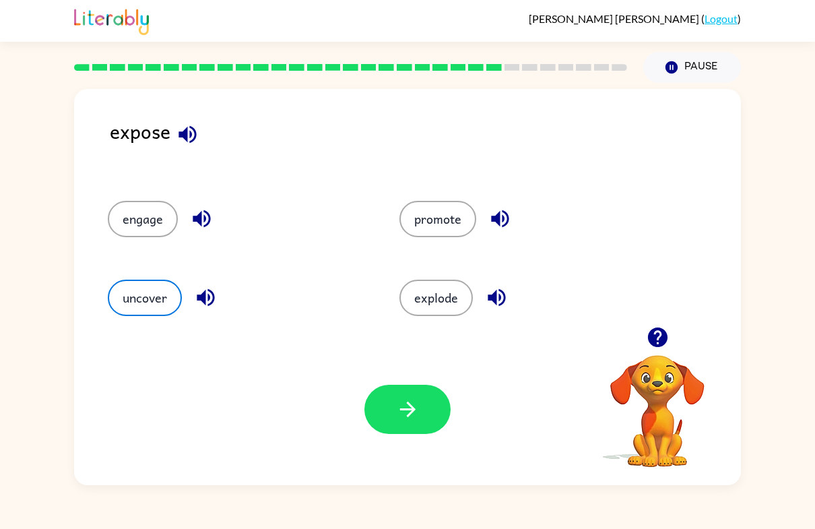
click at [405, 415] on icon "button" at bounding box center [408, 409] width 24 height 24
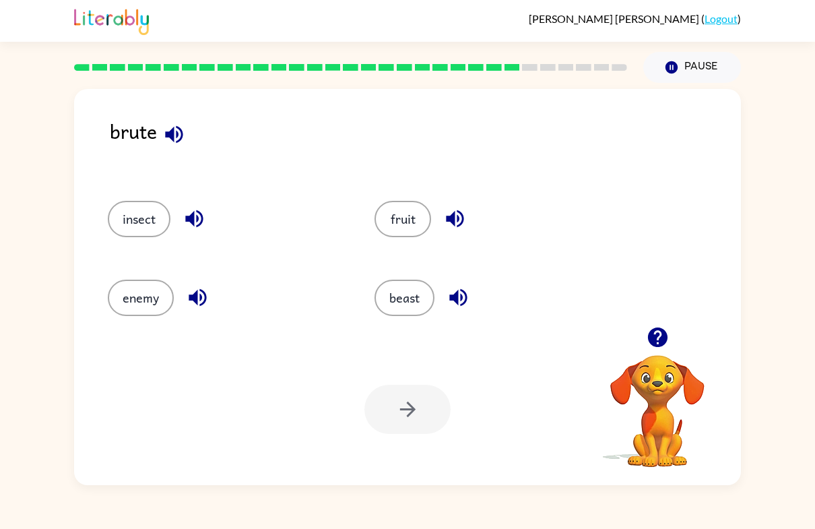
click at [397, 408] on div at bounding box center [407, 408] width 86 height 49
click at [167, 308] on button "enemy" at bounding box center [141, 297] width 66 height 36
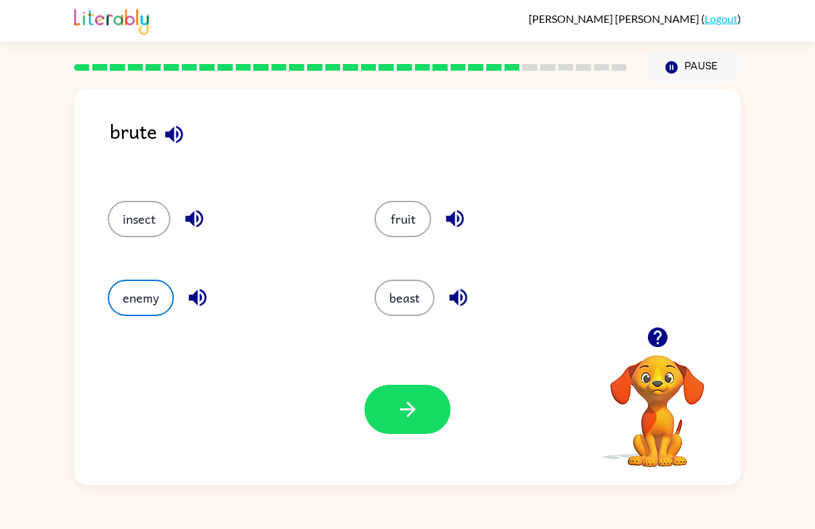
click at [415, 417] on icon "button" at bounding box center [408, 409] width 24 height 24
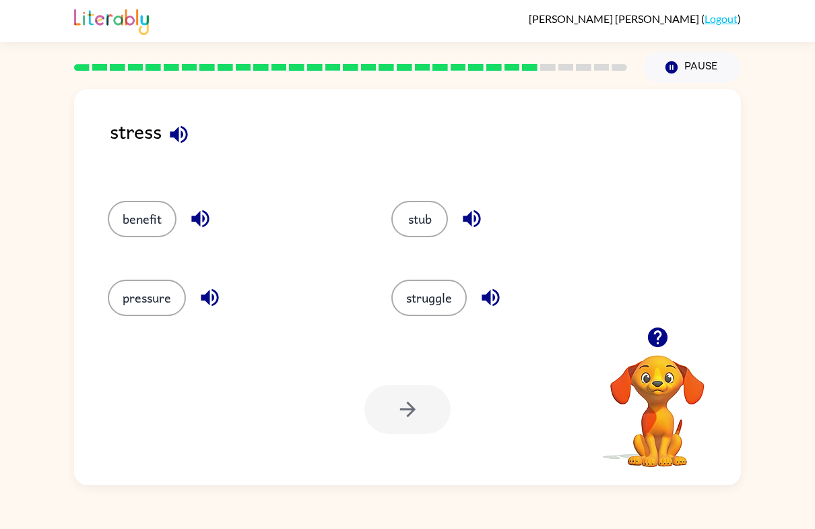
click at [417, 305] on button "struggle" at bounding box center [428, 297] width 75 height 36
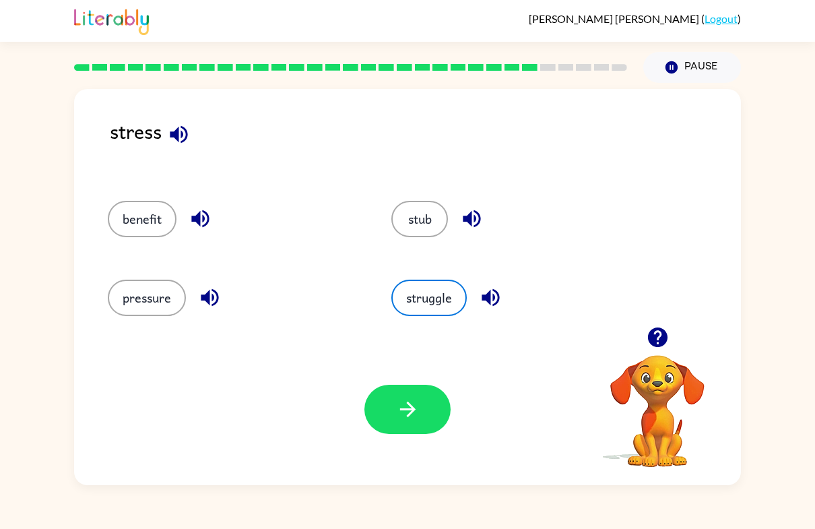
click at [393, 403] on button "button" at bounding box center [407, 408] width 86 height 49
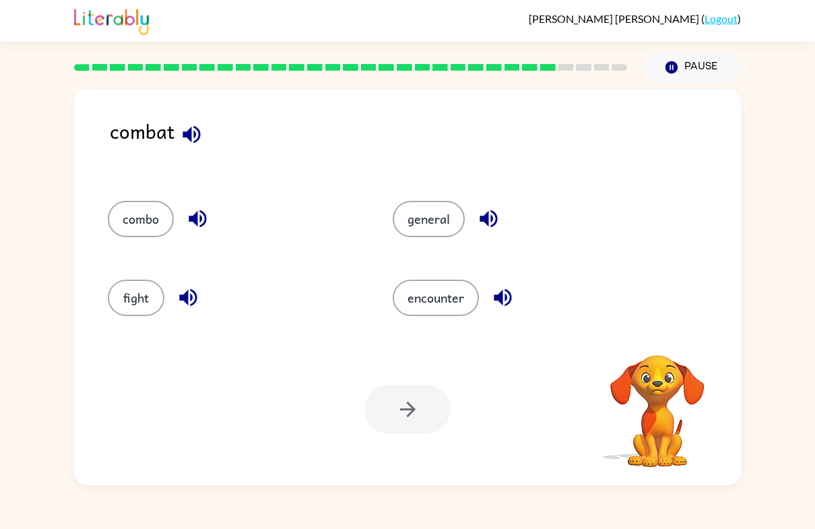
click at [127, 296] on button "fight" at bounding box center [136, 297] width 57 height 36
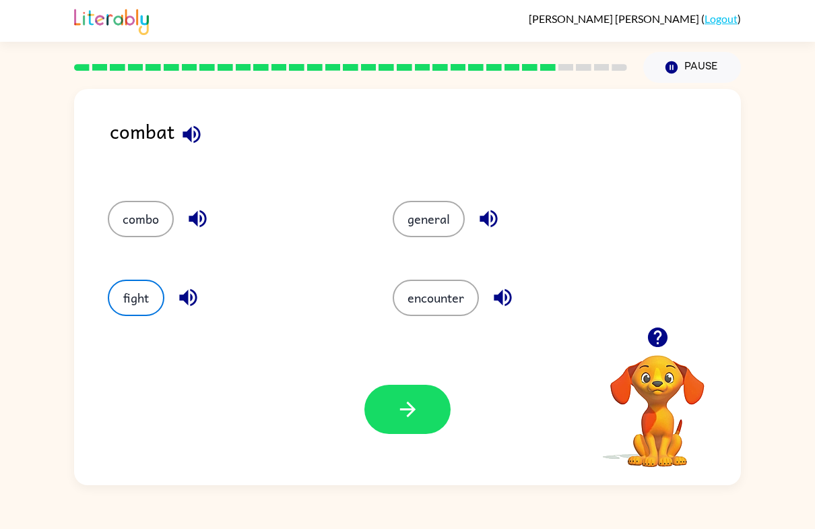
click at [411, 412] on icon "button" at bounding box center [406, 408] width 15 height 15
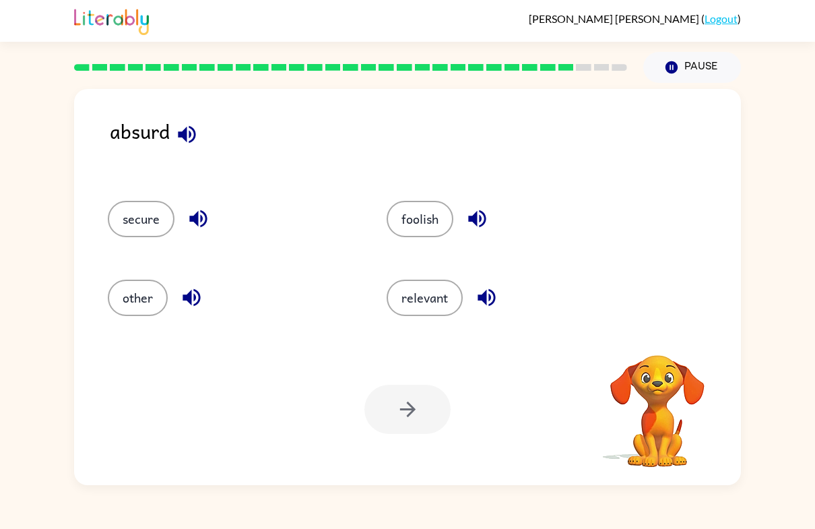
click at [139, 217] on button "secure" at bounding box center [141, 219] width 67 height 36
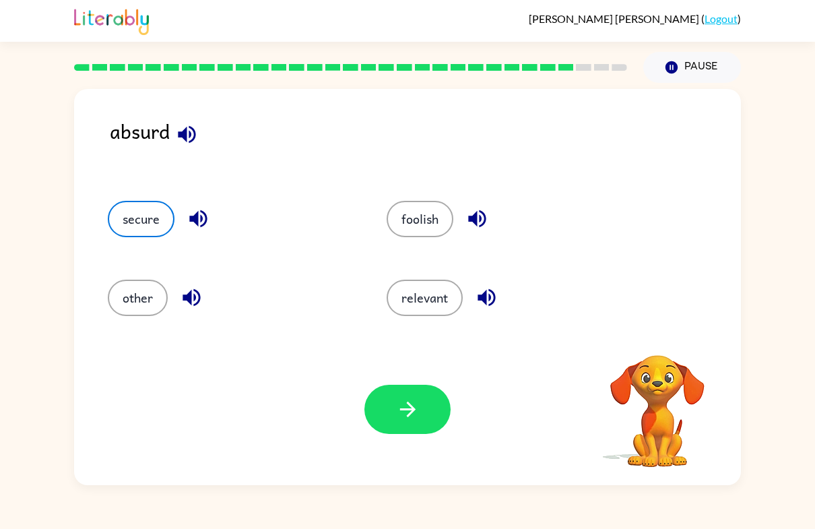
click at [394, 414] on button "button" at bounding box center [407, 408] width 86 height 49
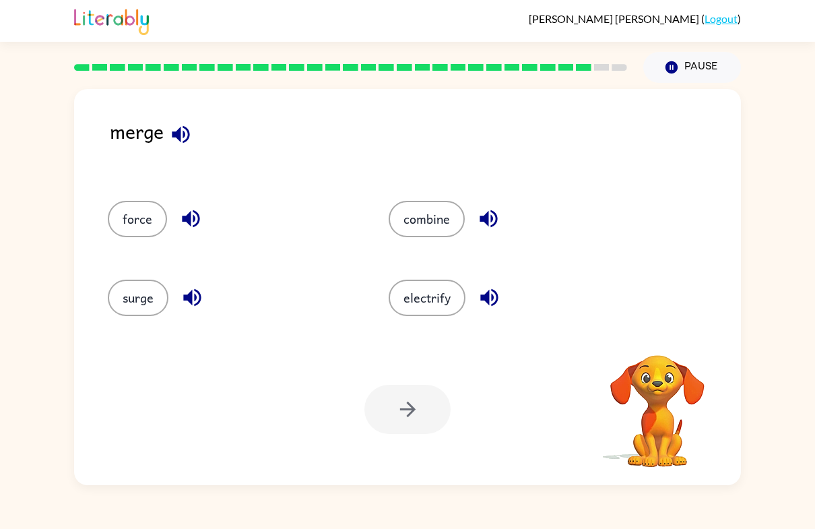
click at [665, 405] on video "Your browser must support playing .mp4 files to use Literably. Please try using…" at bounding box center [657, 401] width 135 height 135
click at [143, 220] on button "force" at bounding box center [137, 219] width 59 height 36
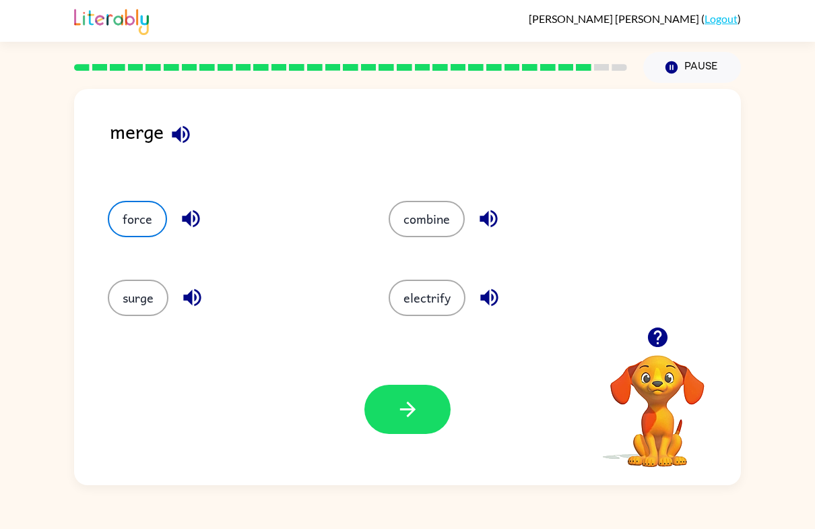
click at [409, 423] on button "button" at bounding box center [407, 408] width 86 height 49
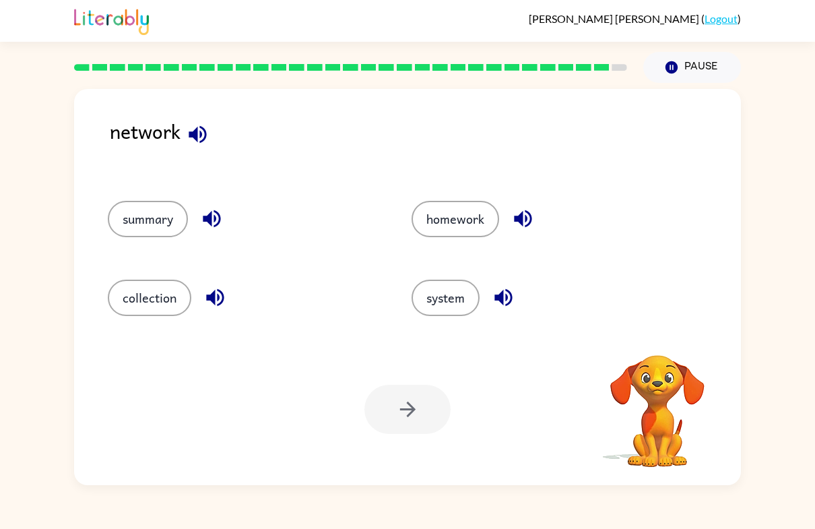
click at [422, 316] on div "system" at bounding box center [538, 293] width 304 height 79
click at [450, 310] on button "system" at bounding box center [445, 297] width 68 height 36
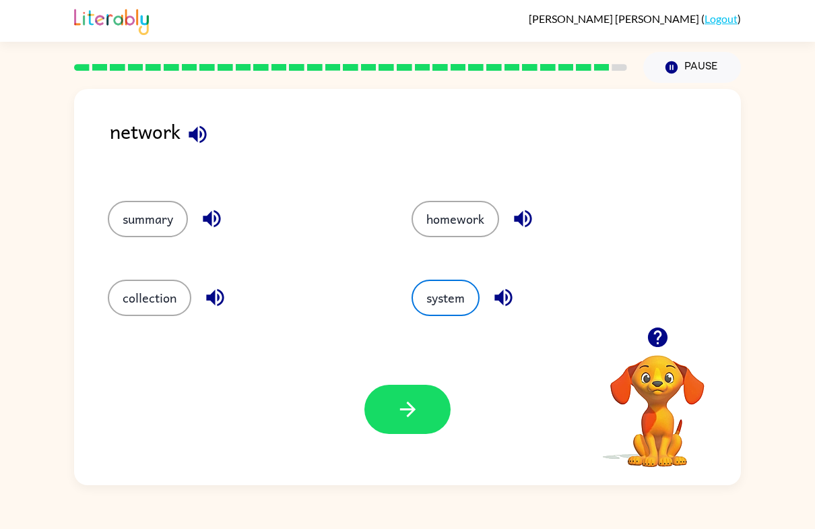
click at [401, 428] on button "button" at bounding box center [407, 408] width 86 height 49
